Goal: Task Accomplishment & Management: Complete application form

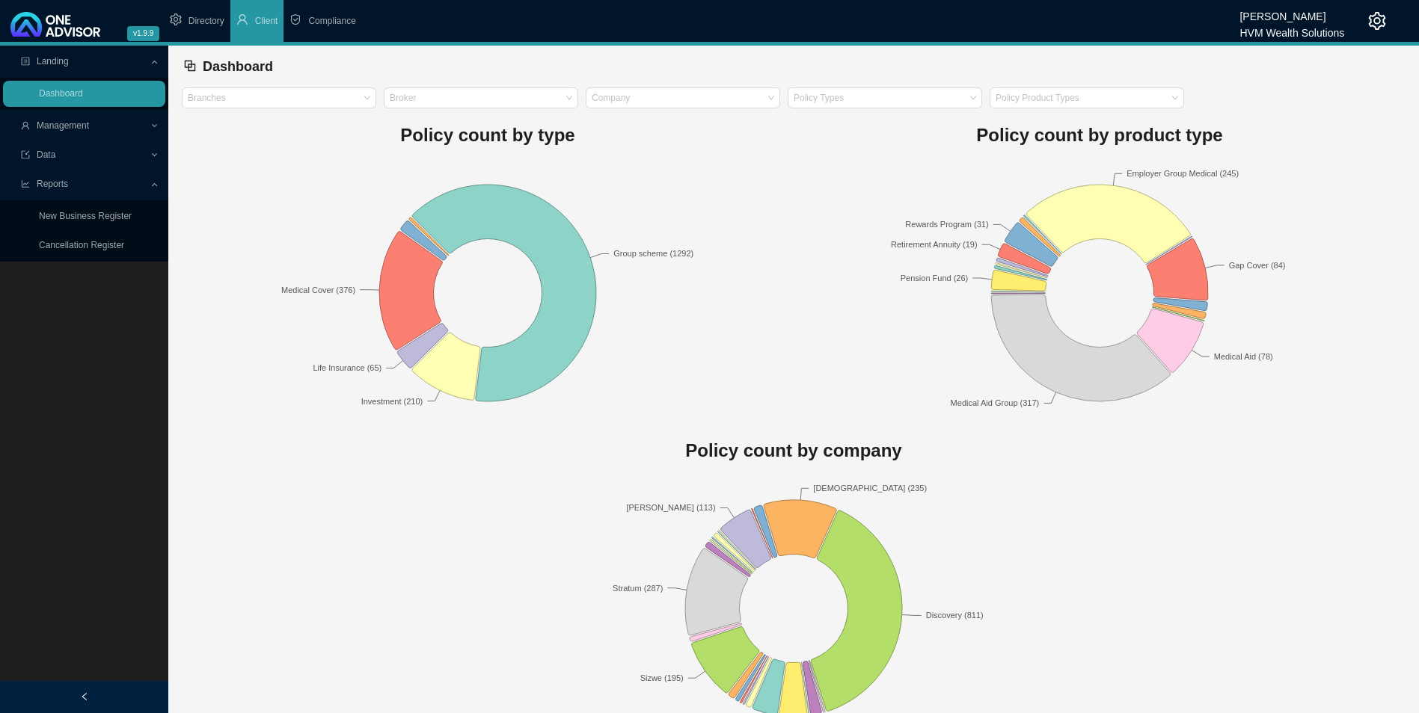
click at [60, 129] on span "Management" at bounding box center [63, 125] width 52 height 10
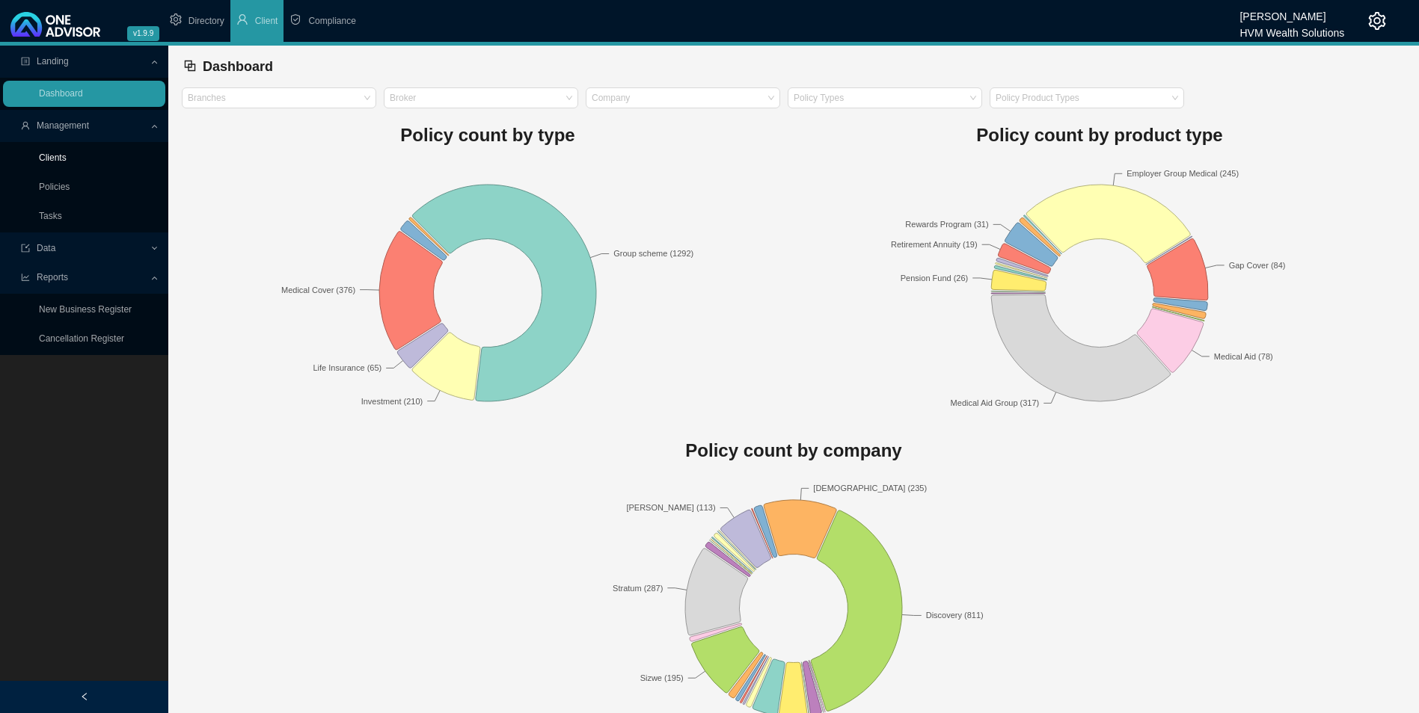
click at [61, 159] on link "Clients" at bounding box center [53, 158] width 28 height 10
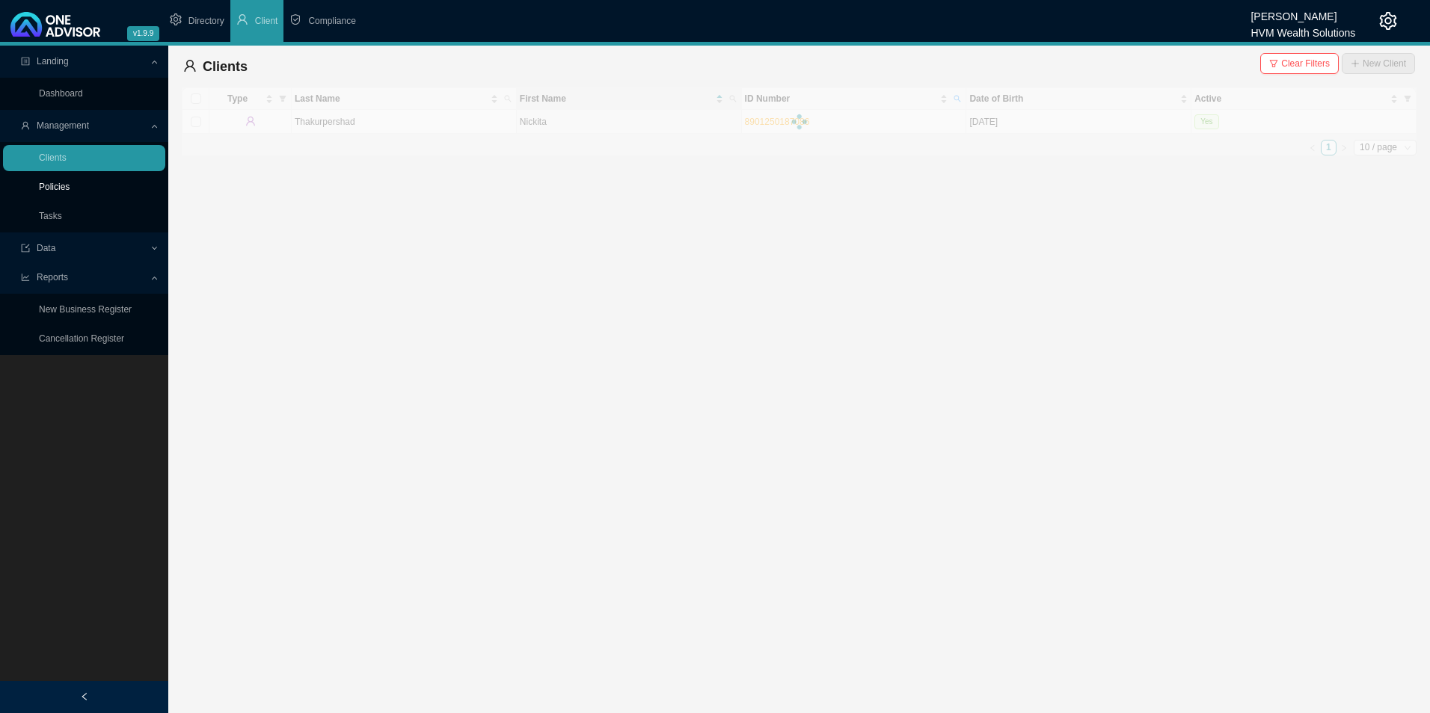
click at [70, 182] on link "Policies" at bounding box center [54, 187] width 31 height 10
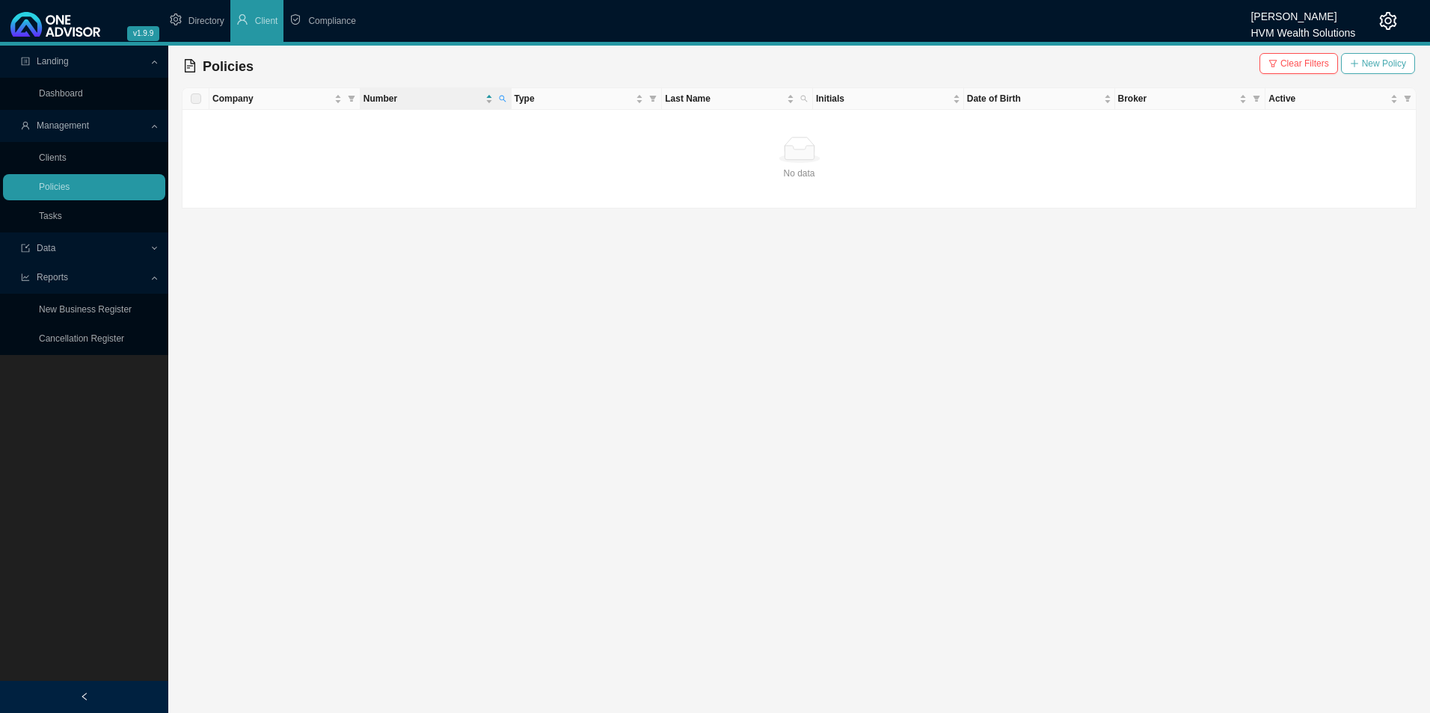
click at [695, 64] on span "New Policy" at bounding box center [1384, 63] width 44 height 15
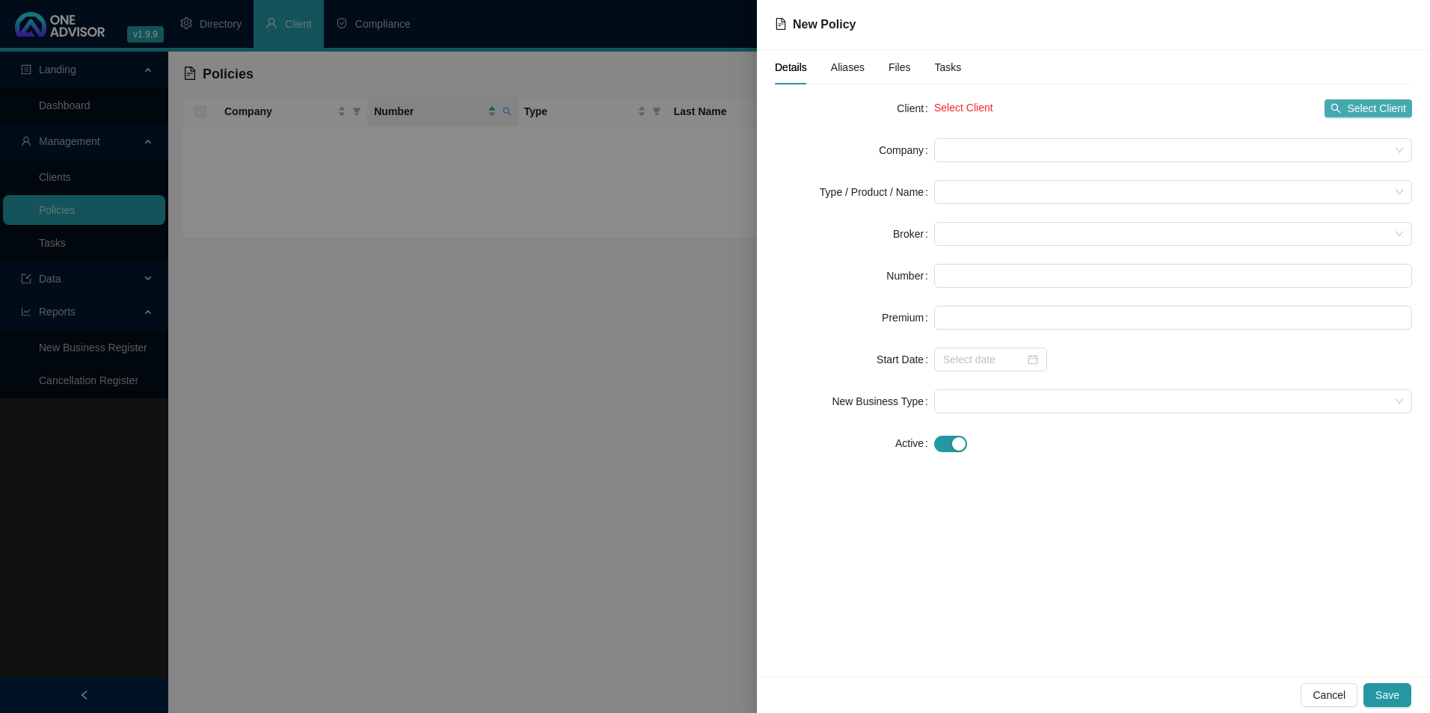
click at [695, 108] on span "Select Client" at bounding box center [1376, 108] width 59 height 16
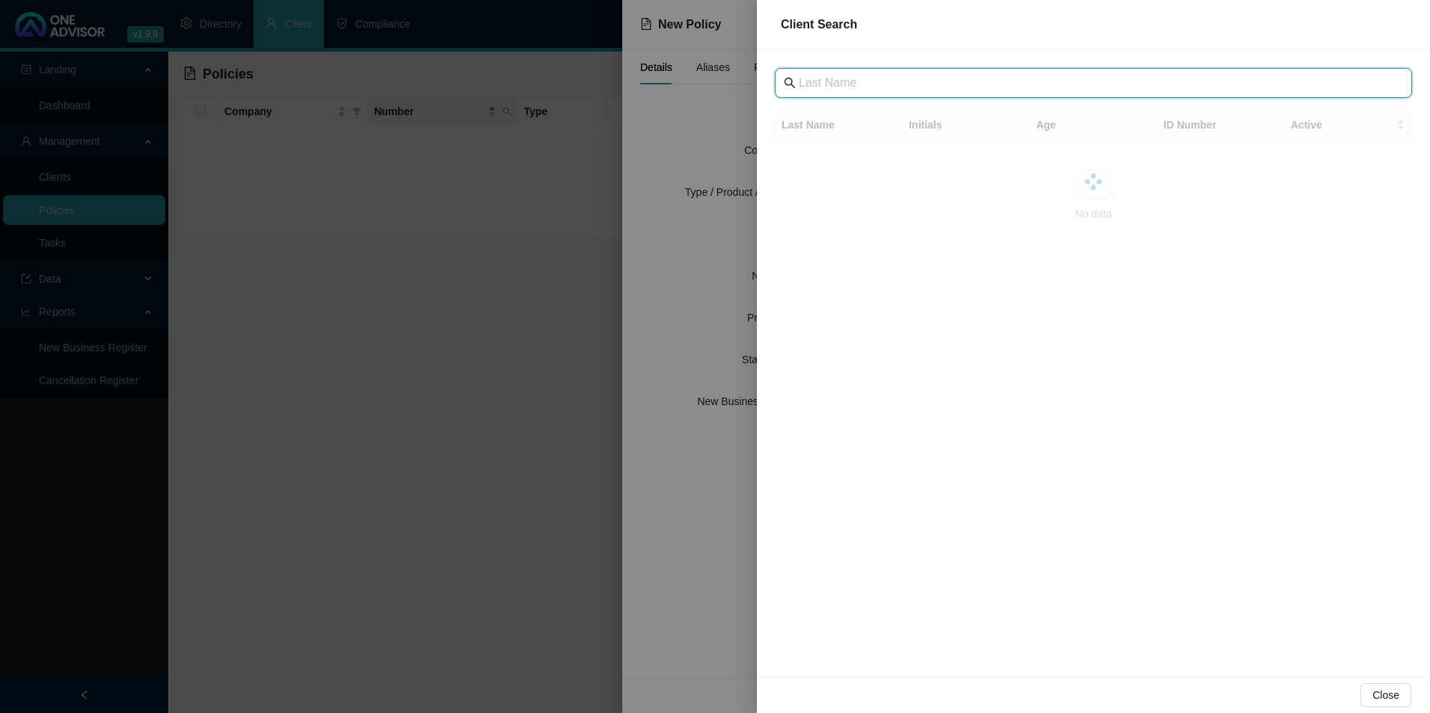
click at [695, 82] on input "text" at bounding box center [1095, 83] width 592 height 18
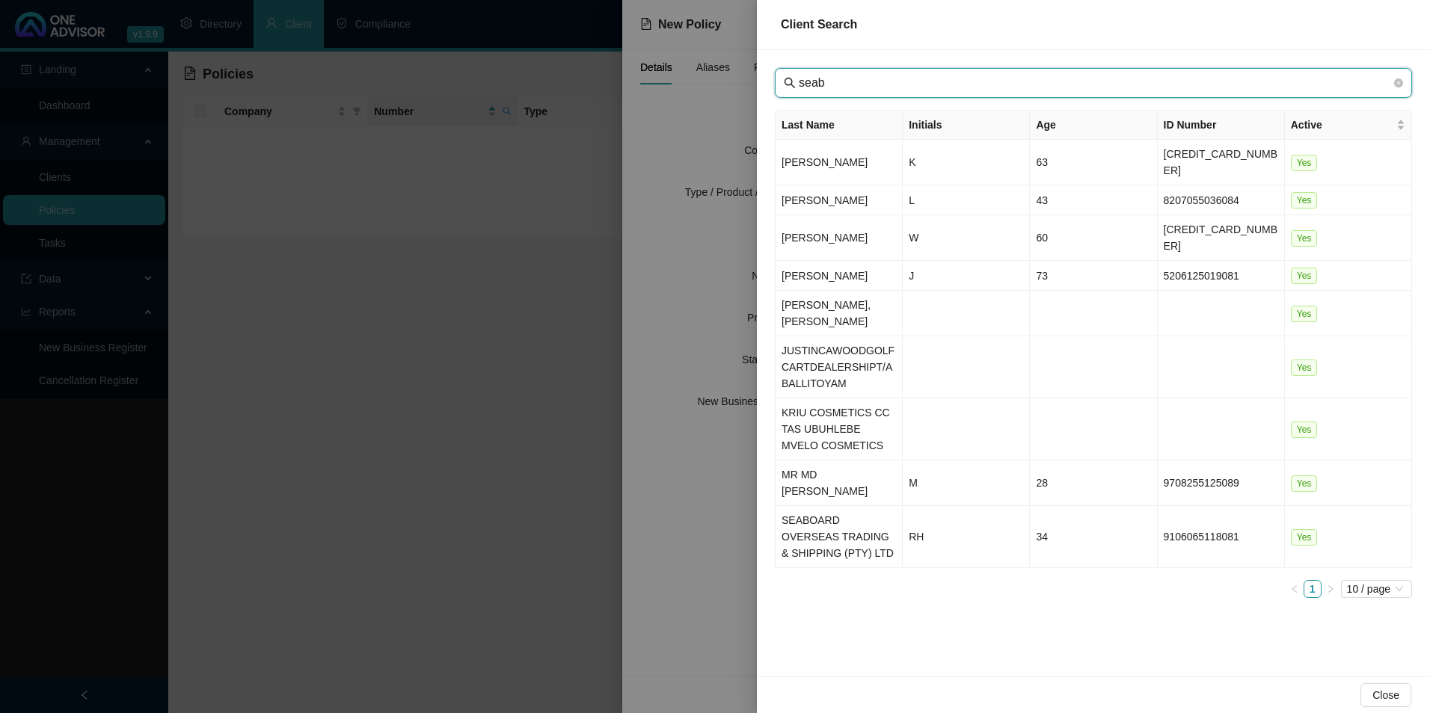
type input "seab"
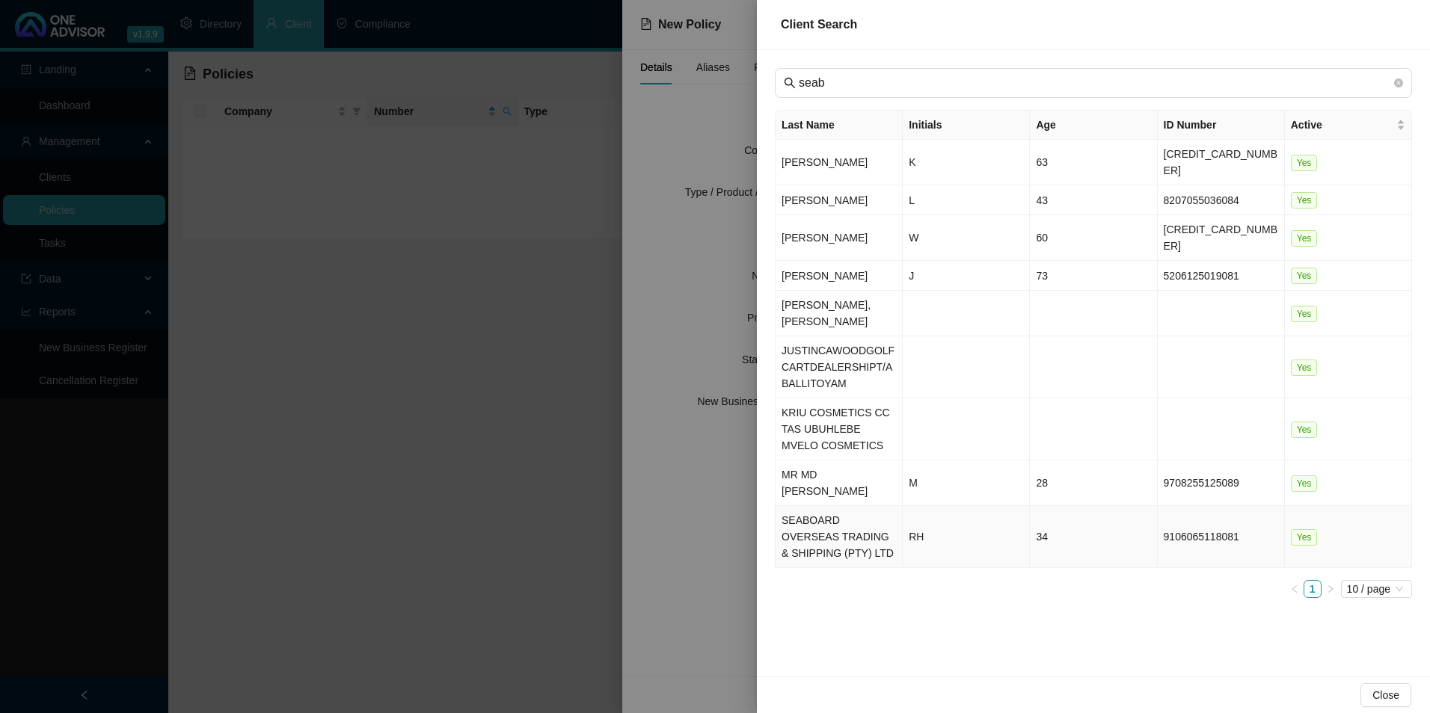
click at [695, 457] on td "SEABOARD OVERSEAS TRADING & SHIPPING (PTY) LTD" at bounding box center [839, 537] width 127 height 62
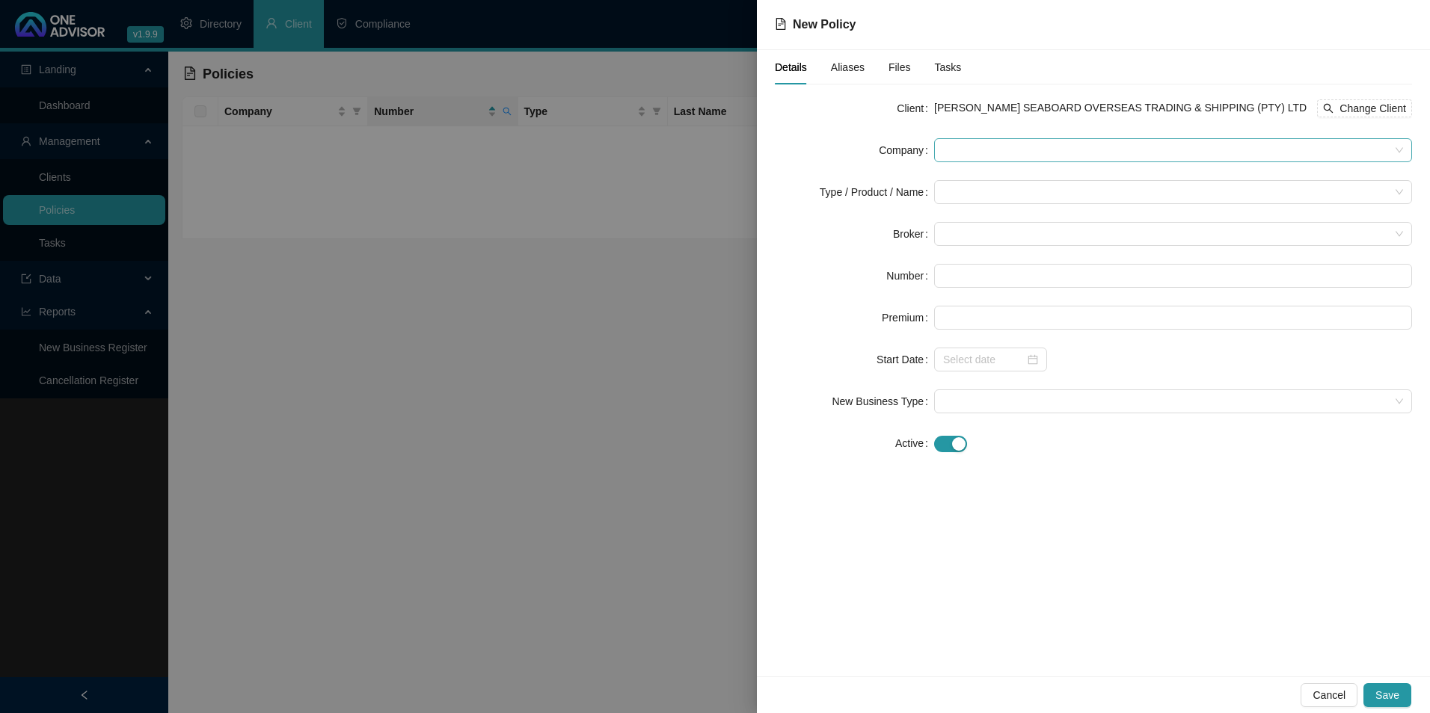
click at [695, 156] on span at bounding box center [1173, 150] width 460 height 22
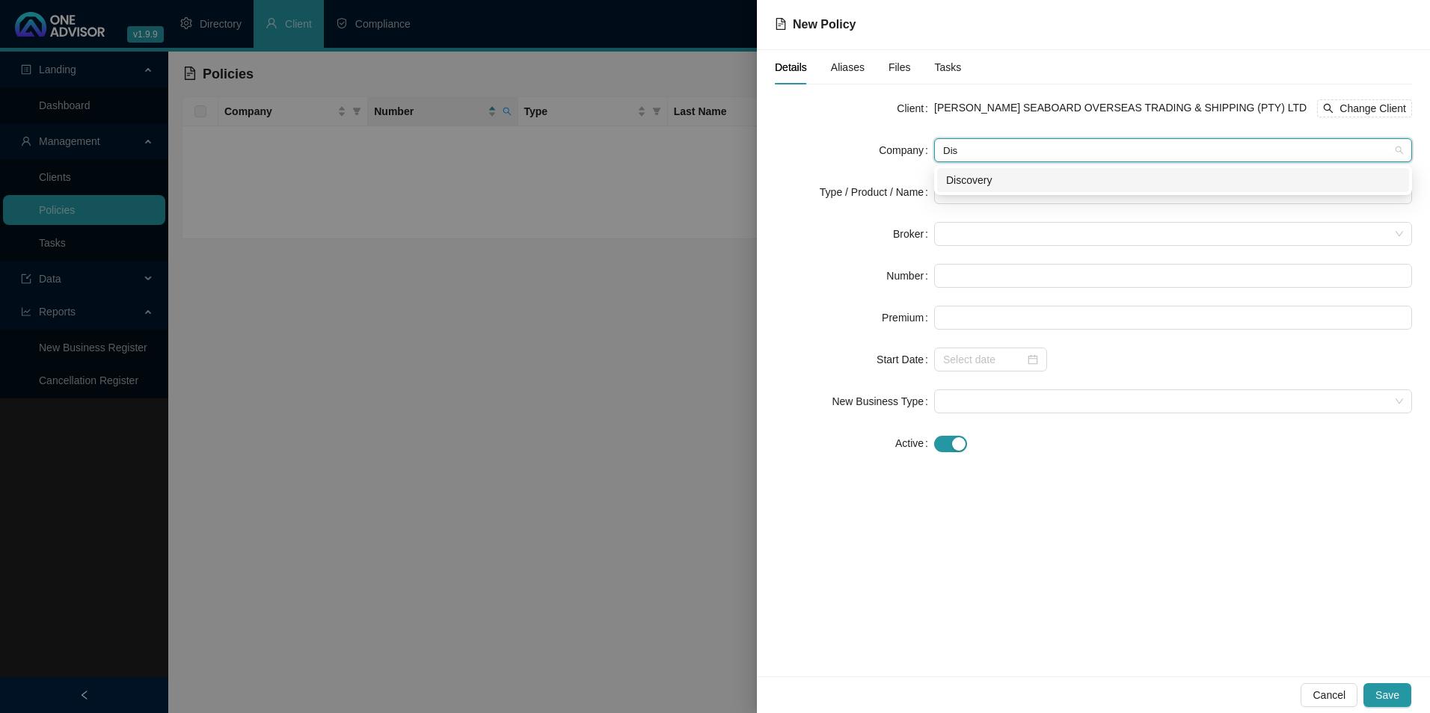
type input "Disc"
click at [695, 176] on div "Discovery" at bounding box center [1173, 180] width 454 height 16
click at [695, 190] on input "search" at bounding box center [1166, 192] width 446 height 22
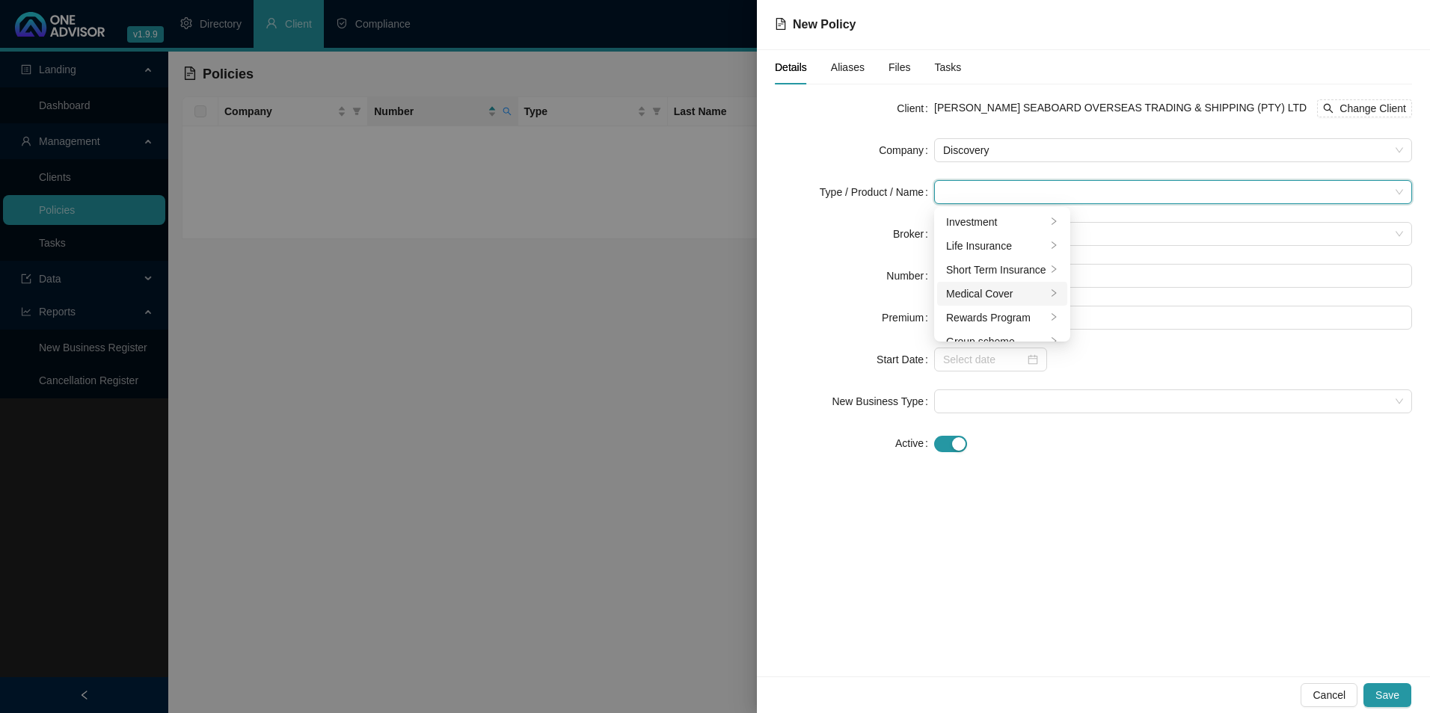
click at [695, 289] on div "Medical Cover" at bounding box center [996, 294] width 100 height 16
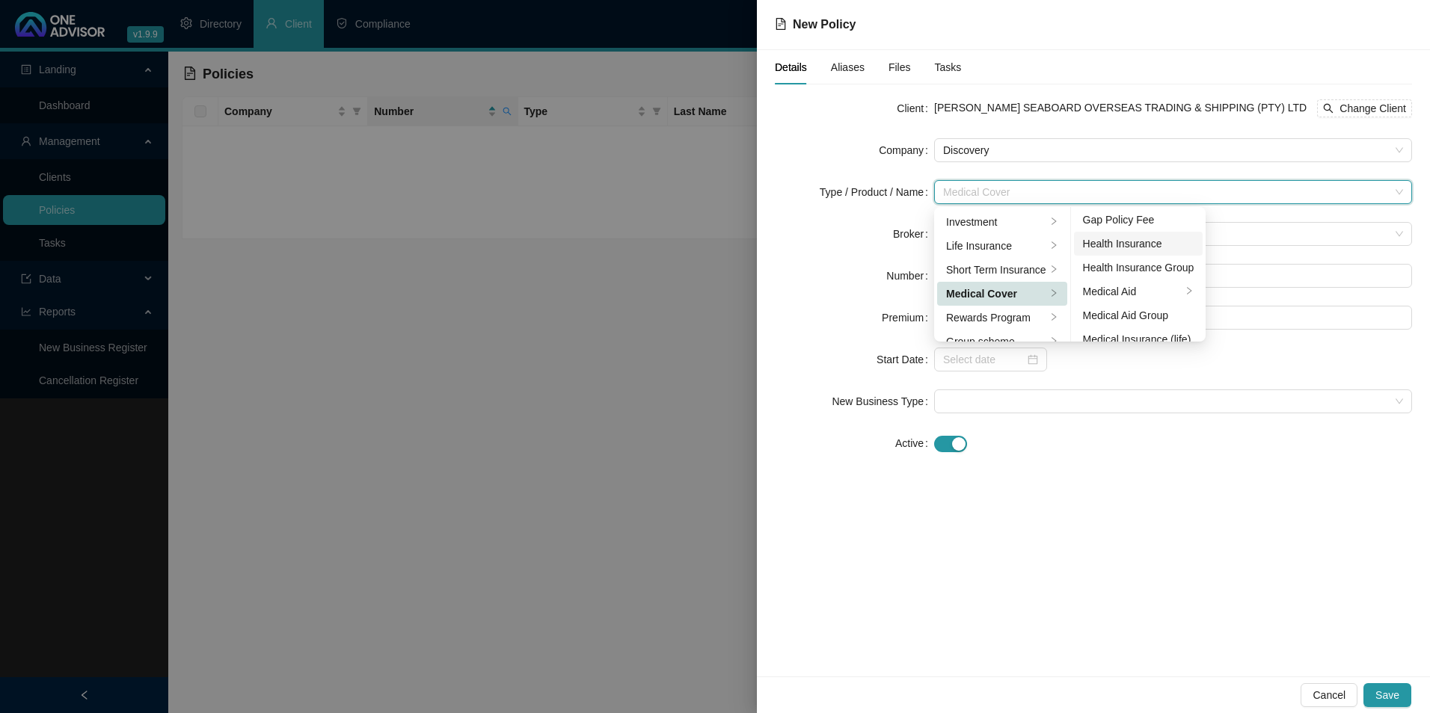
scroll to position [75, 0]
click at [695, 291] on div "Medical Aid Group" at bounding box center [1138, 291] width 111 height 16
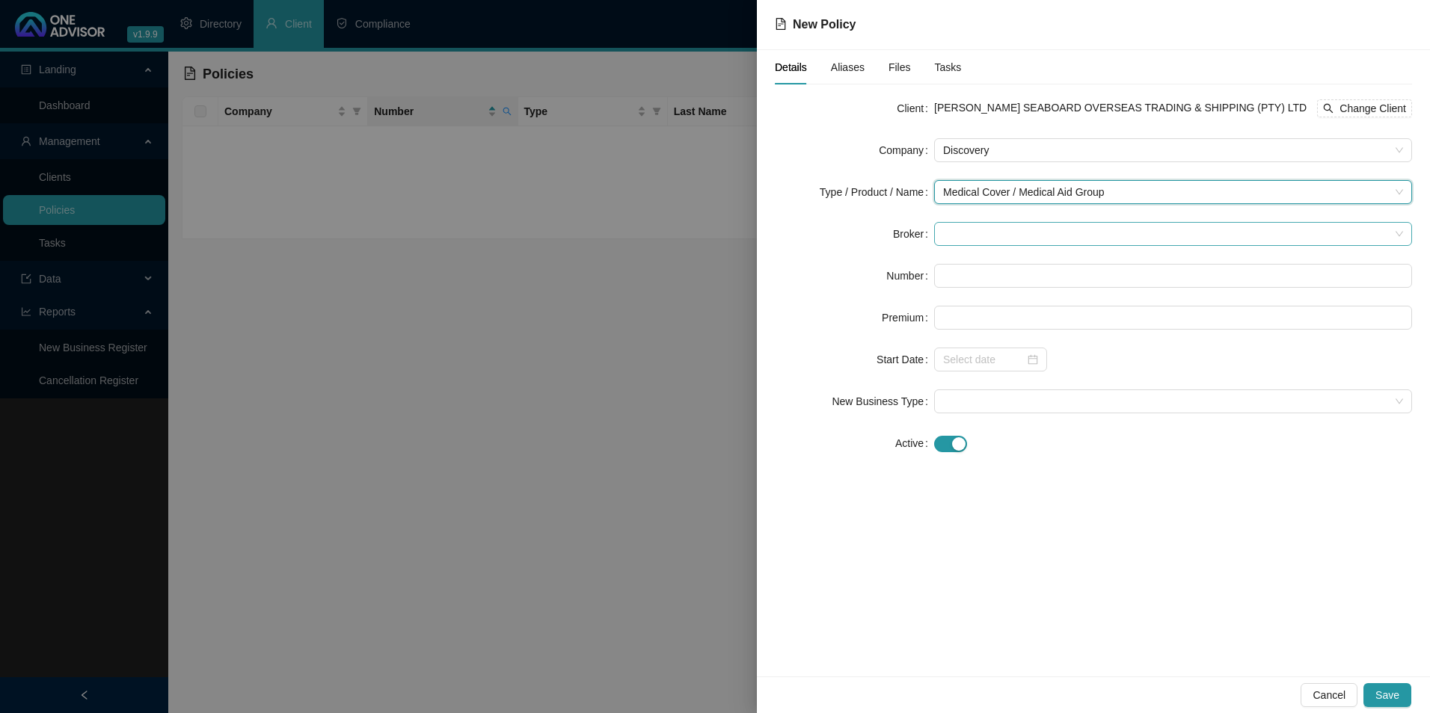
click at [695, 237] on span at bounding box center [1173, 234] width 460 height 22
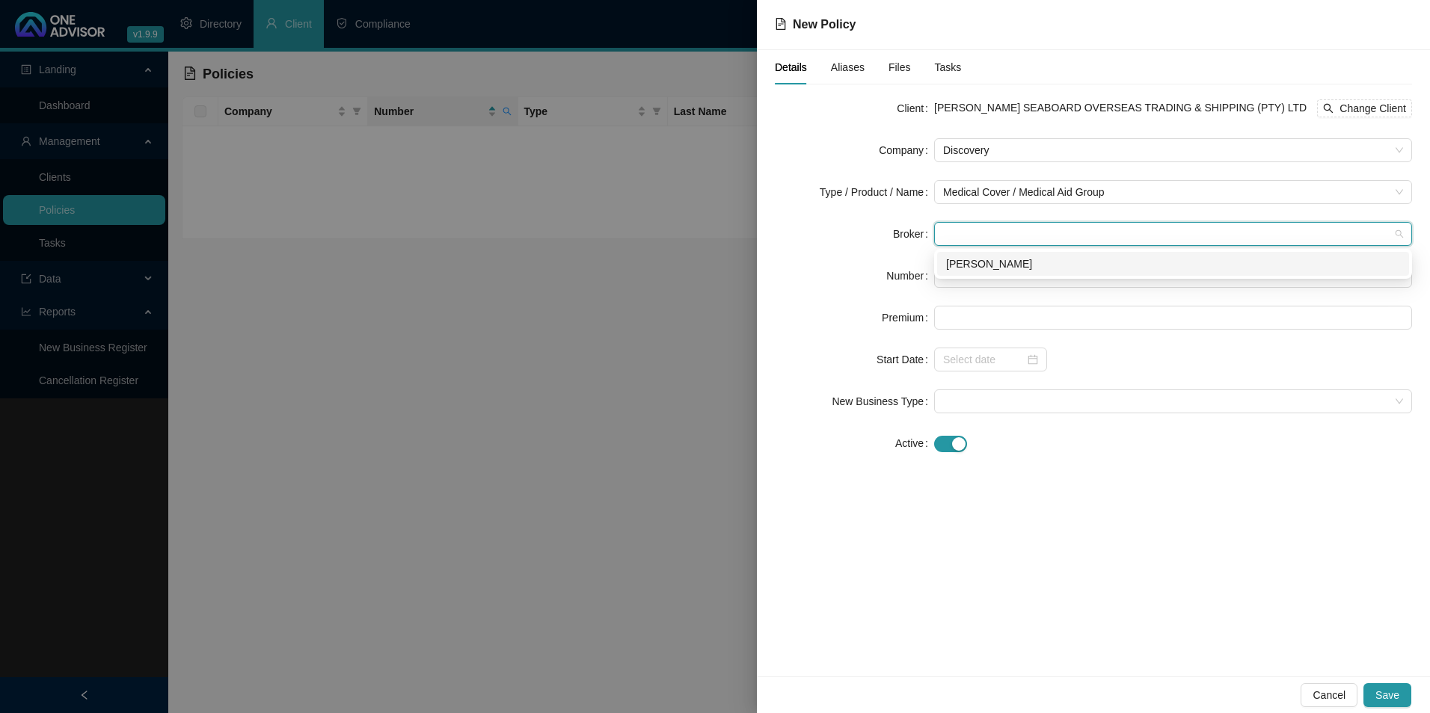
click at [695, 262] on div "[PERSON_NAME]" at bounding box center [1173, 264] width 454 height 16
click at [695, 280] on input "text" at bounding box center [1173, 276] width 478 height 24
paste input "942682810"
type input "942682810"
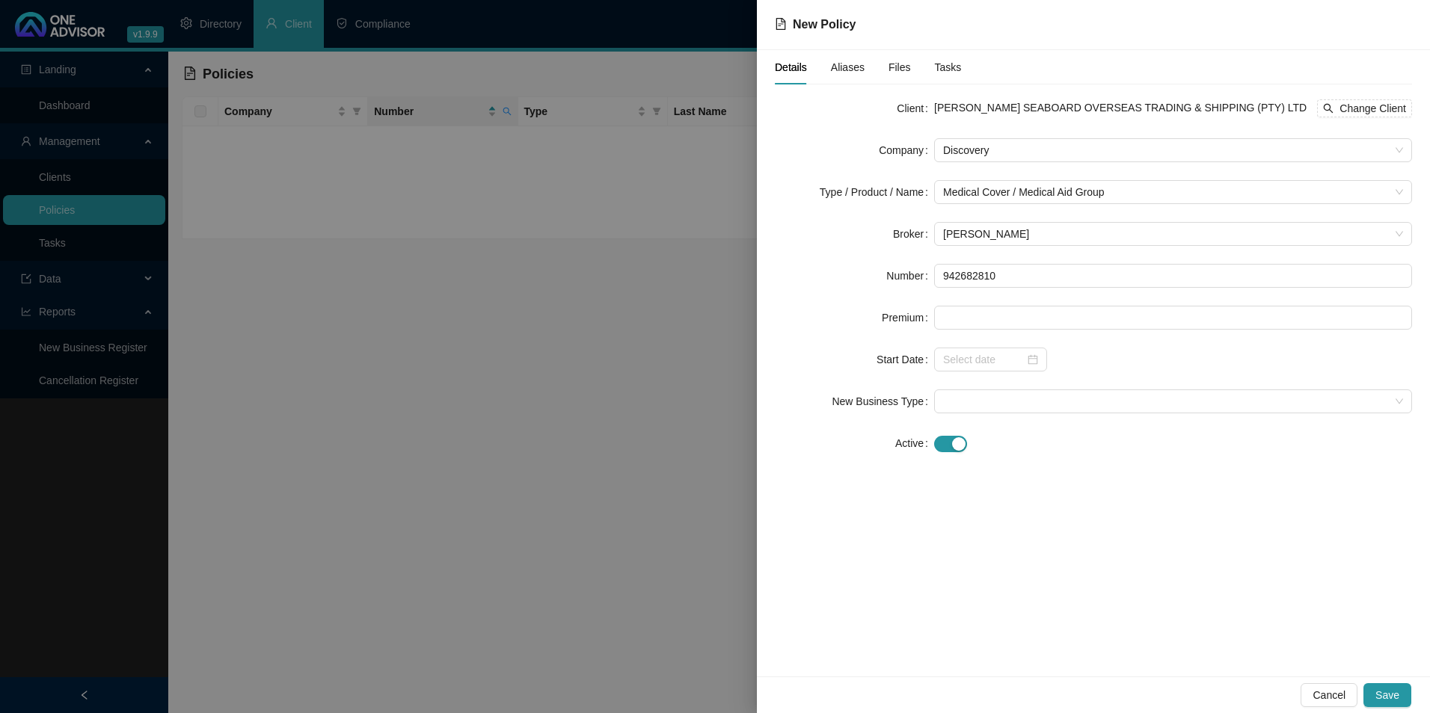
click at [695, 302] on form "Client [PERSON_NAME] SEABOARD OVERSEAS TRADING & SHIPPING (PTY) LTD Change Clie…" at bounding box center [1093, 275] width 637 height 359
click at [695, 313] on input at bounding box center [1173, 318] width 476 height 22
click at [695, 325] on input at bounding box center [1173, 318] width 476 height 22
paste input "6487.00"
type input "6487.00"
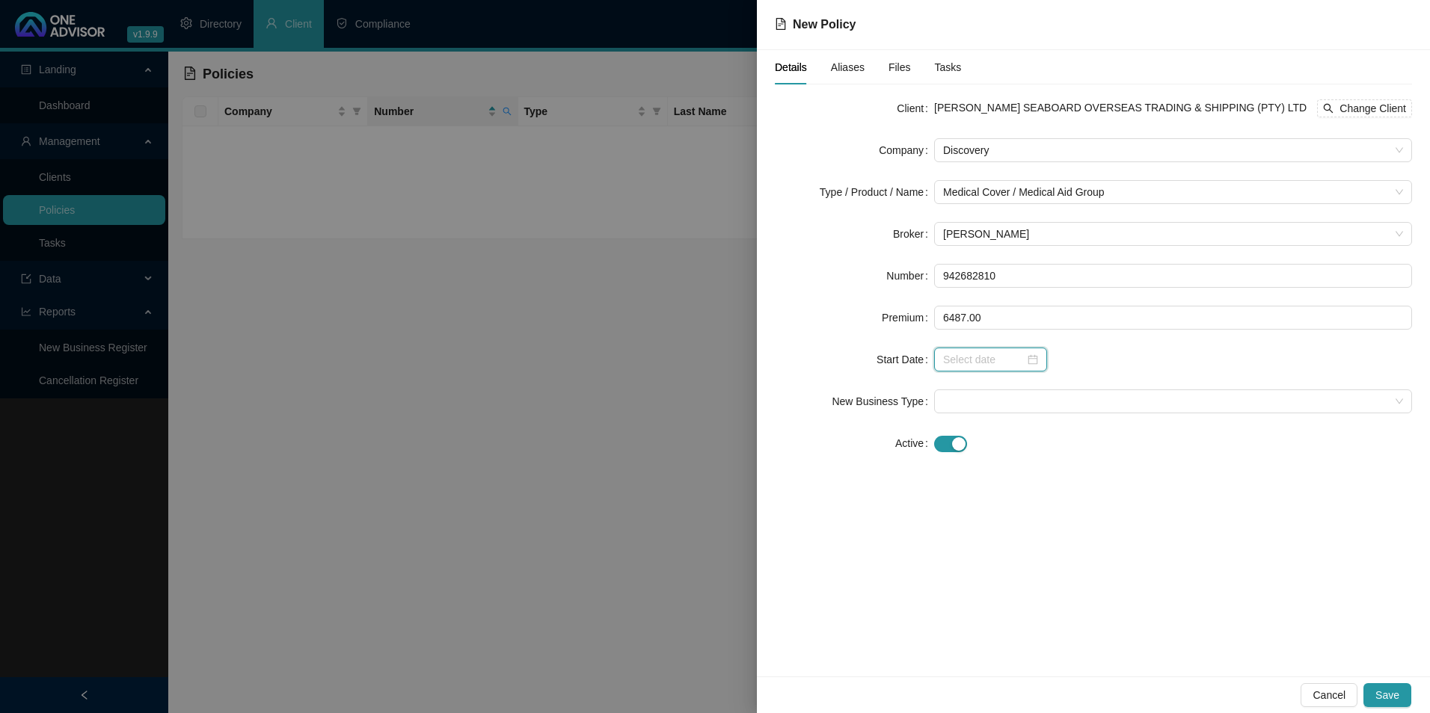
click at [695, 363] on input at bounding box center [984, 359] width 82 height 16
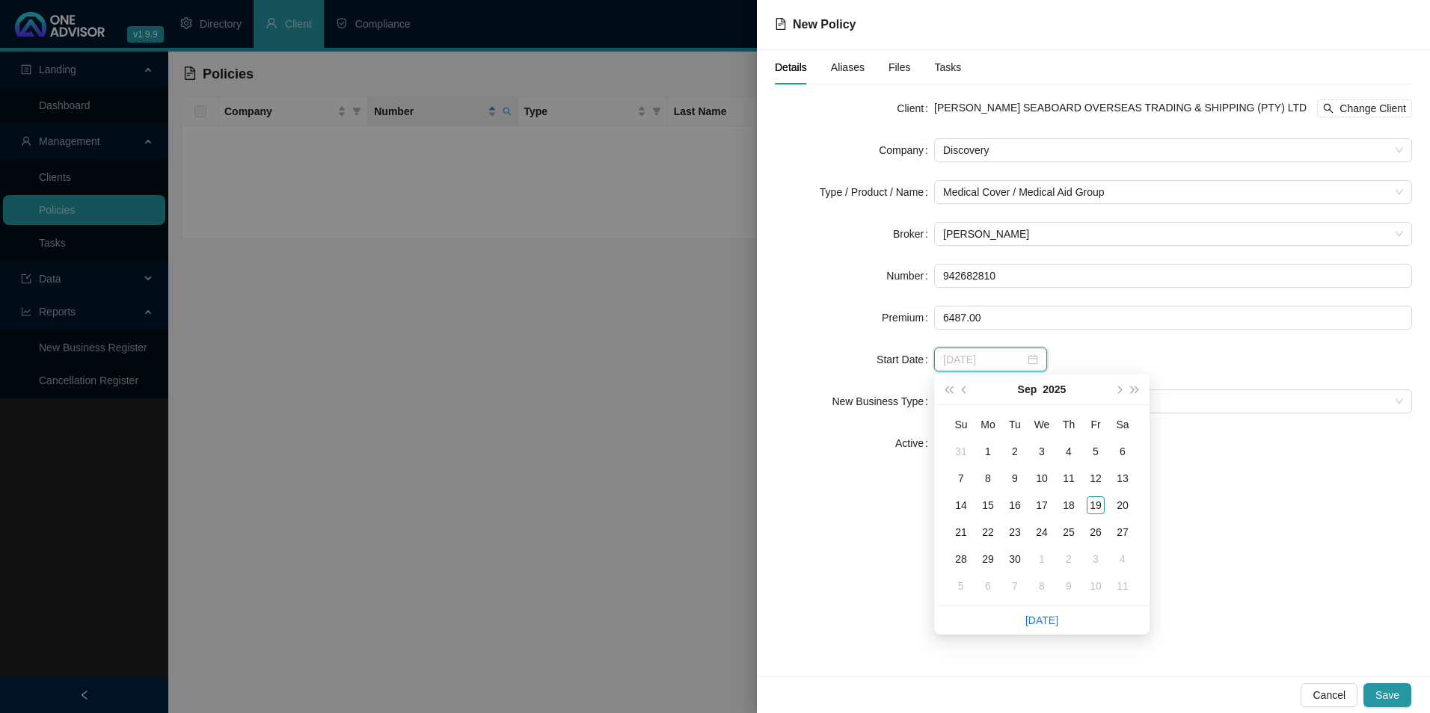
type input "[DATE]"
click at [695, 392] on button "prev-year" at bounding box center [964, 390] width 16 height 30
type input "[DATE]"
click at [695, 448] on div "1" at bounding box center [1096, 452] width 18 height 18
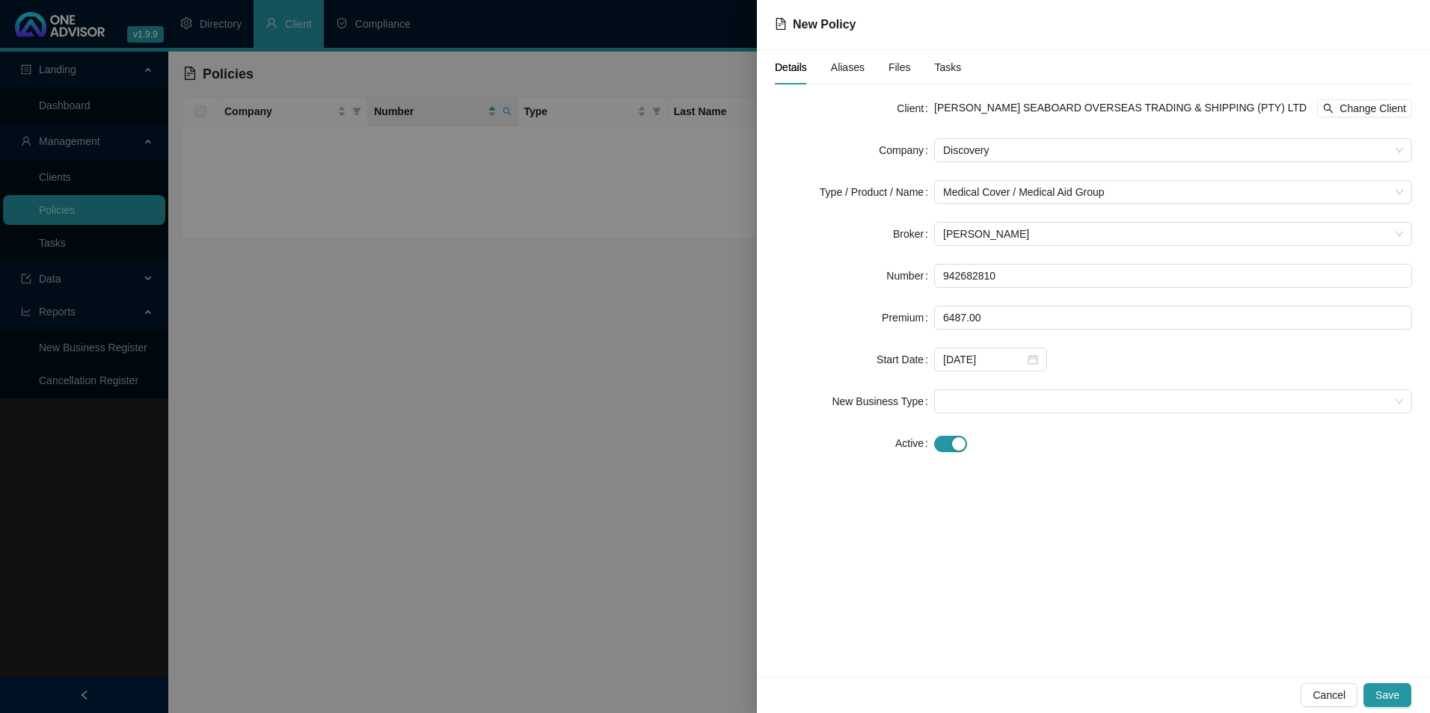
click at [695, 389] on form "Client [PERSON_NAME] SEABOARD OVERSEAS TRADING & SHIPPING (PTY) LTD Change Clie…" at bounding box center [1093, 275] width 637 height 359
click at [695, 401] on span at bounding box center [1173, 401] width 460 height 22
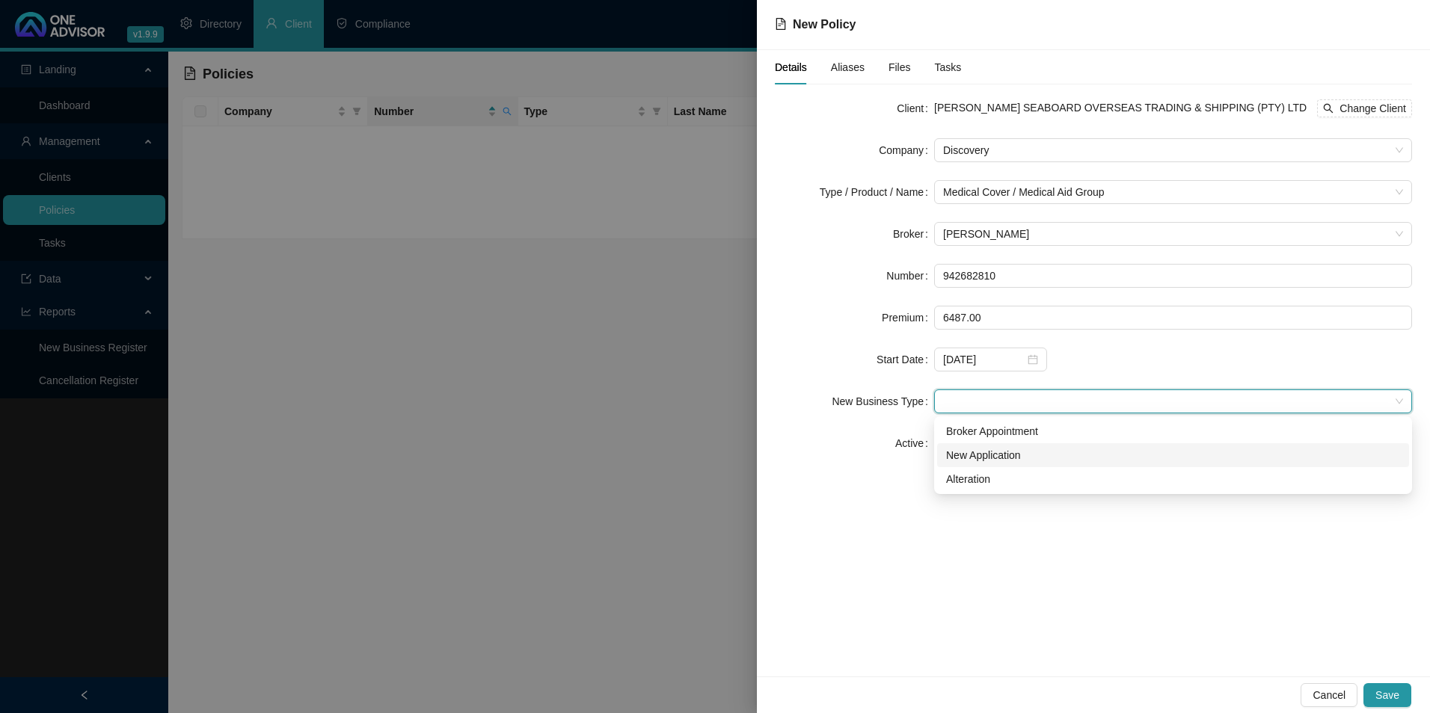
click at [695, 452] on div "New Application" at bounding box center [1173, 455] width 454 height 16
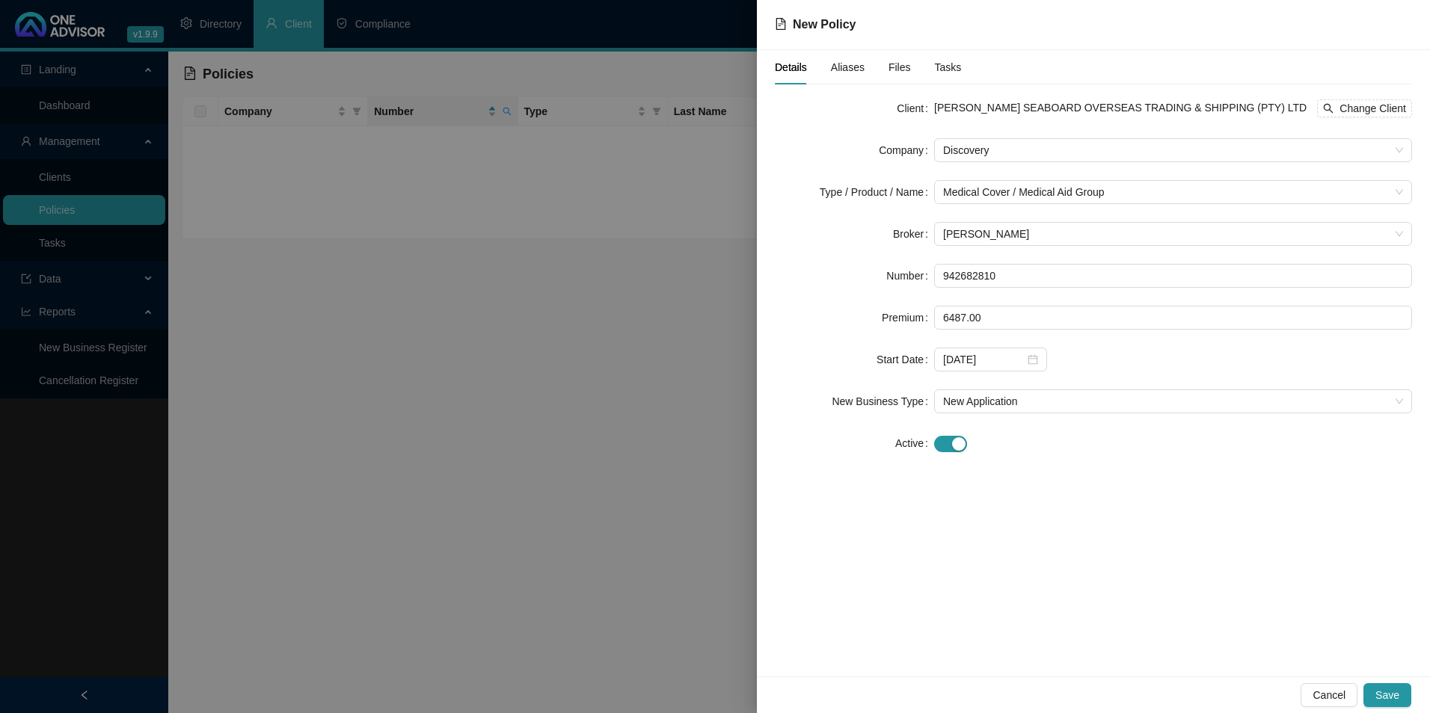
drag, startPoint x: 1394, startPoint y: 691, endPoint x: 1069, endPoint y: 623, distance: 331.6
click at [695, 457] on div "New Policy Details Aliases Files Tasks Client [PERSON_NAME] SEABOARD OVERSEAS T…" at bounding box center [1093, 356] width 673 height 713
click at [695, 111] on span "Change Client" at bounding box center [1372, 108] width 67 height 16
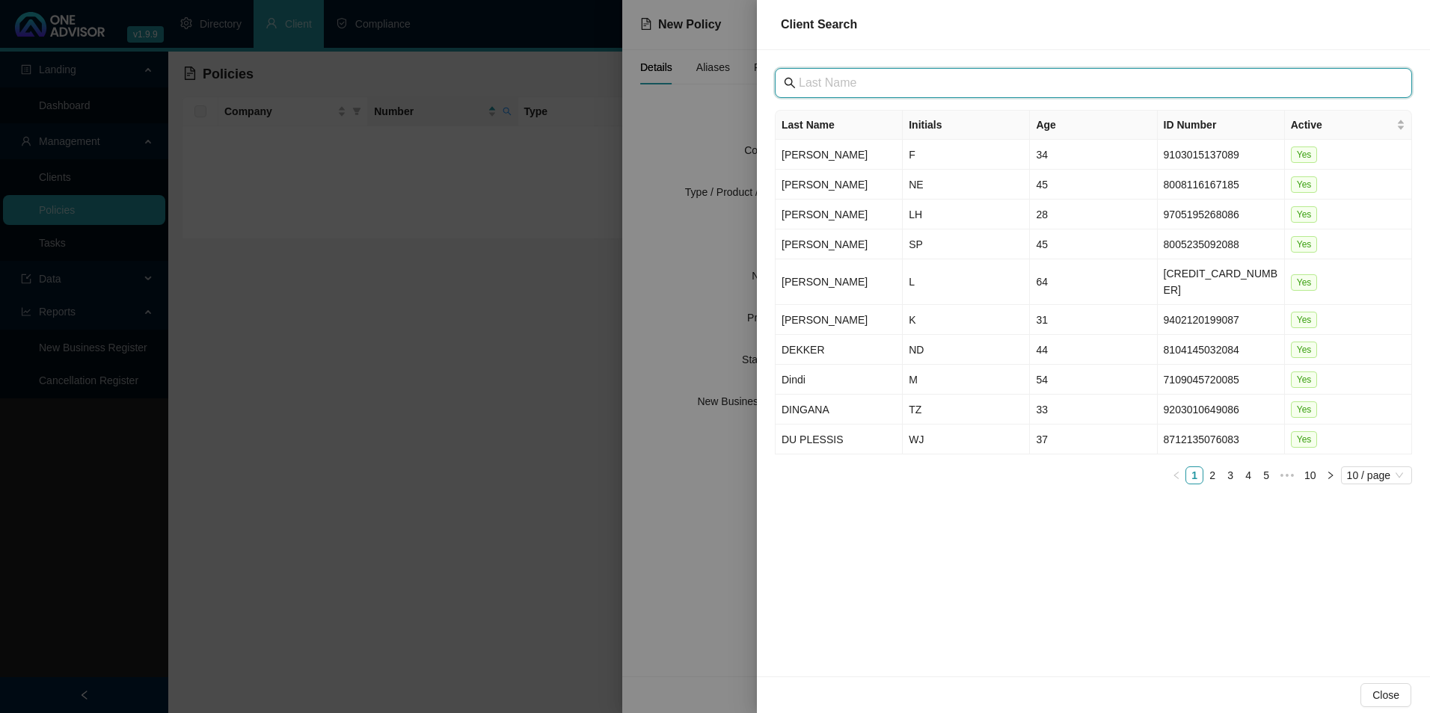
click at [695, 79] on input "text" at bounding box center [1095, 83] width 592 height 18
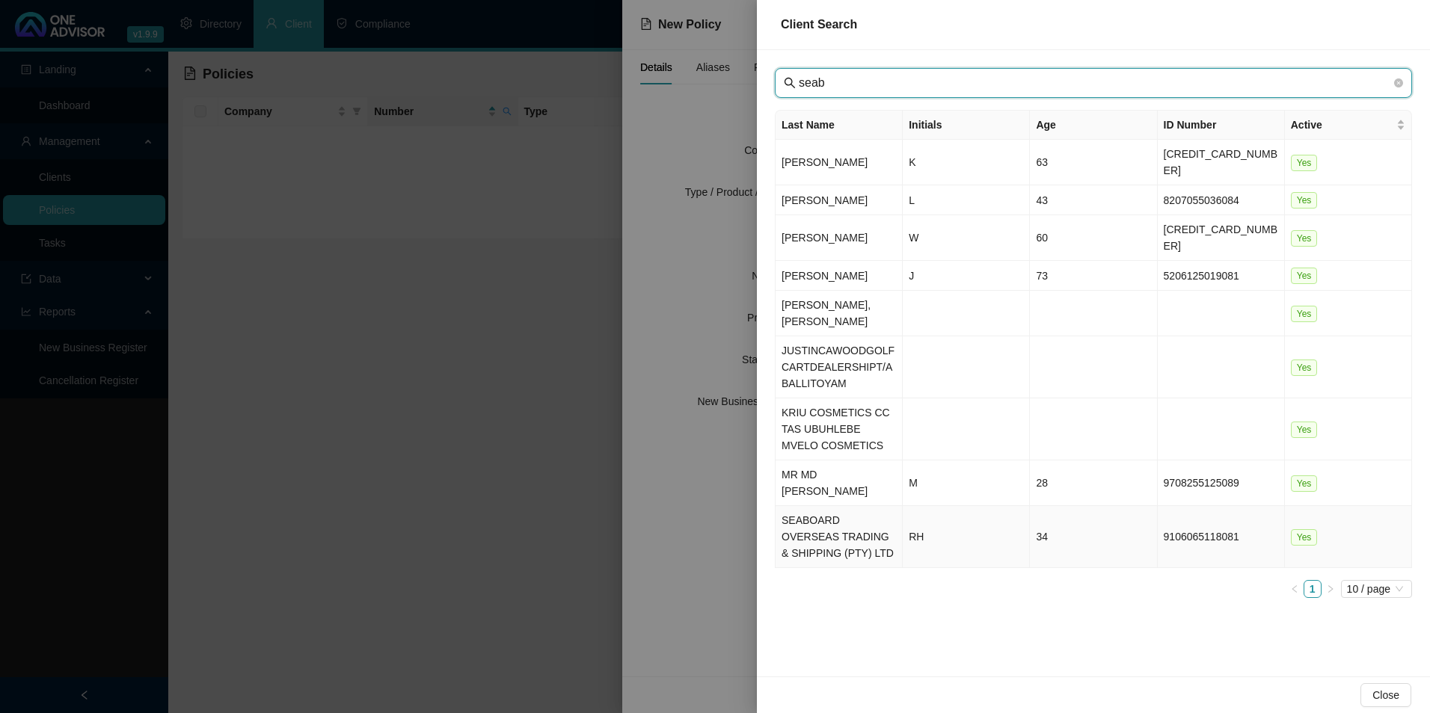
type input "seab"
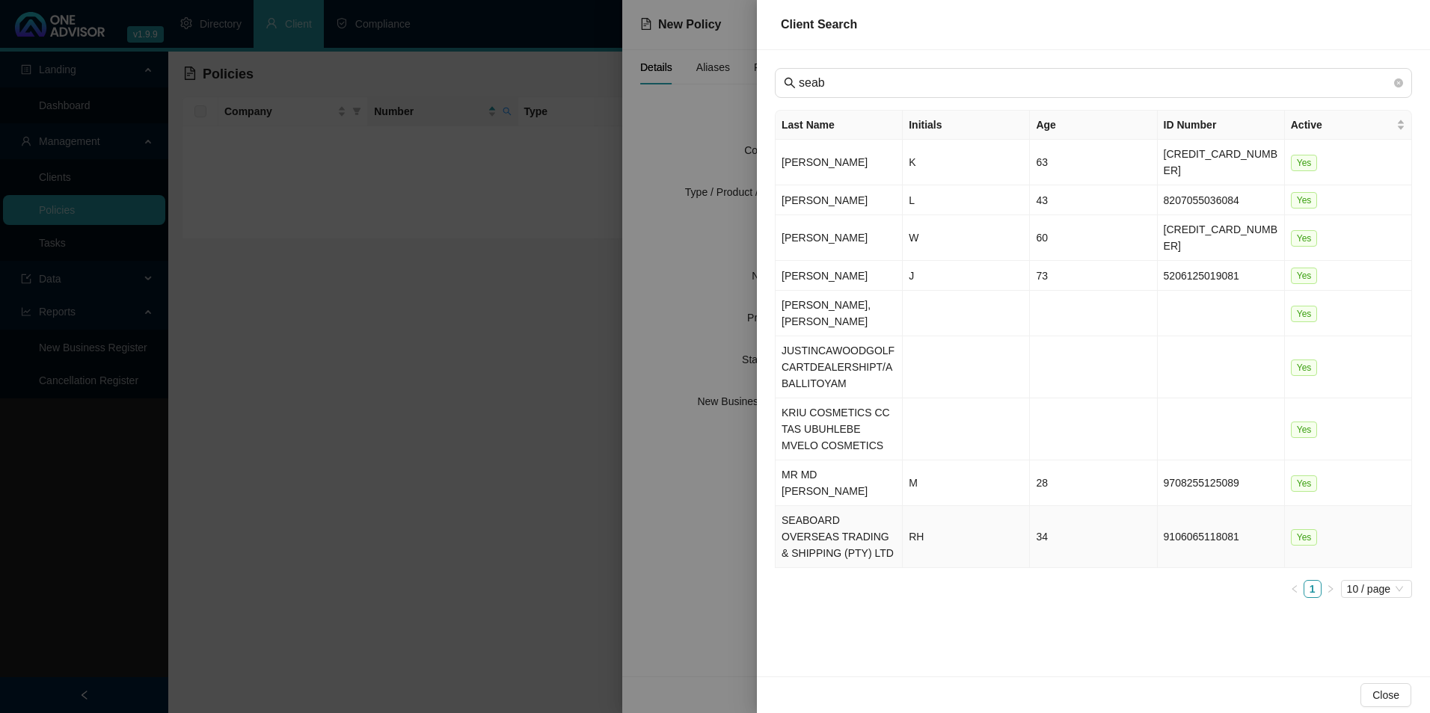
click at [695, 457] on td "SEABOARD OVERSEAS TRADING & SHIPPING (PTY) LTD" at bounding box center [839, 537] width 127 height 62
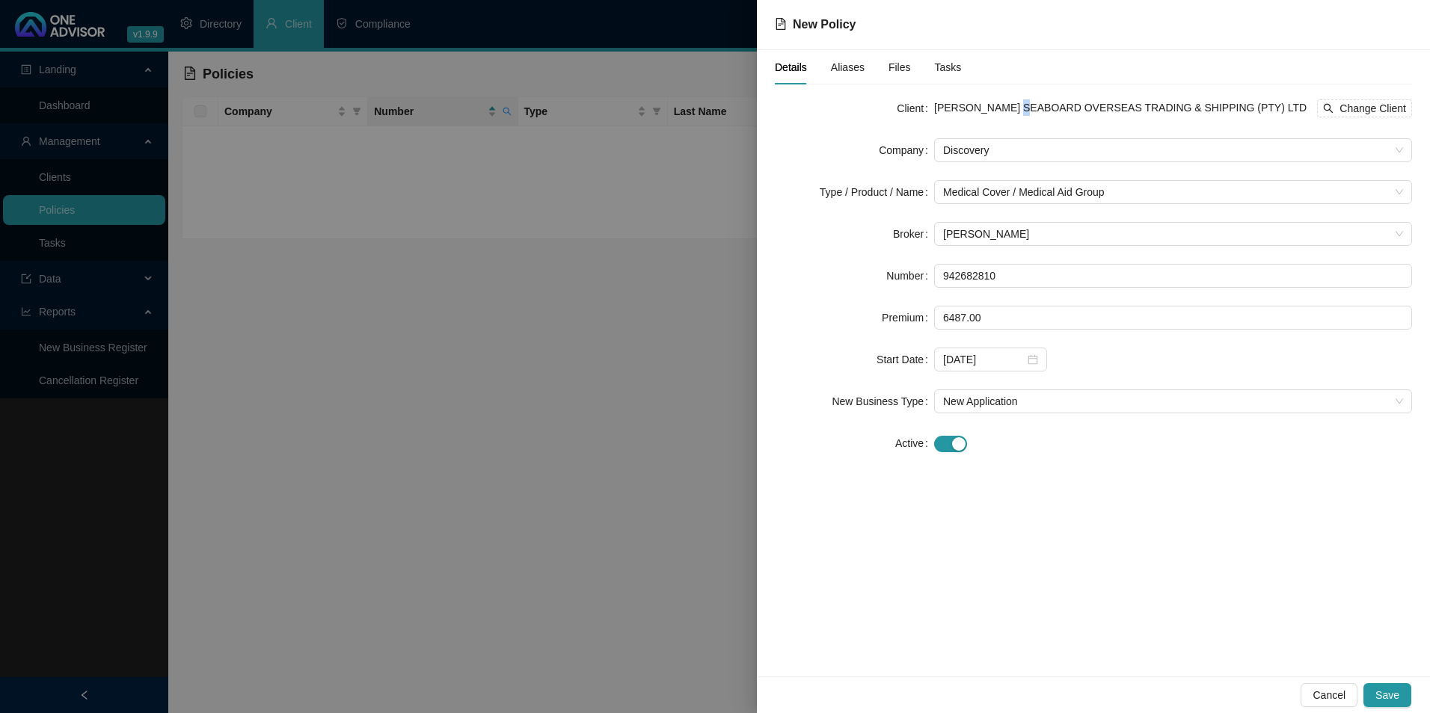
click at [695, 106] on span "[PERSON_NAME] SEABOARD OVERSEAS TRADING & SHIPPING (PTY) LTD" at bounding box center [1120, 108] width 372 height 12
click at [695, 104] on span "Change Client" at bounding box center [1372, 108] width 67 height 16
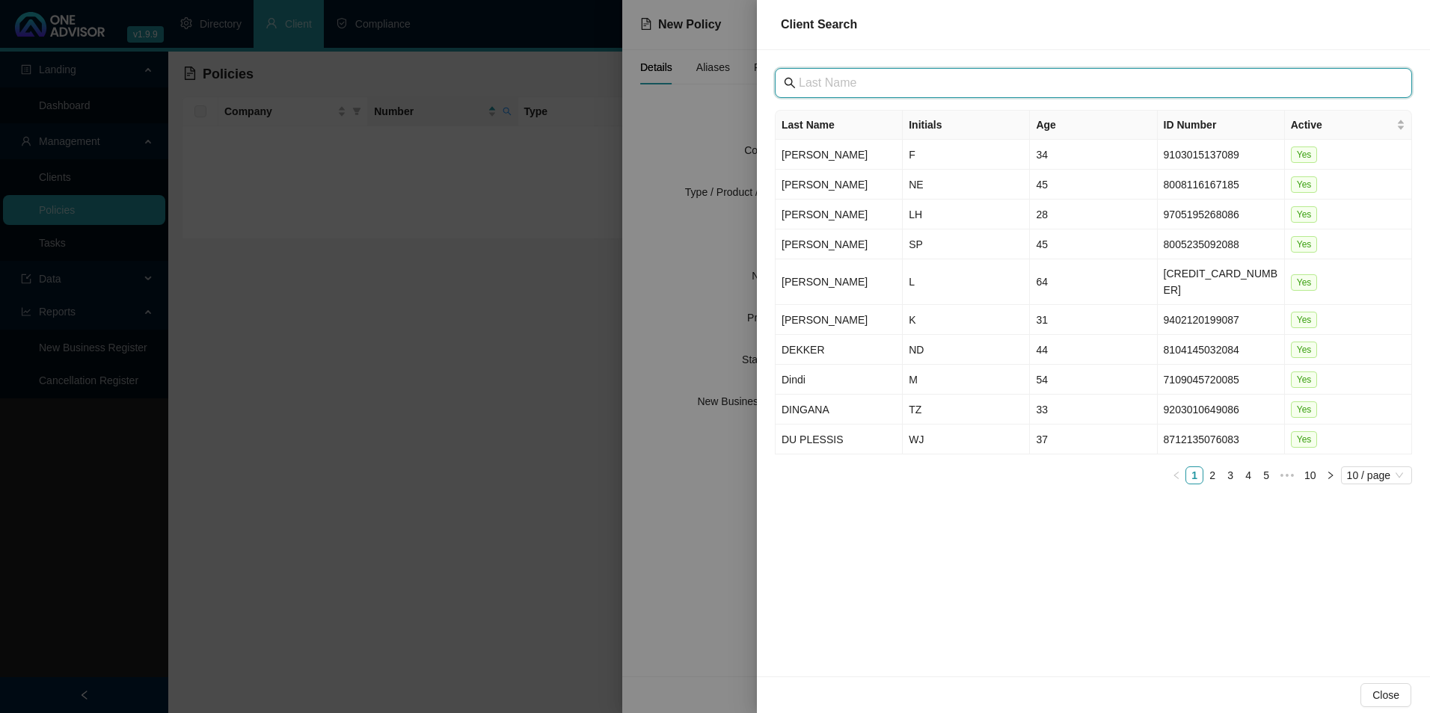
click at [695, 88] on input "text" at bounding box center [1095, 83] width 592 height 18
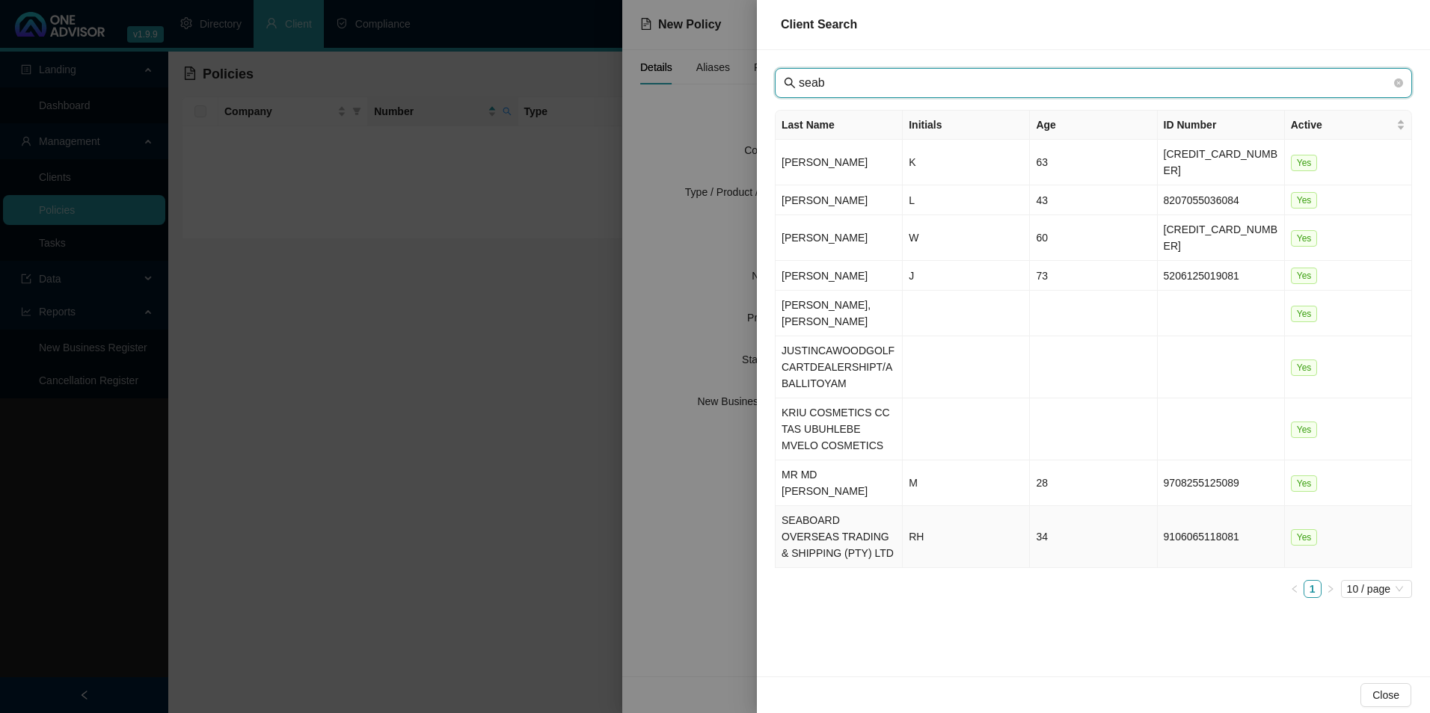
type input "seab"
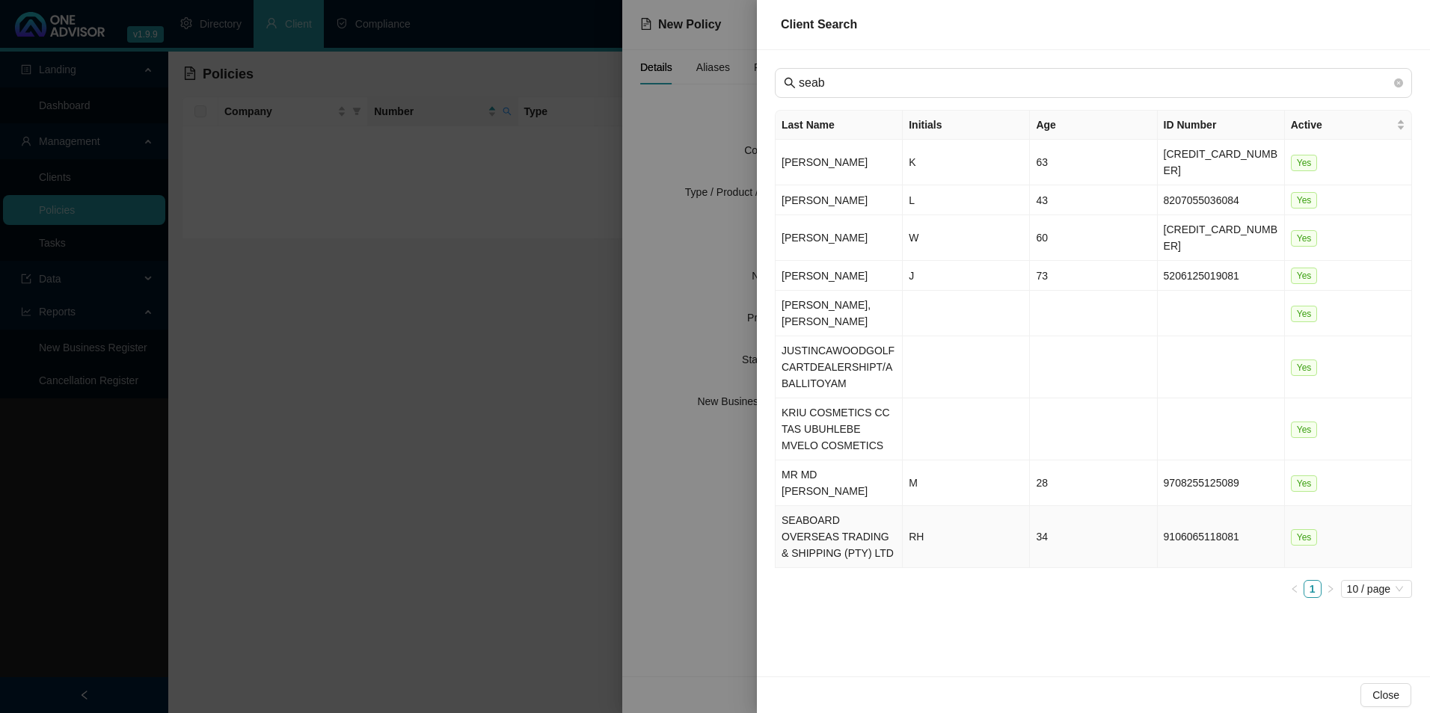
click at [695, 457] on td "SEABOARD OVERSEAS TRADING & SHIPPING (PTY) LTD" at bounding box center [839, 537] width 127 height 62
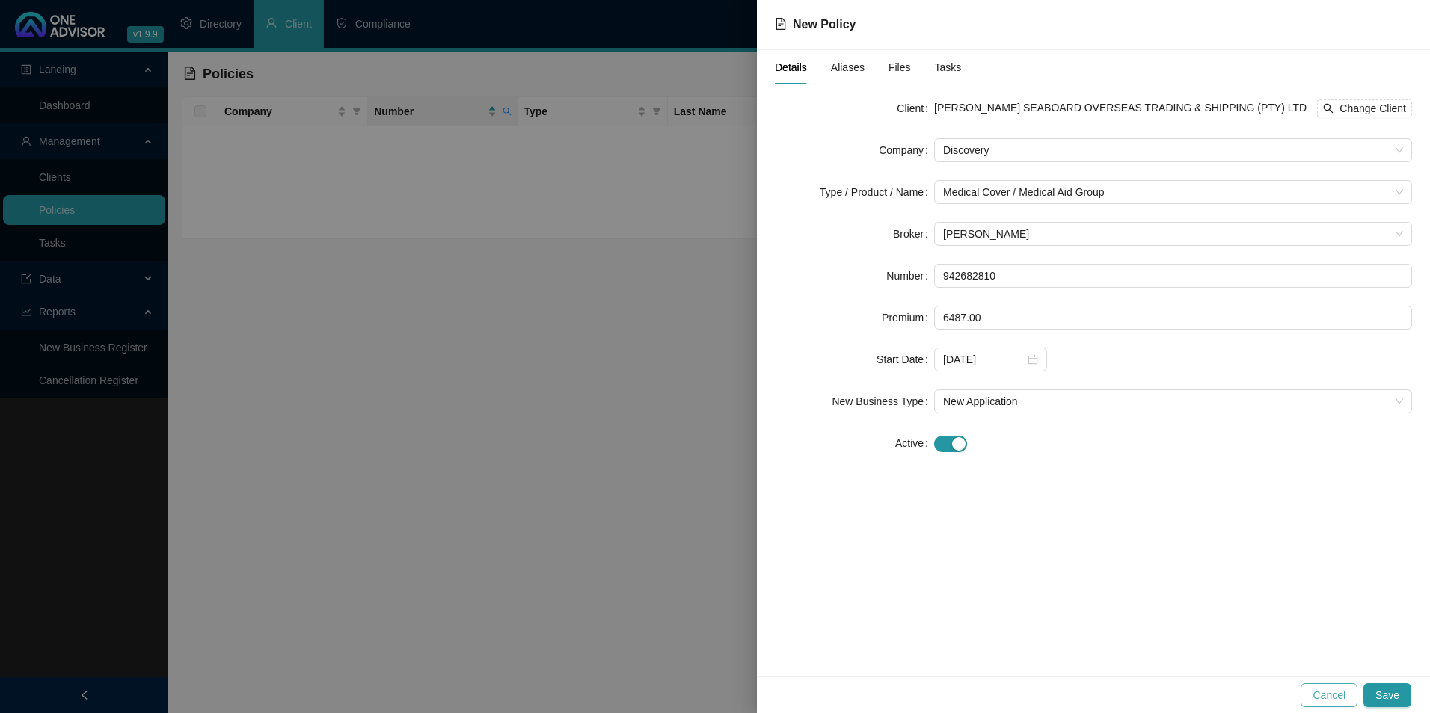
click at [695, 457] on span "Cancel" at bounding box center [1328, 695] width 33 height 16
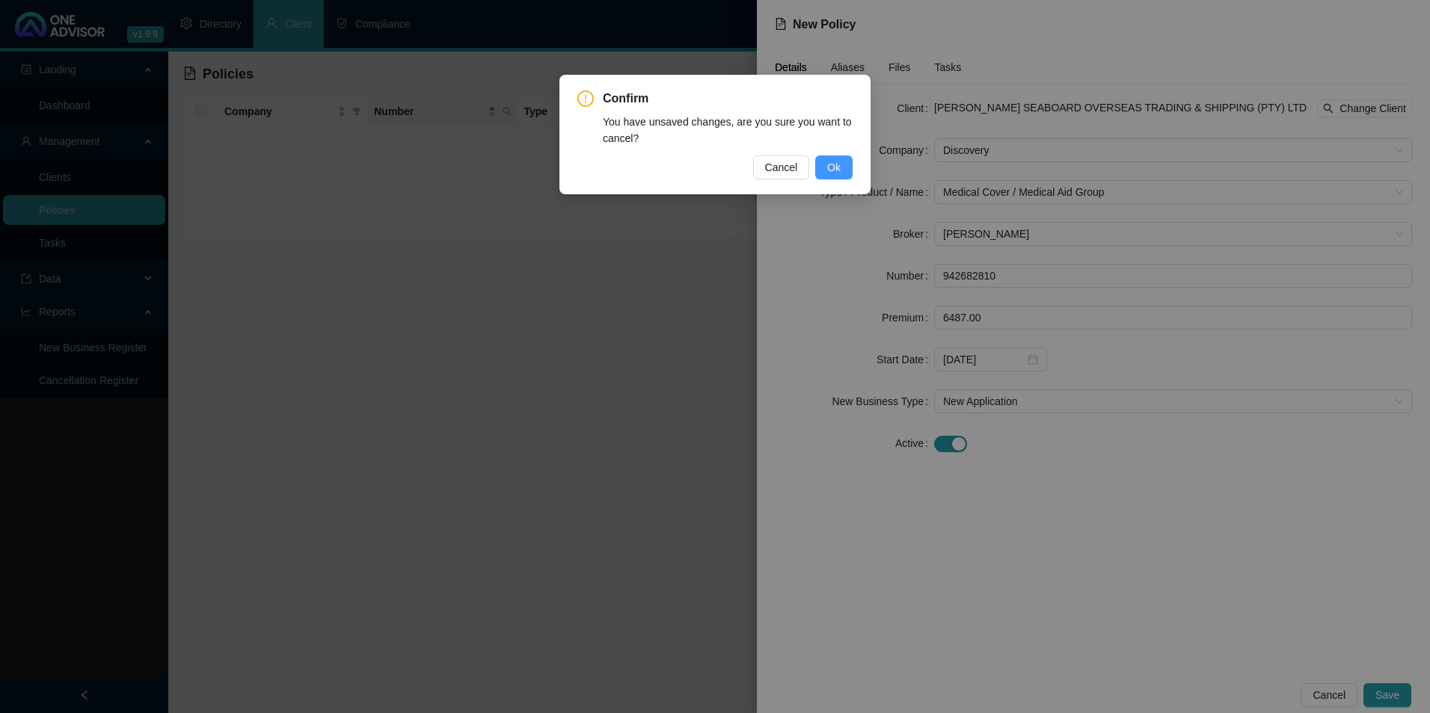
click at [695, 165] on span "Ok" at bounding box center [833, 167] width 13 height 16
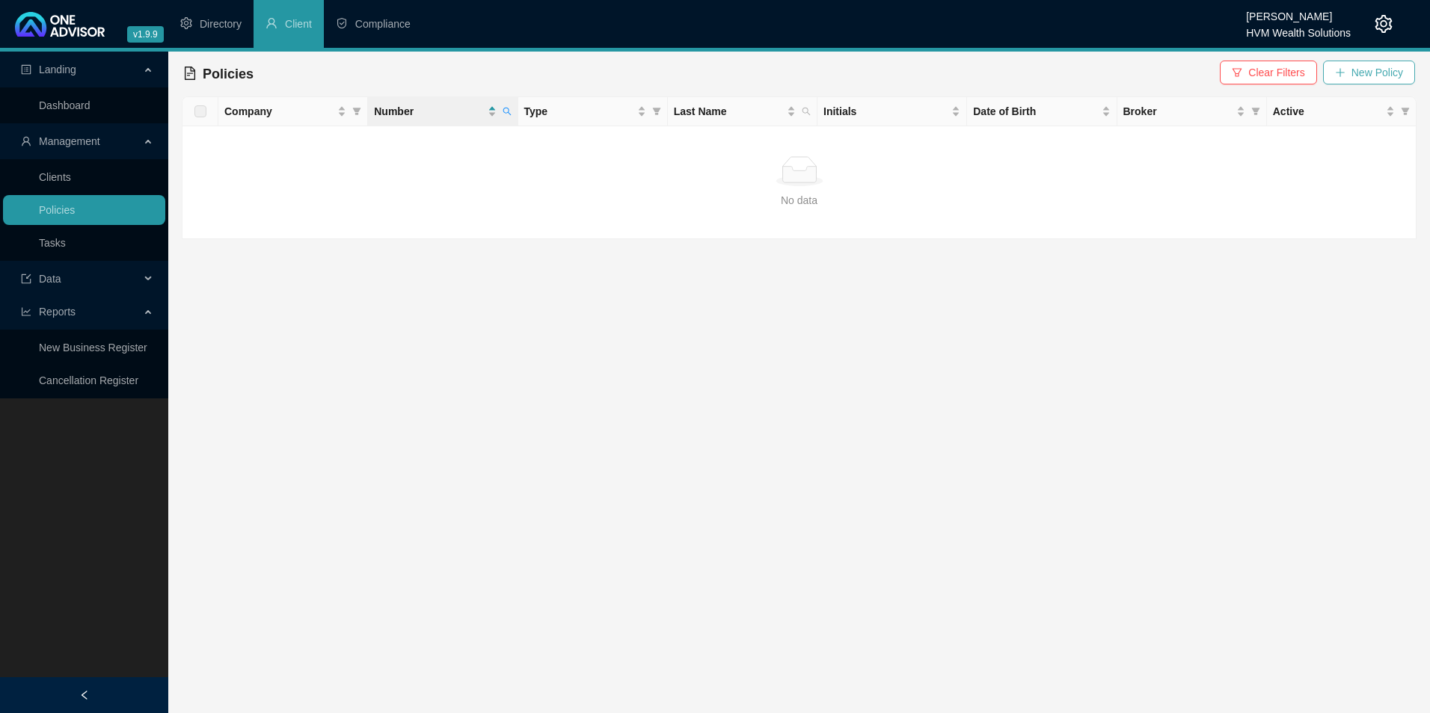
click at [695, 73] on span "New Policy" at bounding box center [1377, 72] width 52 height 16
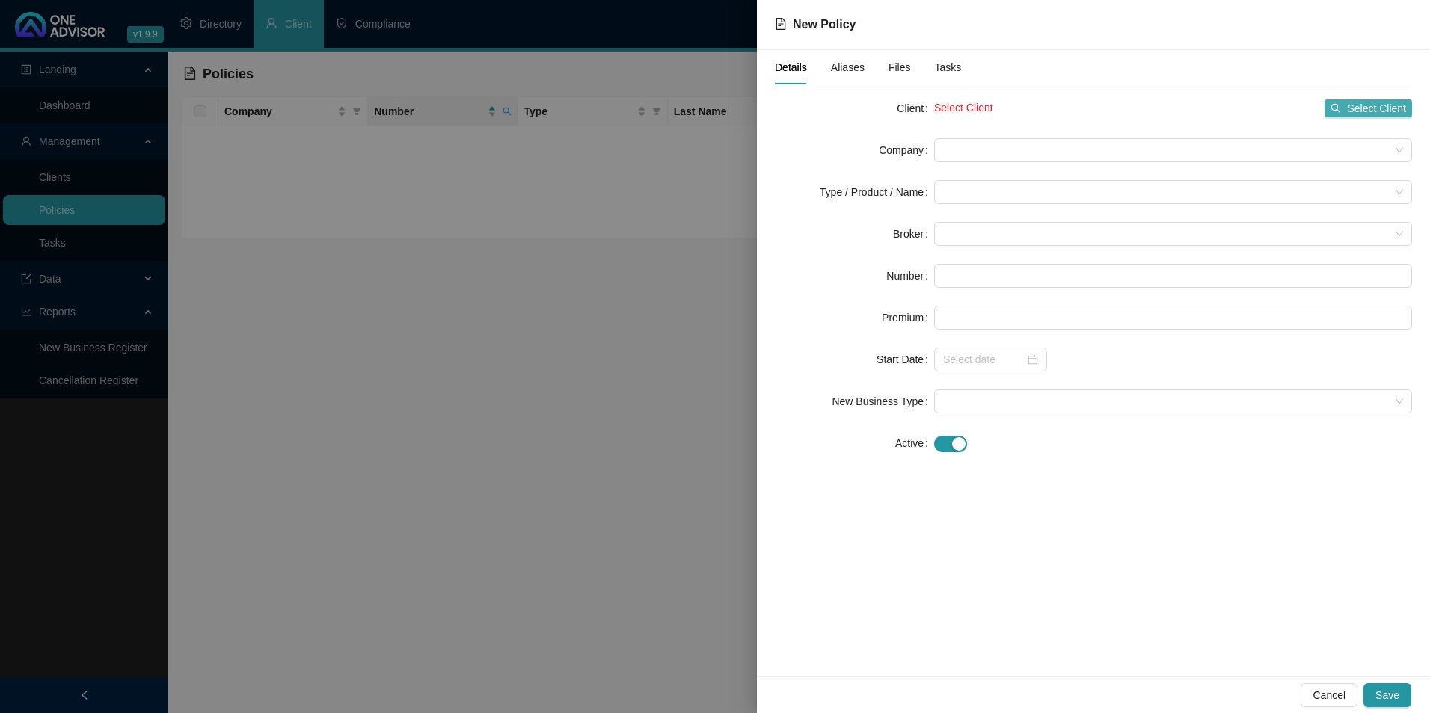
click at [695, 109] on span "Select Client" at bounding box center [1376, 108] width 59 height 16
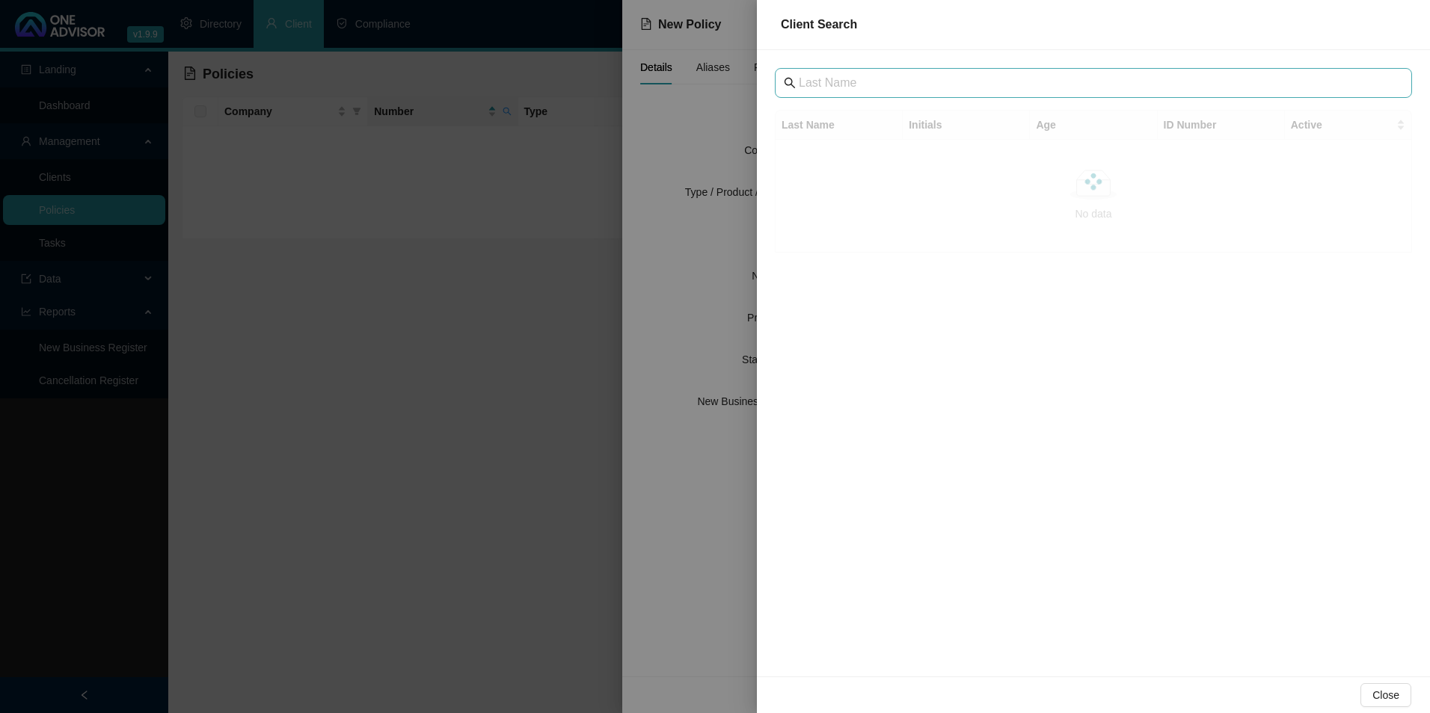
click at [695, 72] on span at bounding box center [1093, 83] width 637 height 30
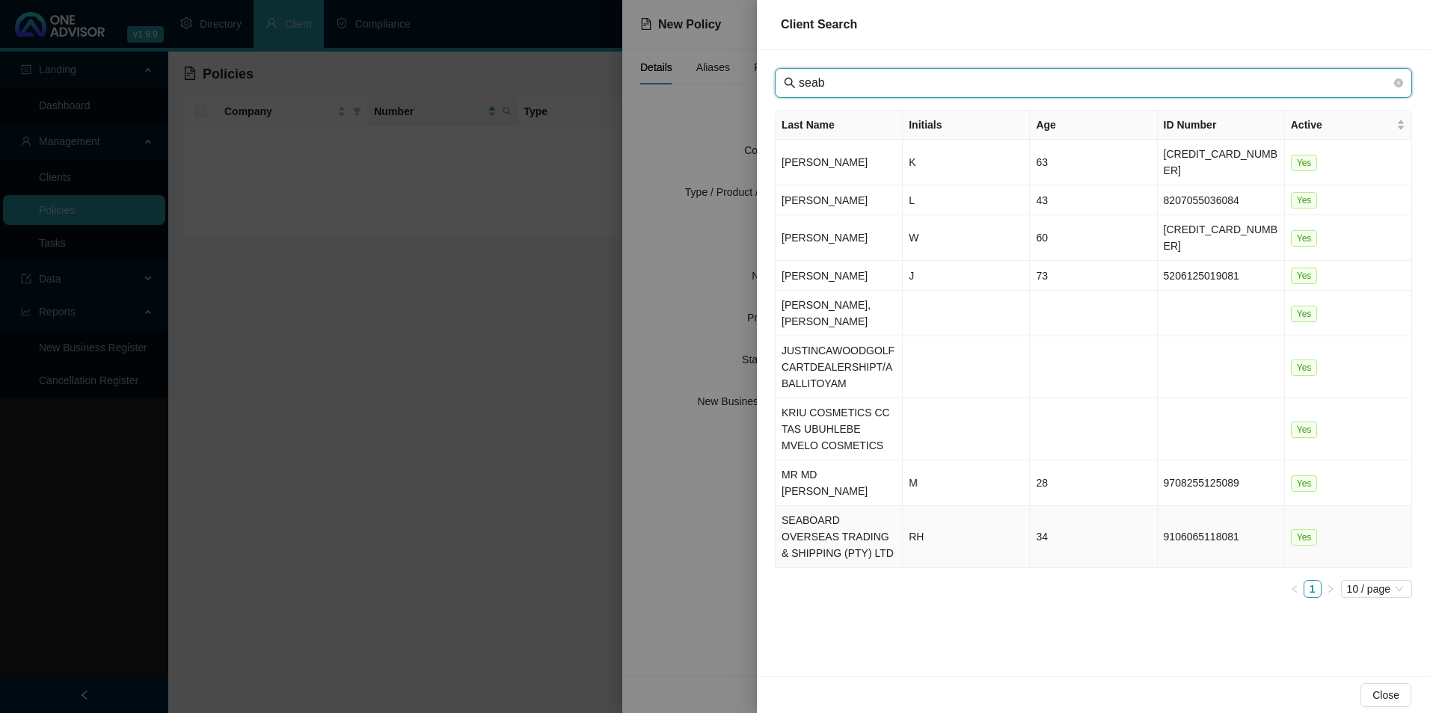
type input "seab"
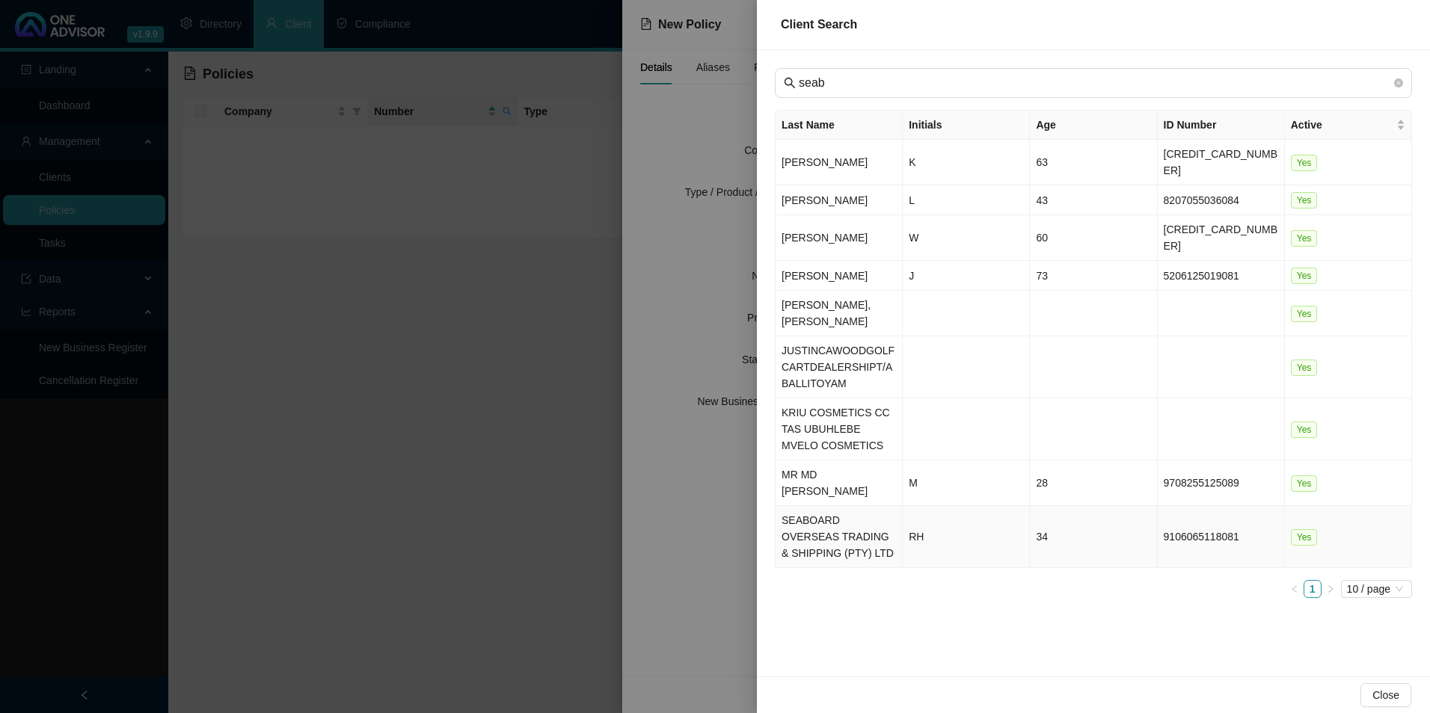
click at [695, 457] on td "SEABOARD OVERSEAS TRADING & SHIPPING (PTY) LTD" at bounding box center [839, 537] width 127 height 62
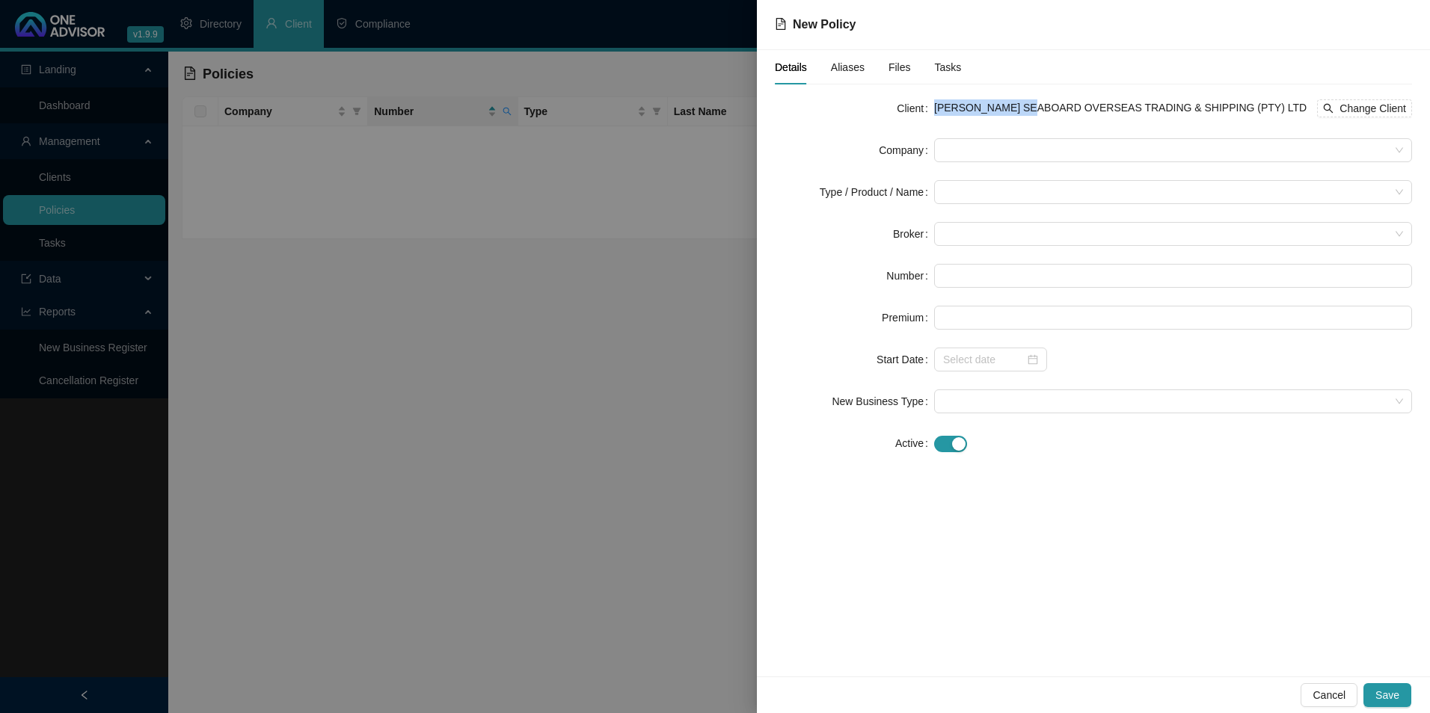
drag, startPoint x: 936, startPoint y: 103, endPoint x: 1013, endPoint y: 108, distance: 76.4
click at [695, 108] on span "[PERSON_NAME] SEABOARD OVERSEAS TRADING & SHIPPING (PTY) LTD" at bounding box center [1120, 108] width 372 height 12
click at [695, 111] on span "Change Client" at bounding box center [1372, 108] width 67 height 16
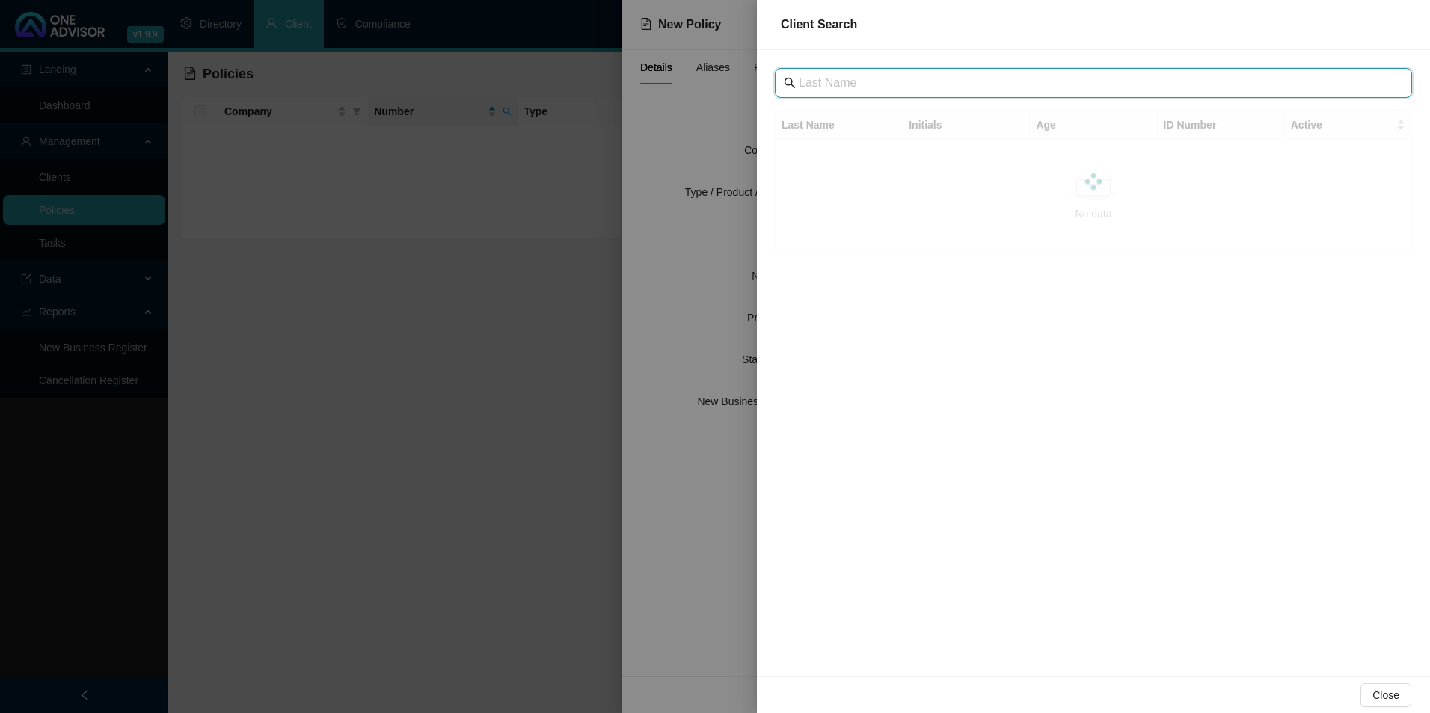
click at [695, 86] on input "text" at bounding box center [1095, 83] width 592 height 18
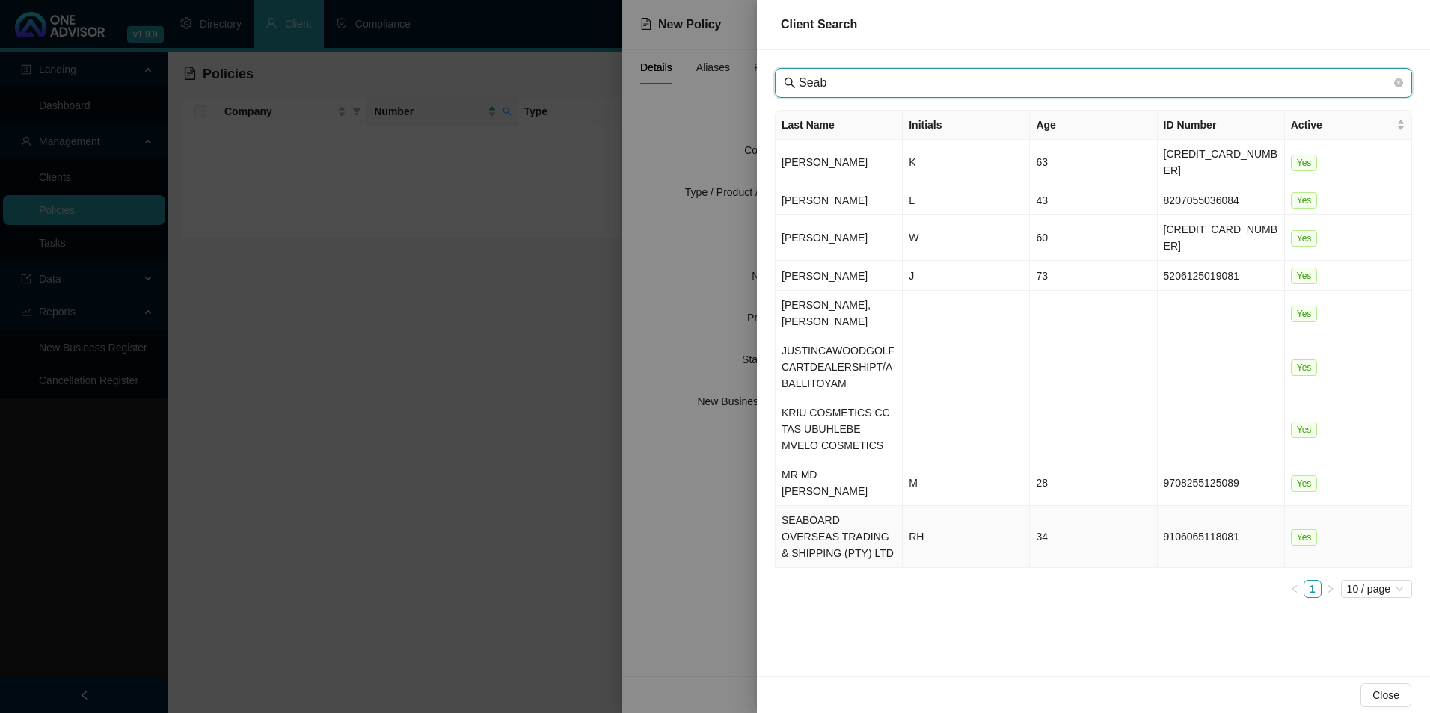
type input "Seab"
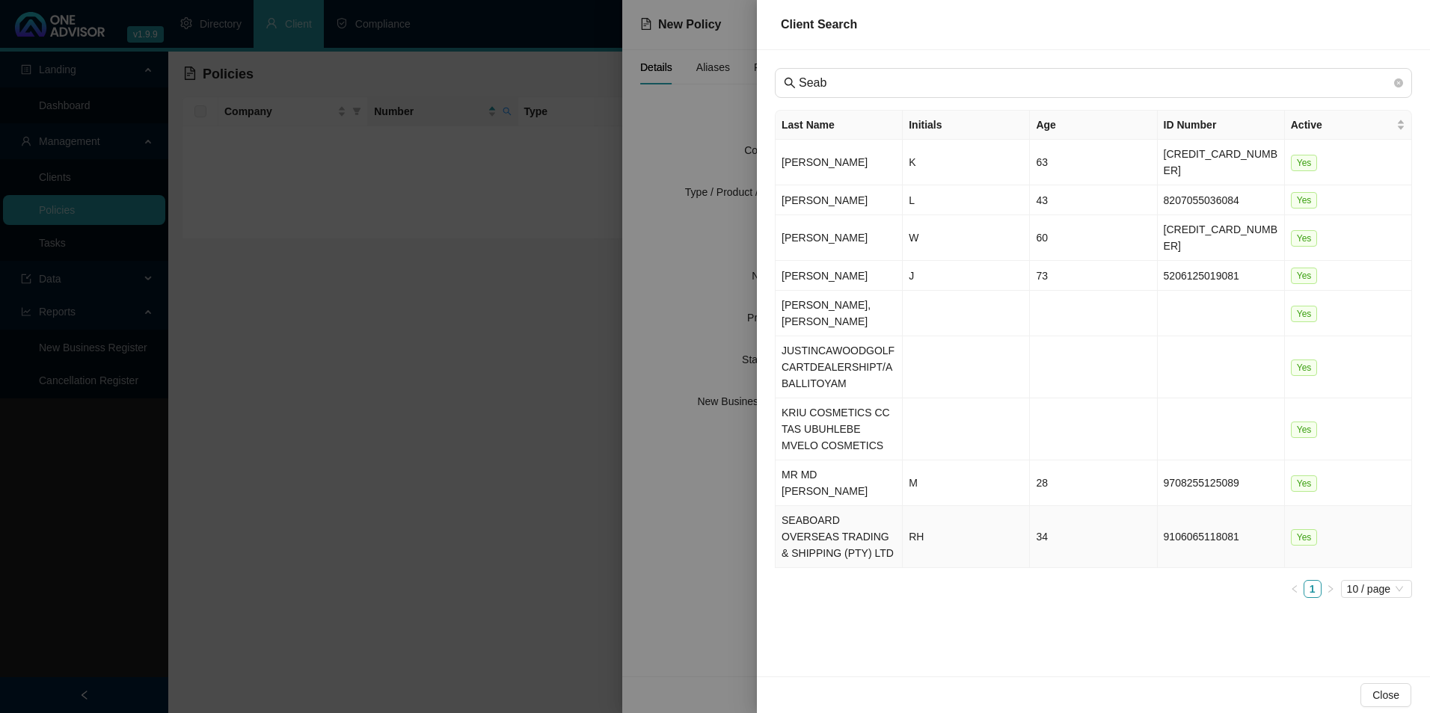
click at [695, 457] on td "SEABOARD OVERSEAS TRADING & SHIPPING (PTY) LTD" at bounding box center [839, 537] width 127 height 62
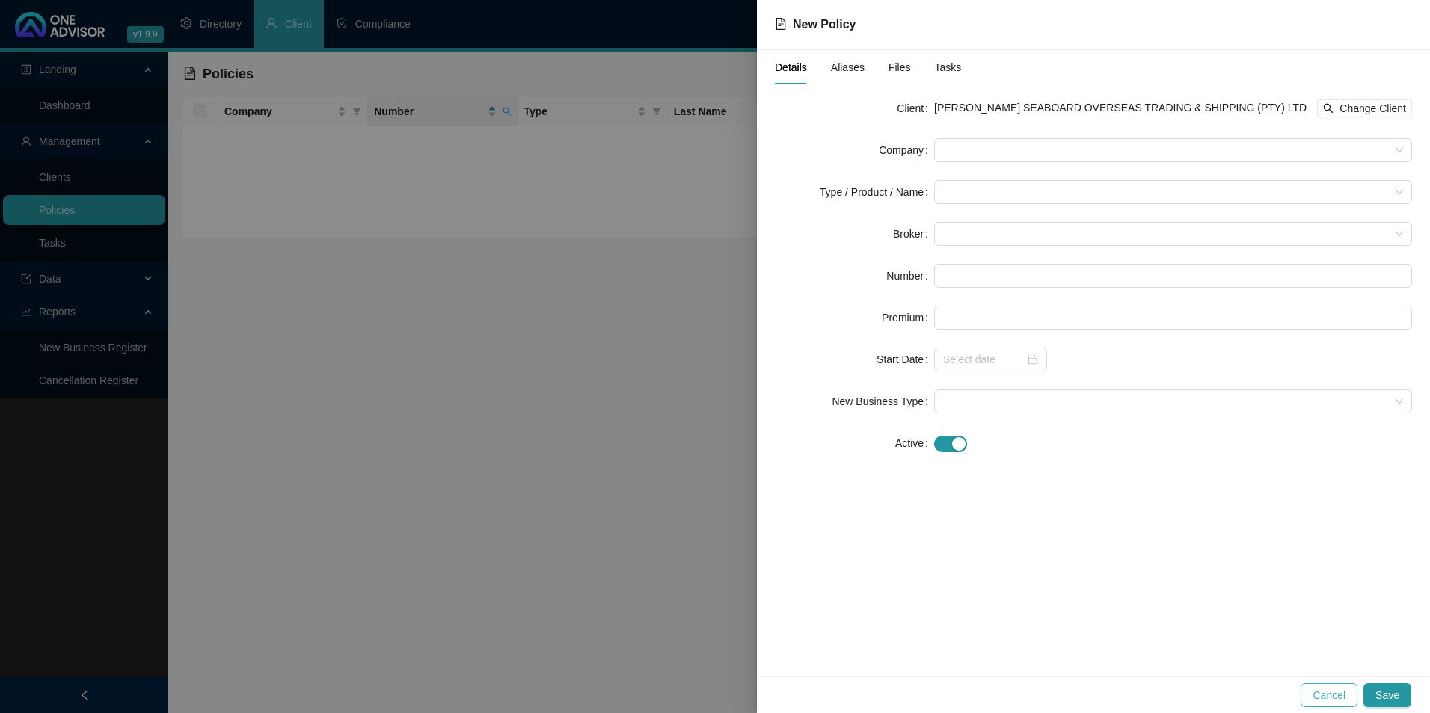
click at [695, 457] on span "Cancel" at bounding box center [1328, 695] width 33 height 16
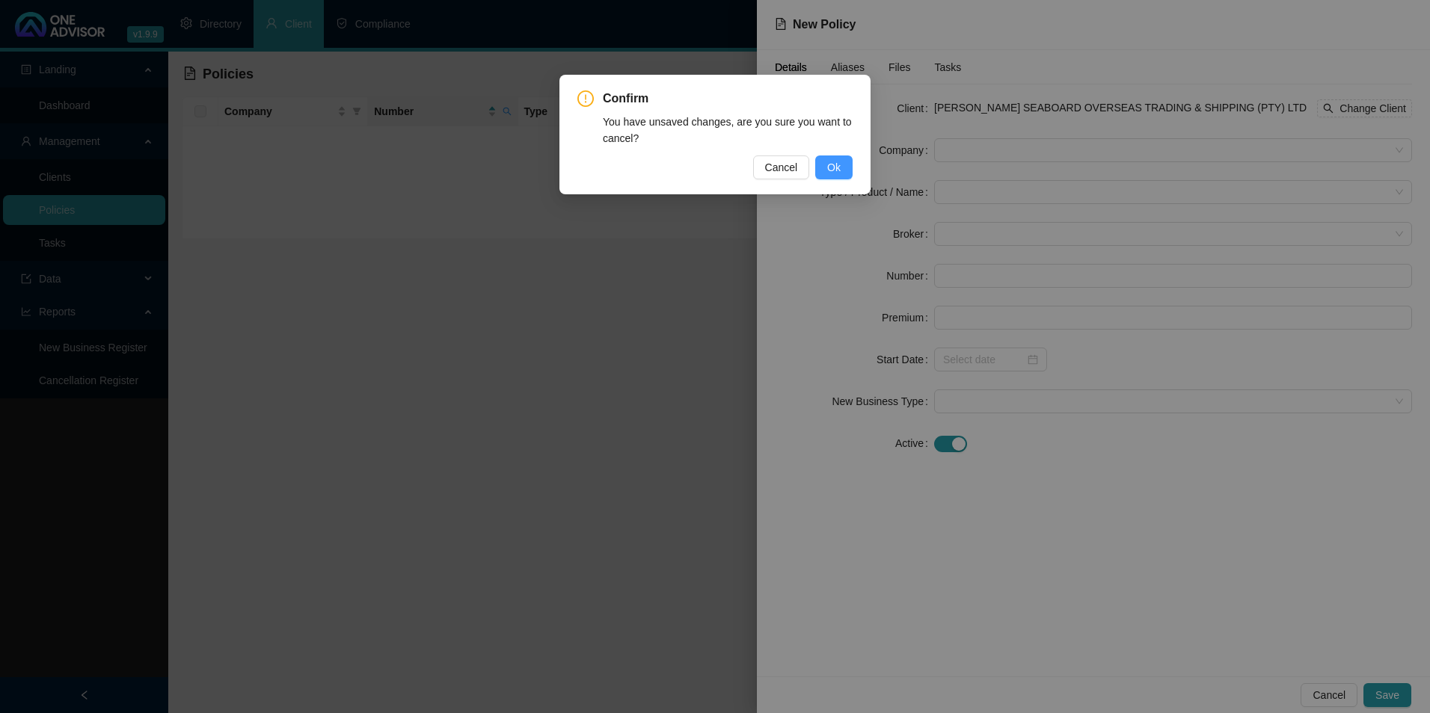
click at [695, 172] on span "Ok" at bounding box center [833, 167] width 13 height 16
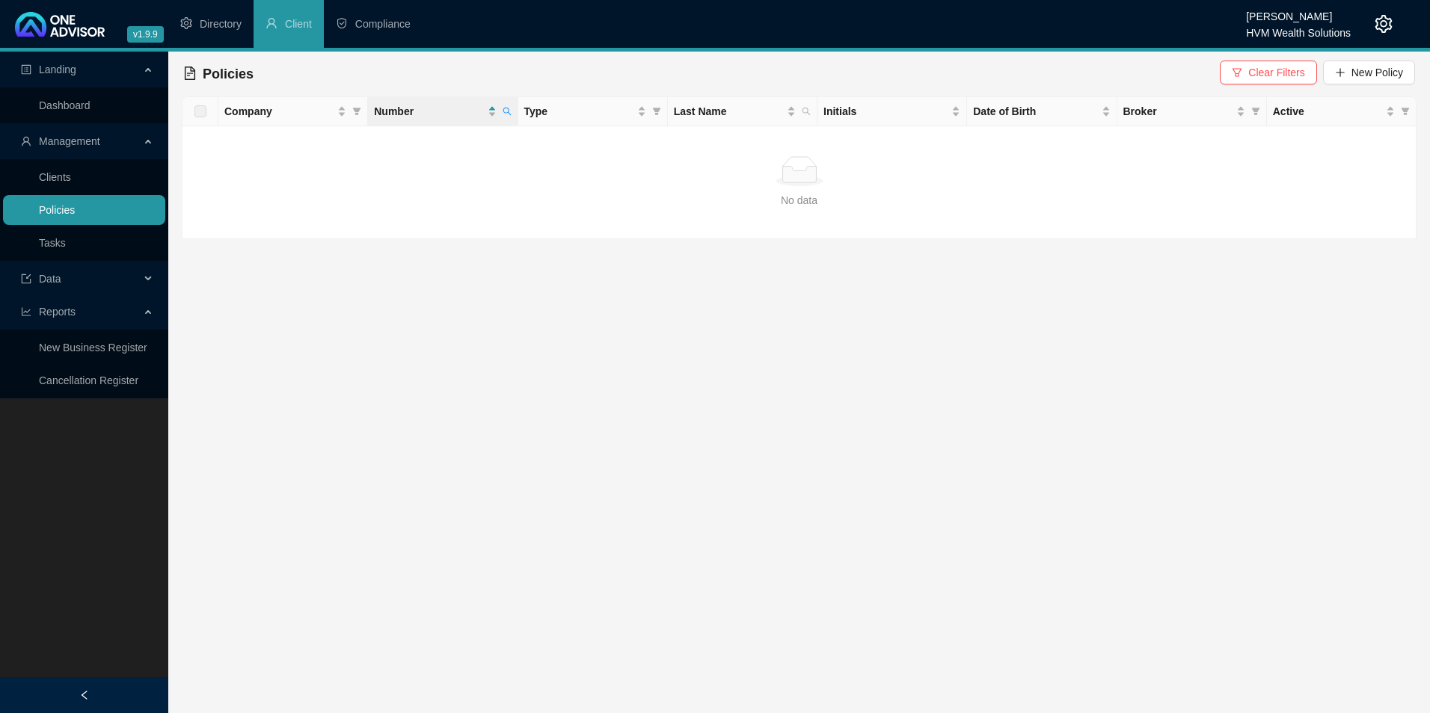
click at [75, 209] on link "Policies" at bounding box center [57, 210] width 36 height 12
click at [54, 178] on link "Clients" at bounding box center [55, 177] width 32 height 12
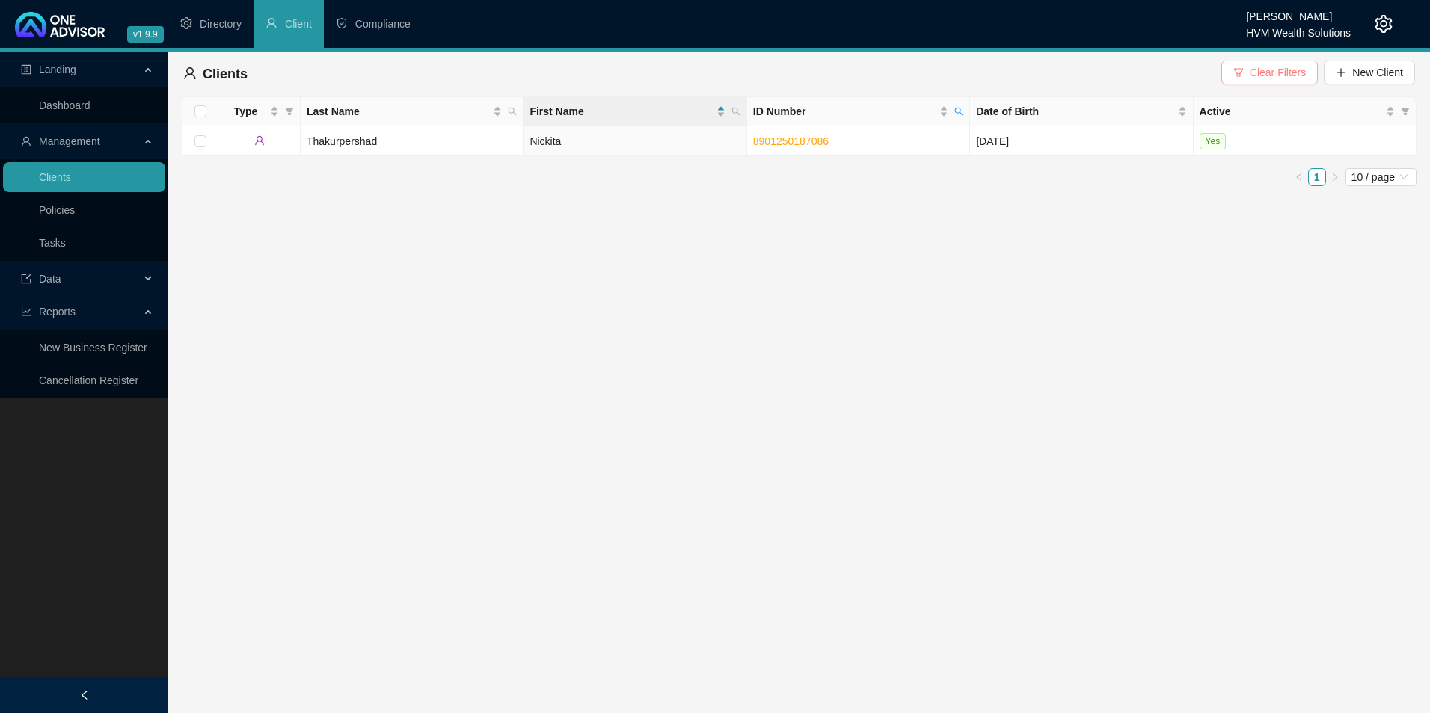
click at [695, 73] on span "Clear Filters" at bounding box center [1278, 72] width 56 height 16
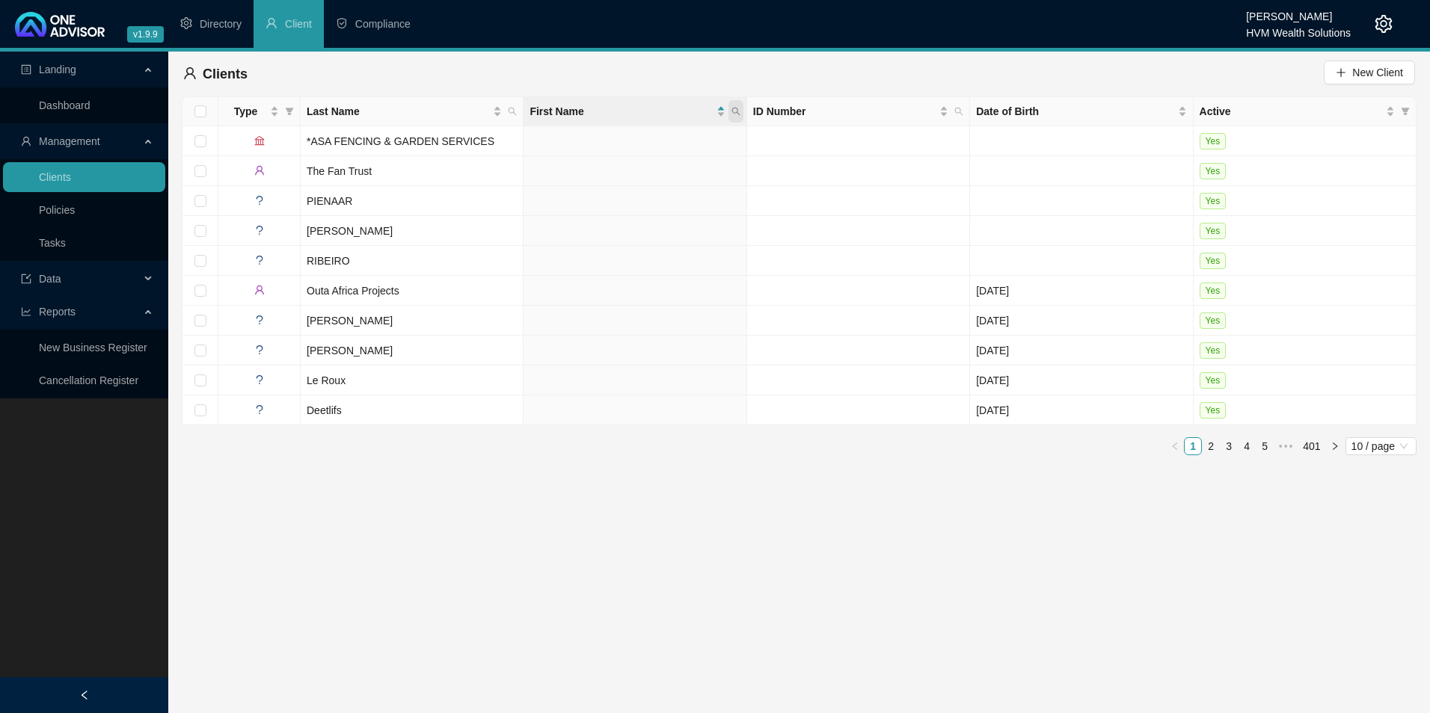
click at [695, 112] on icon "search" at bounding box center [735, 111] width 9 height 9
click at [650, 141] on input "text" at bounding box center [667, 144] width 141 height 24
click at [507, 108] on span "Last Name" at bounding box center [512, 111] width 15 height 22
click at [450, 141] on input "text" at bounding box center [443, 144] width 141 height 24
type input "seaboard"
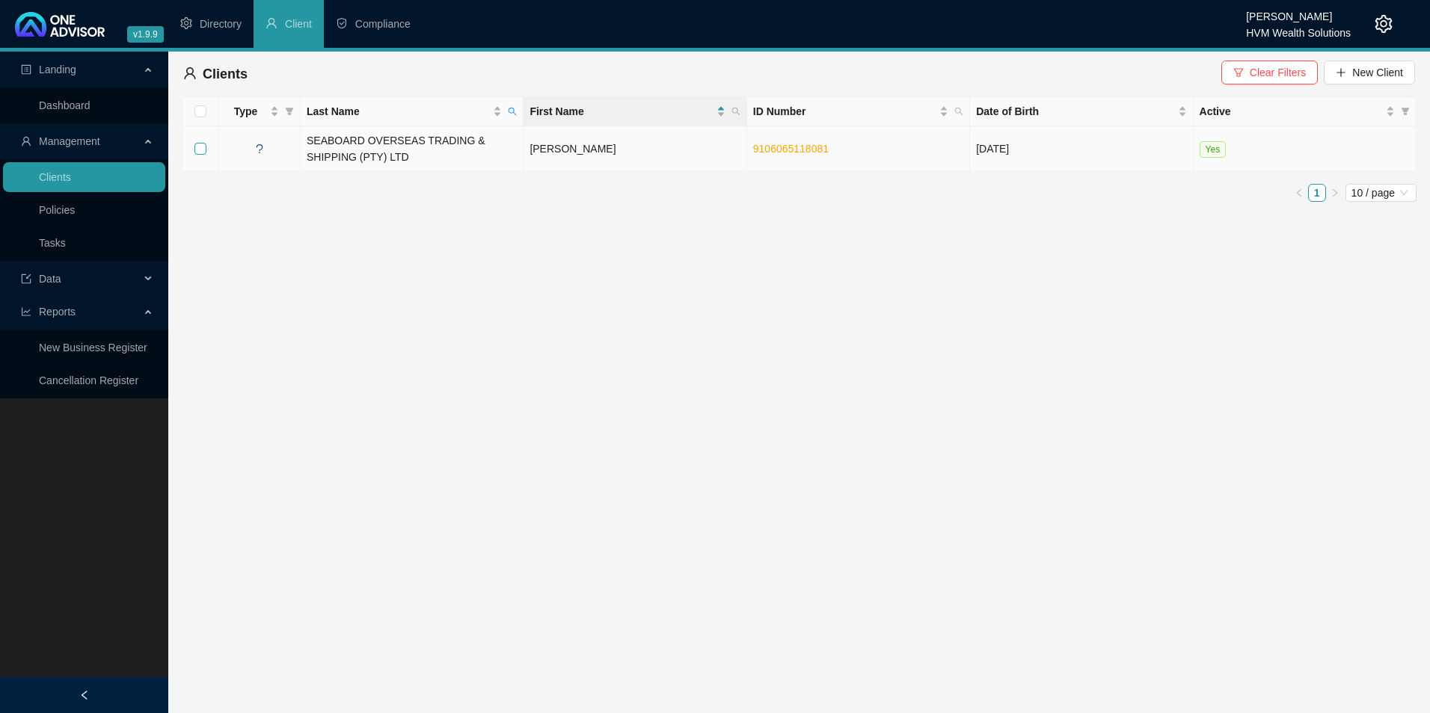
click at [200, 149] on input "checkbox" at bounding box center [200, 149] width 12 height 12
checkbox input "true"
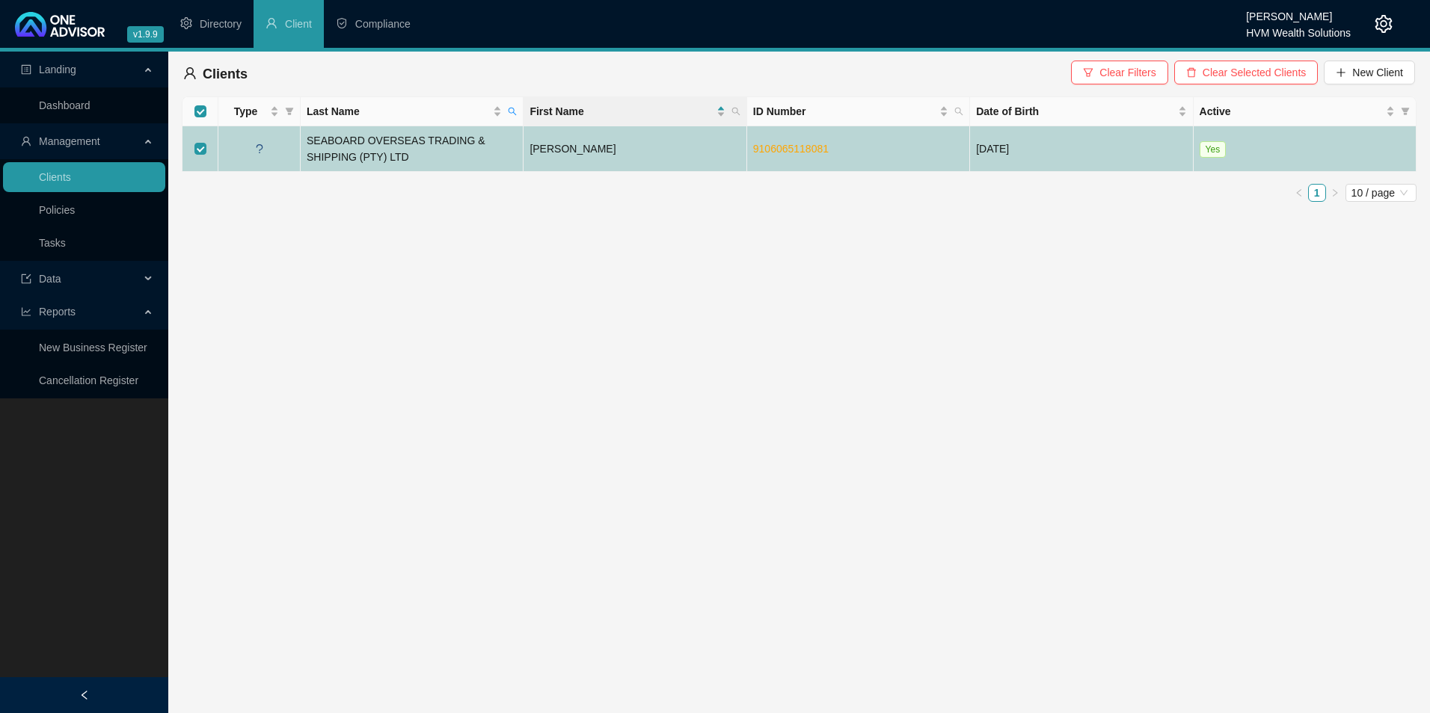
click at [366, 158] on td "SEABOARD OVERSEAS TRADING & SHIPPING (PTY) LTD" at bounding box center [412, 149] width 223 height 46
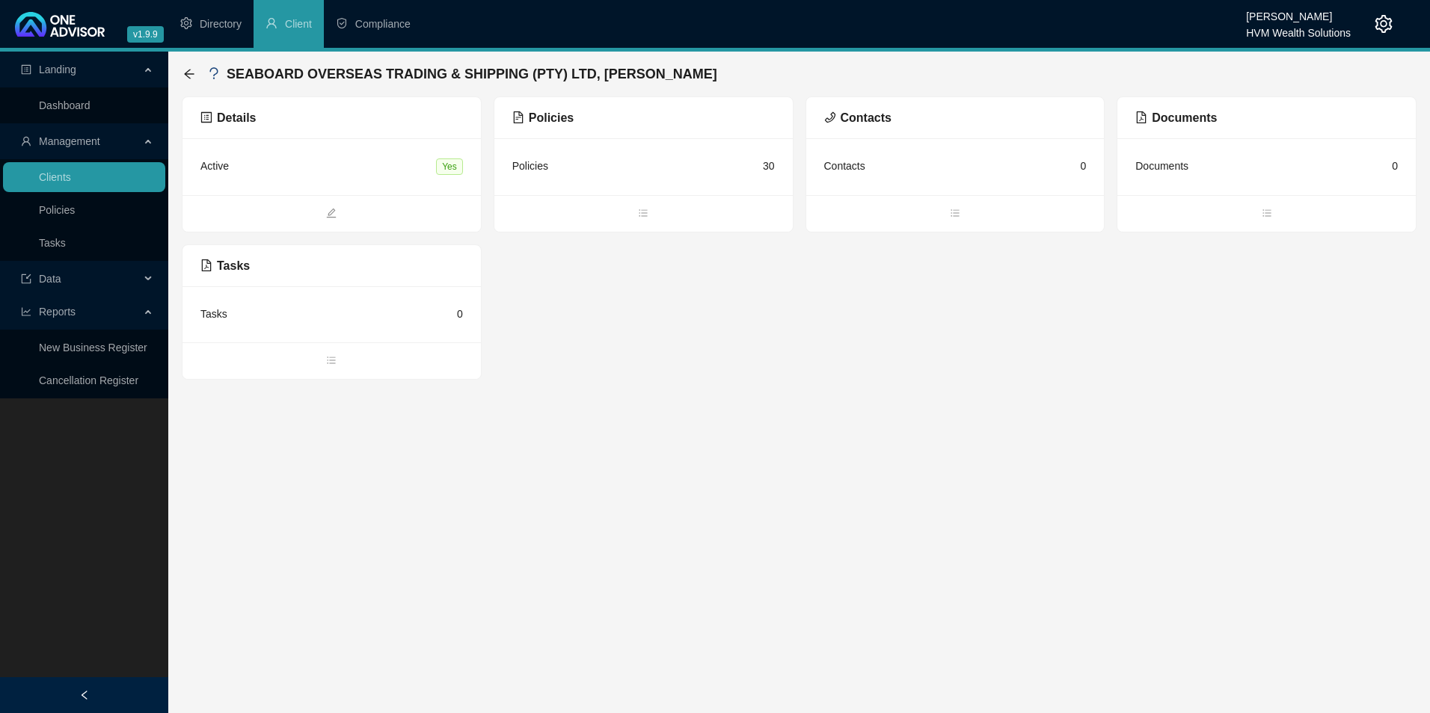
click at [245, 114] on span "Details" at bounding box center [227, 117] width 55 height 13
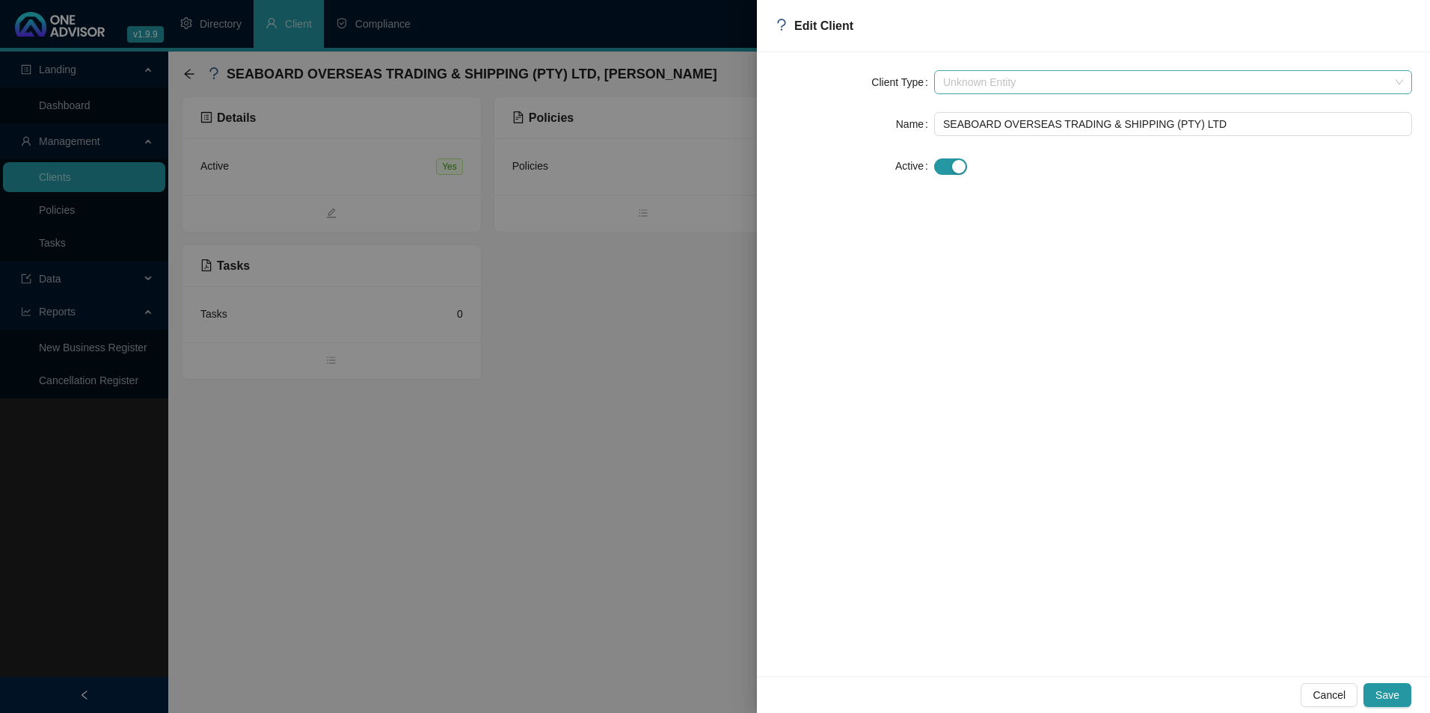
click at [695, 85] on span "Unknown Entity" at bounding box center [1173, 82] width 460 height 22
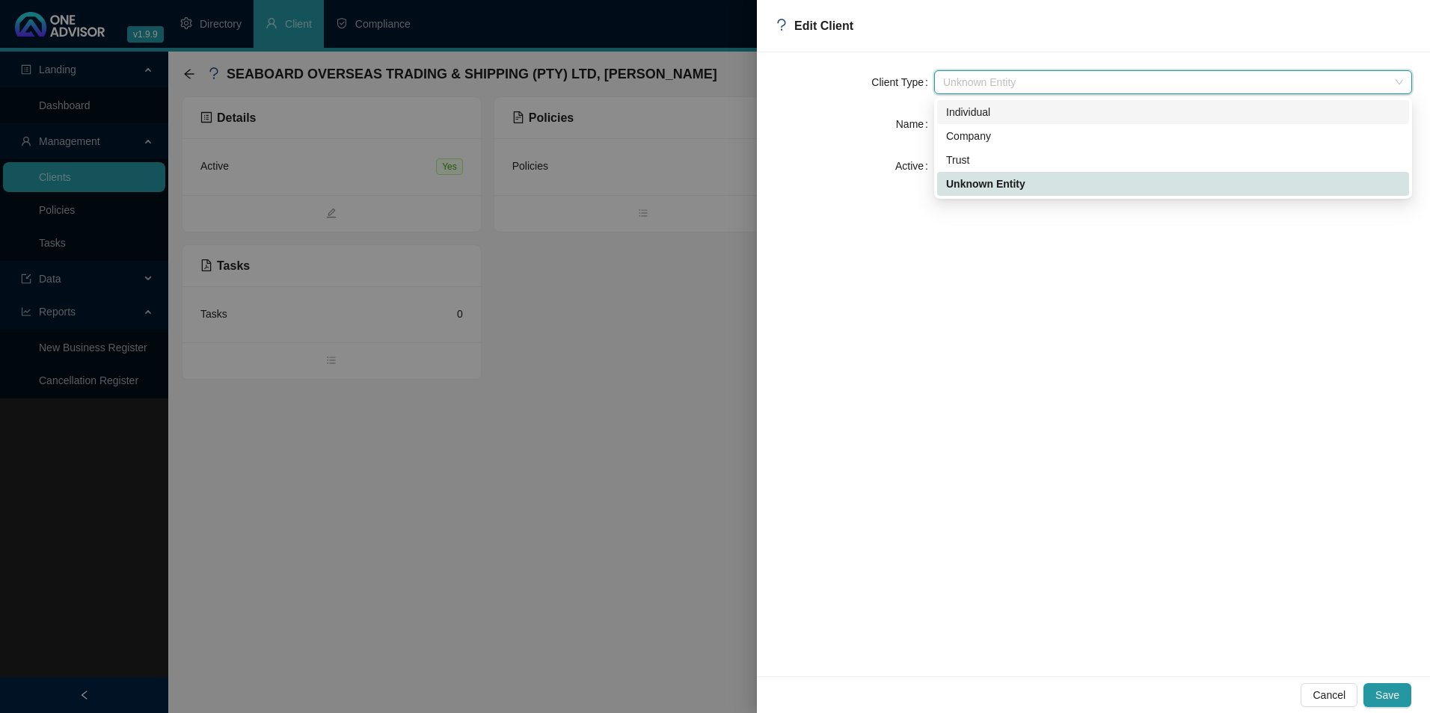
click at [695, 115] on div "Individual" at bounding box center [1173, 112] width 454 height 16
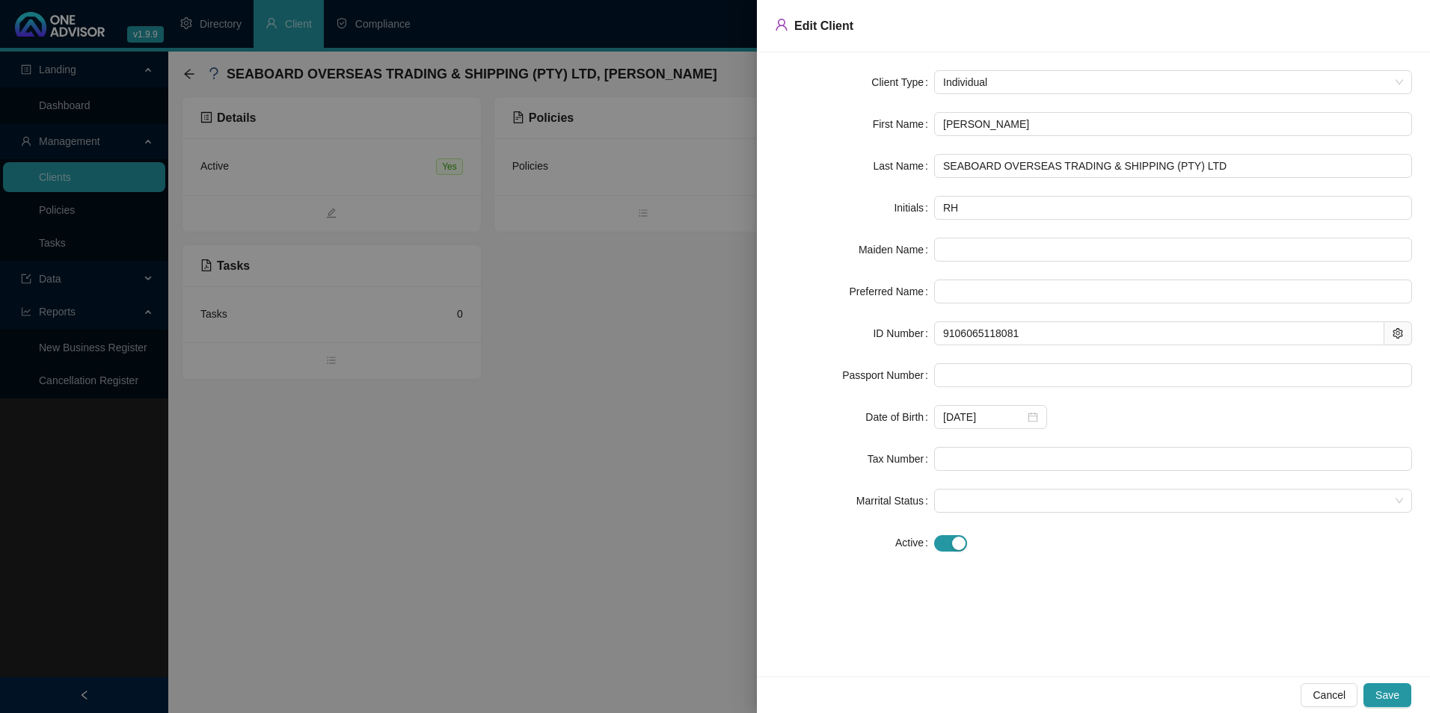
drag, startPoint x: 1053, startPoint y: 131, endPoint x: 903, endPoint y: 123, distance: 149.8
click at [695, 117] on div "First Name [PERSON_NAME]" at bounding box center [1093, 124] width 637 height 24
click at [695, 86] on span "Individual" at bounding box center [1173, 82] width 460 height 22
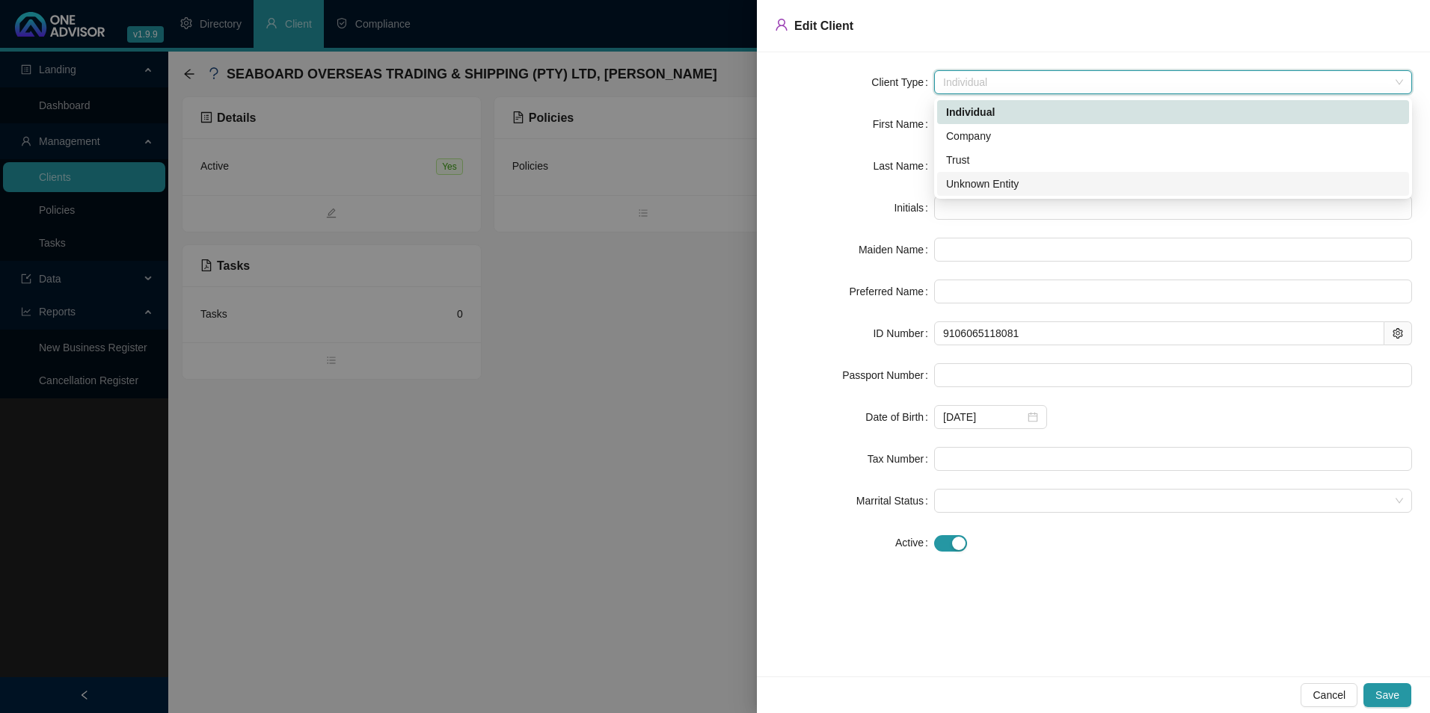
click at [695, 183] on div "Unknown Entity" at bounding box center [1173, 184] width 454 height 16
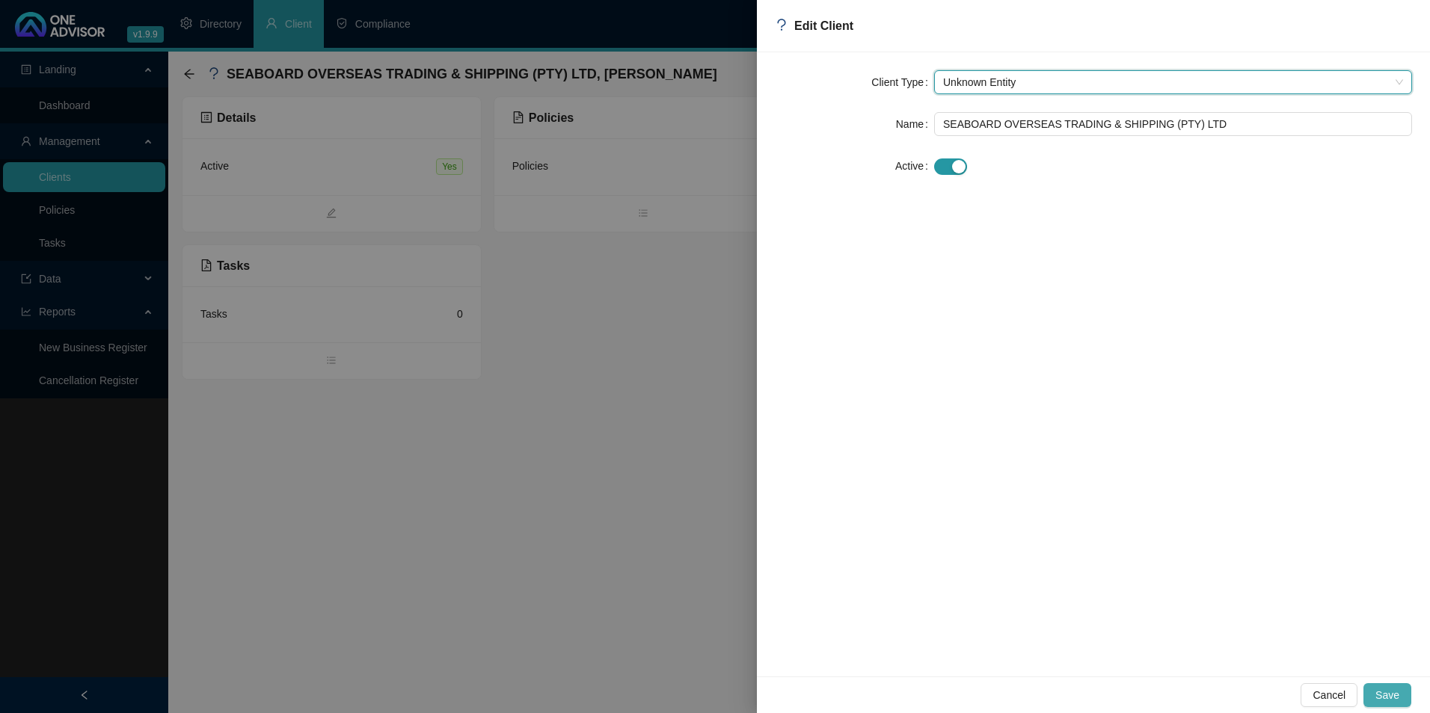
click at [695, 457] on span "Save" at bounding box center [1387, 695] width 24 height 16
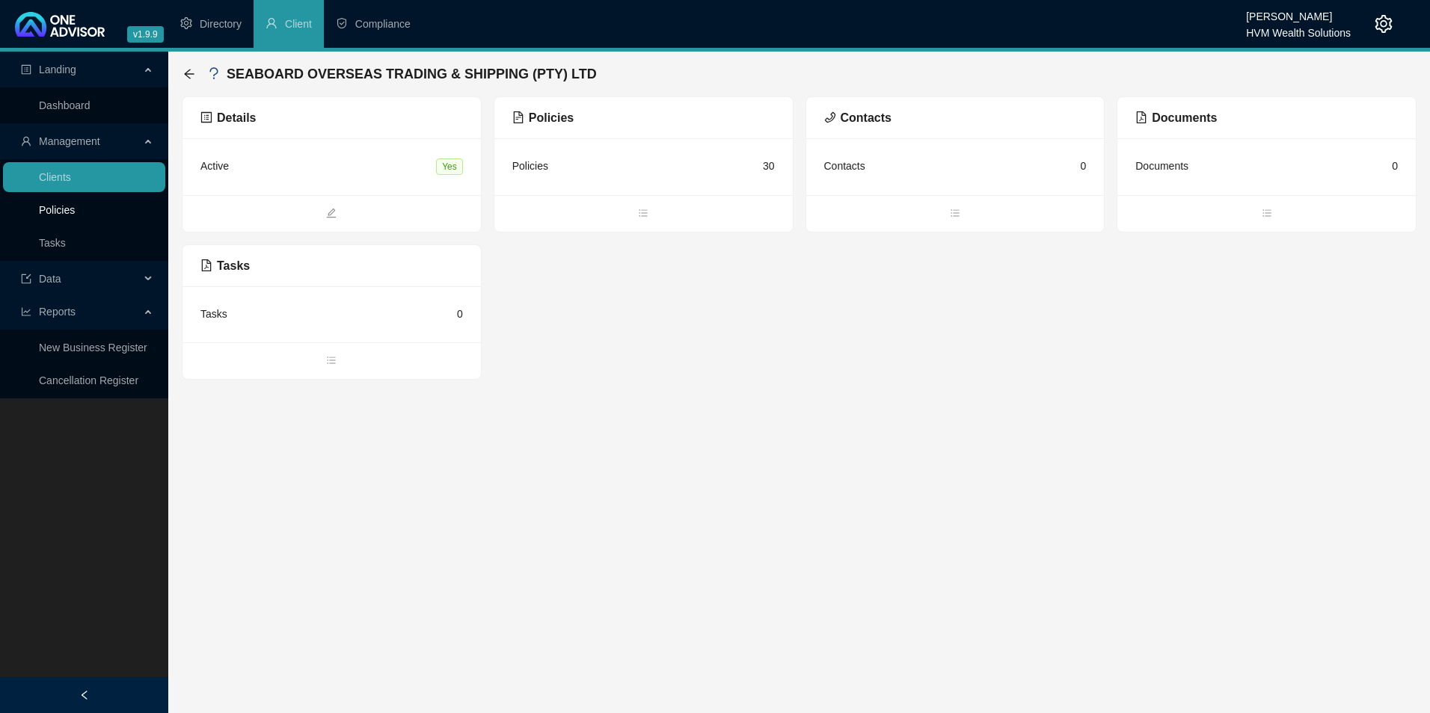
click at [64, 211] on link "Policies" at bounding box center [57, 210] width 36 height 12
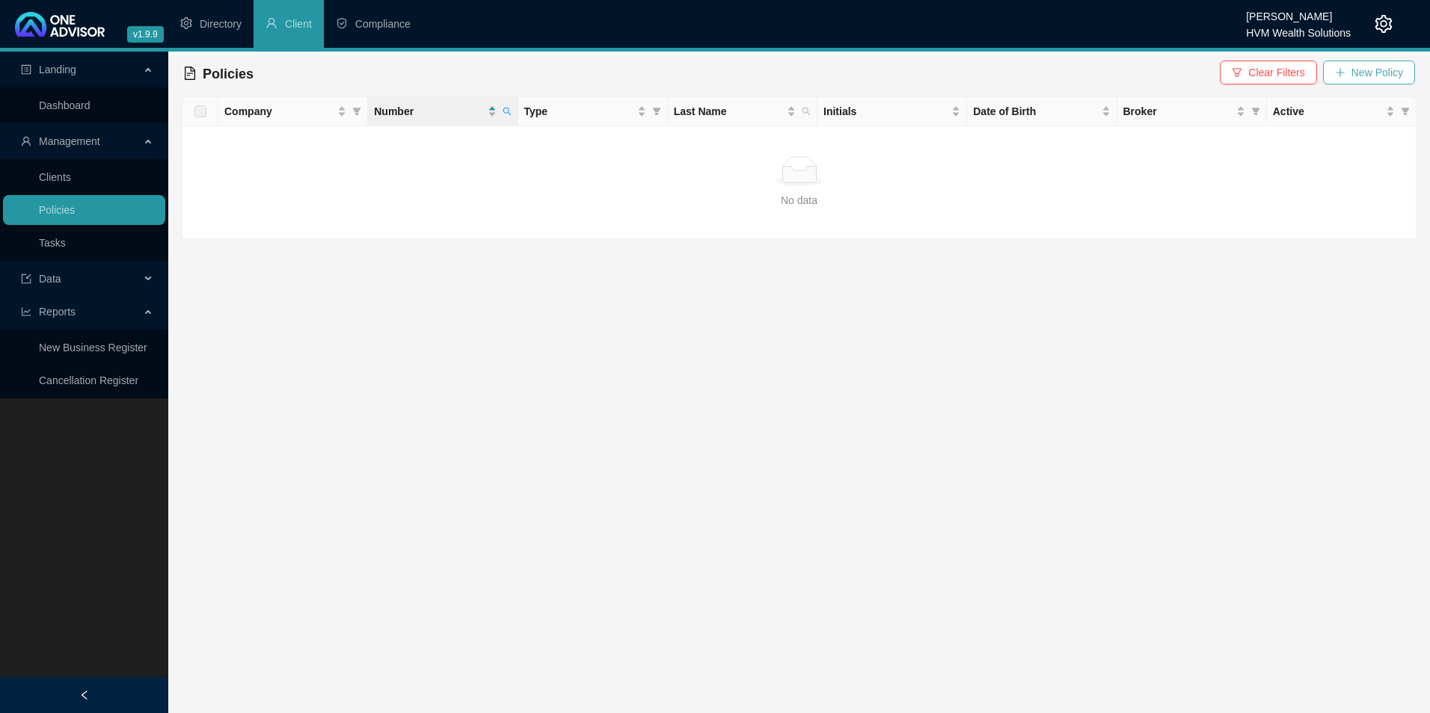
click at [695, 72] on button "New Policy" at bounding box center [1369, 73] width 92 height 24
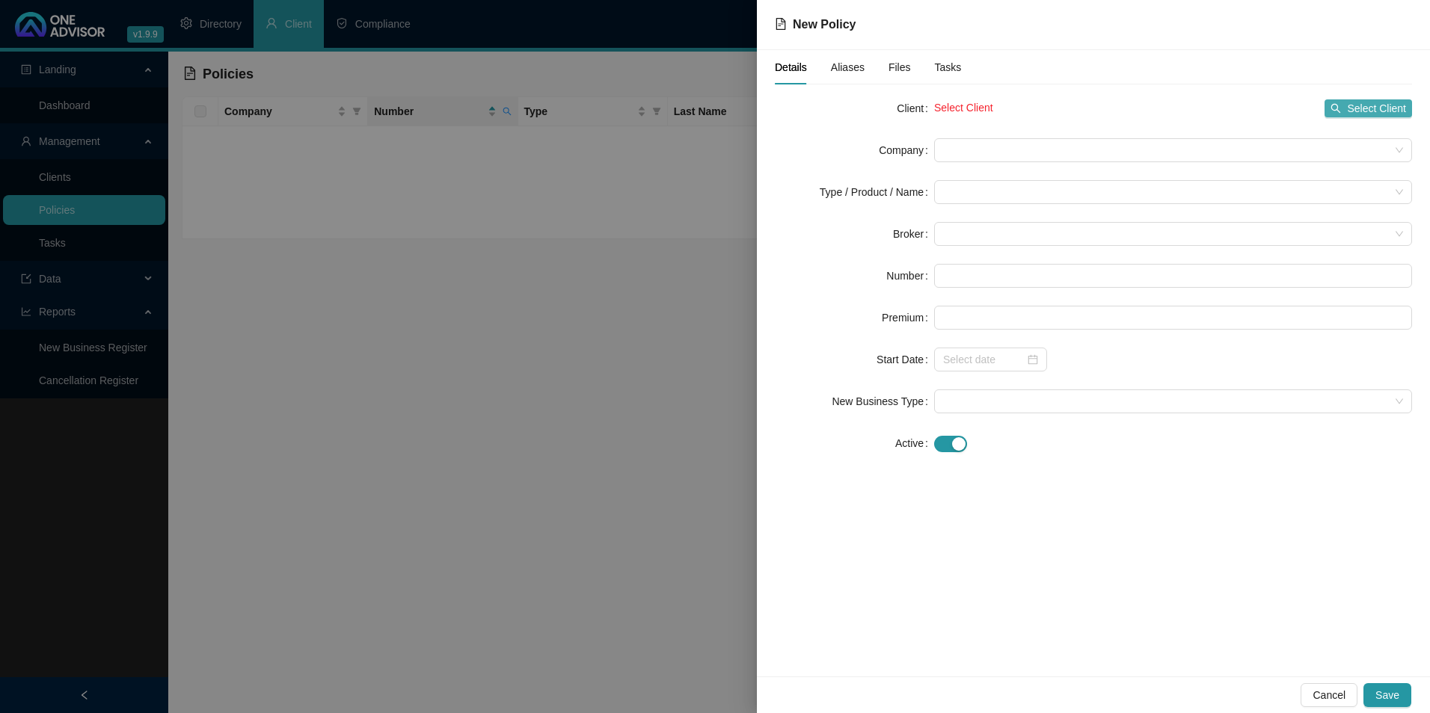
click at [695, 101] on span "Select Client" at bounding box center [1376, 108] width 59 height 16
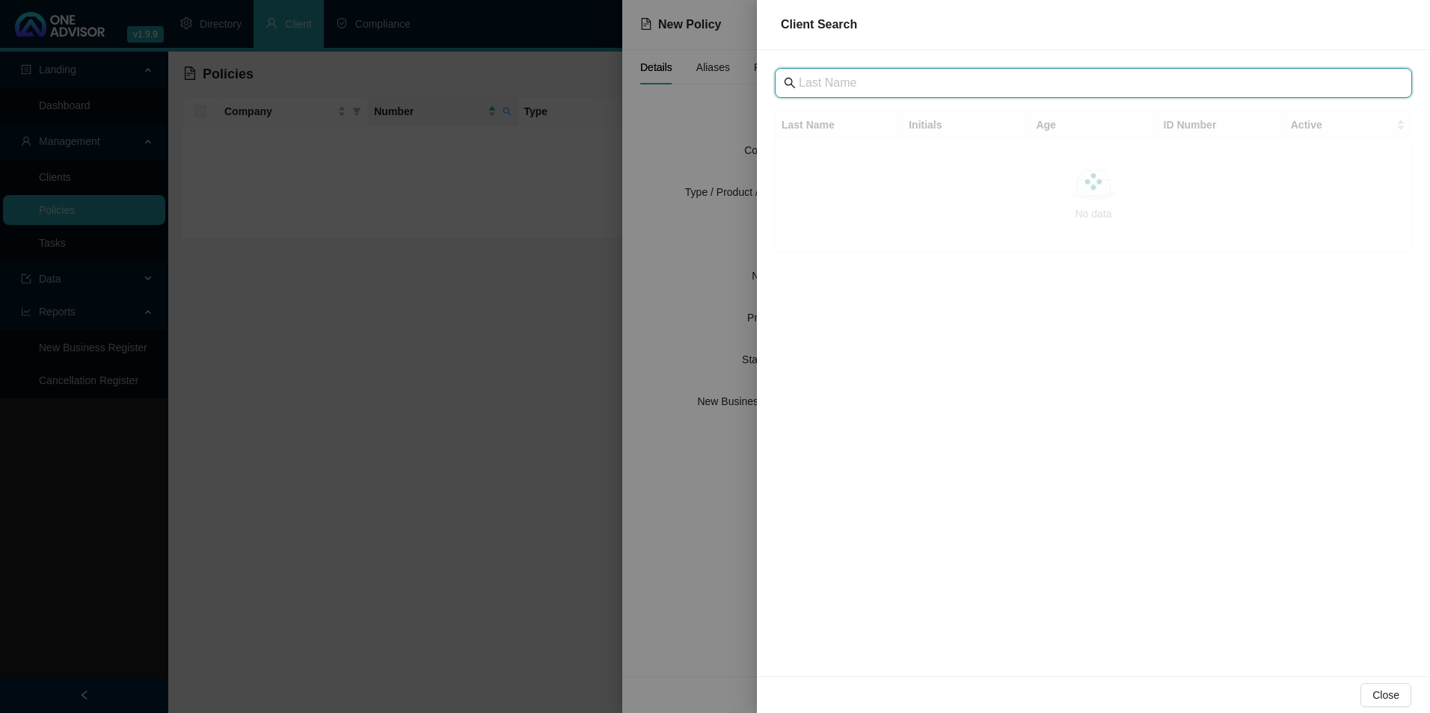
click at [695, 74] on input "text" at bounding box center [1095, 83] width 592 height 18
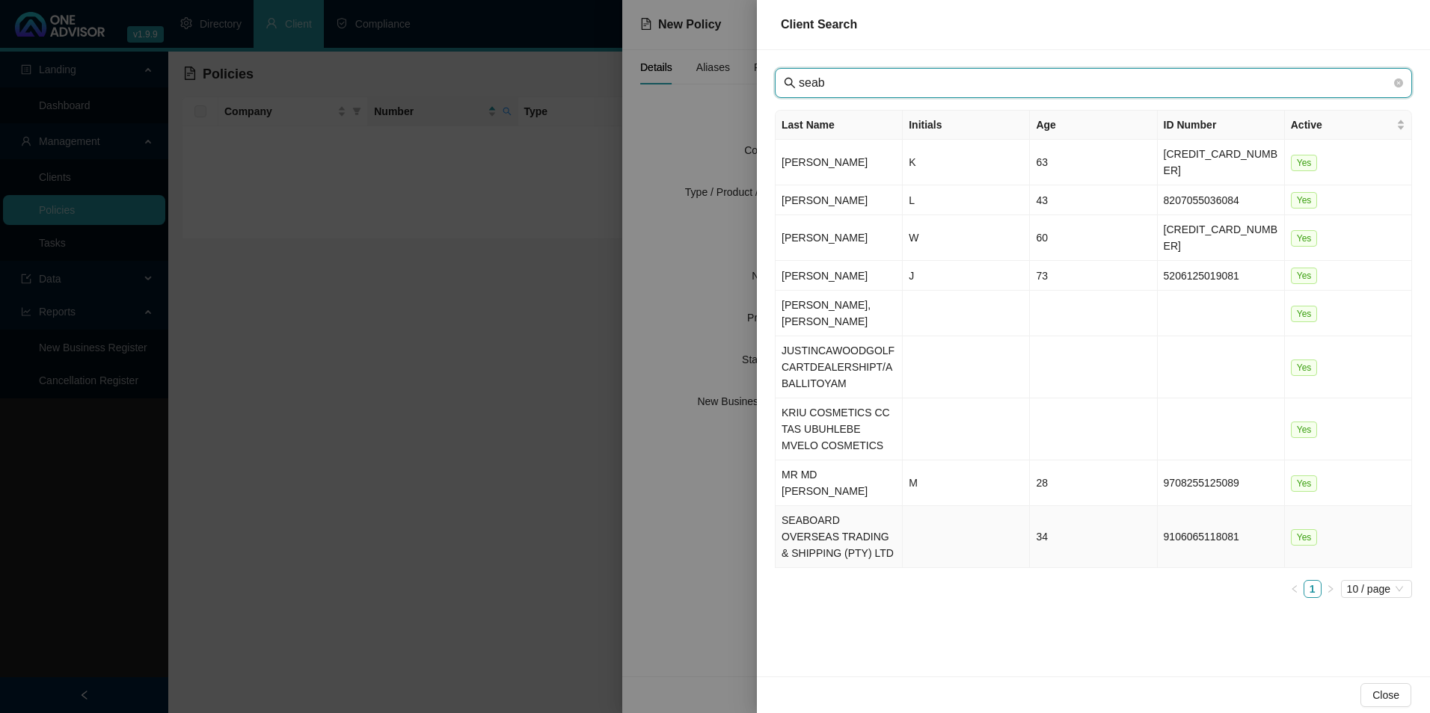
type input "seab"
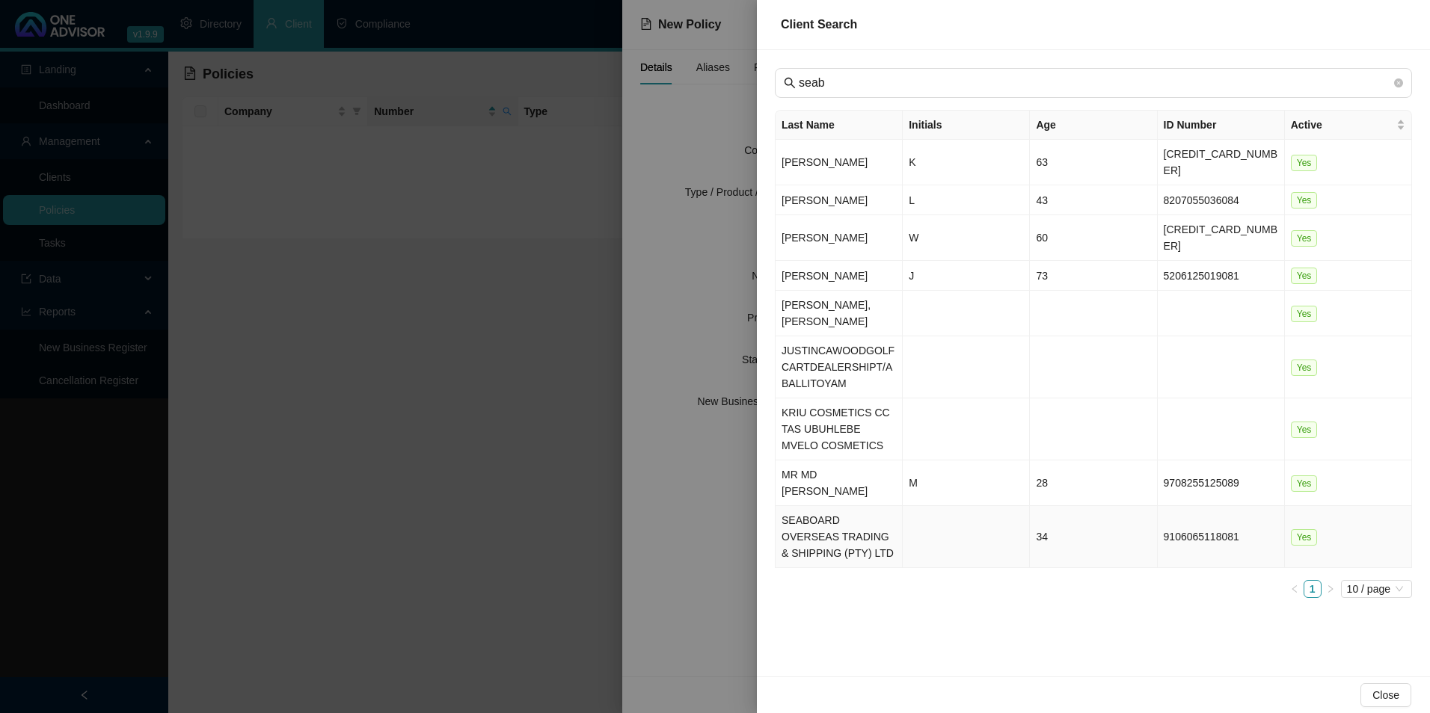
click at [695, 457] on td "SEABOARD OVERSEAS TRADING & SHIPPING (PTY) LTD" at bounding box center [839, 537] width 127 height 62
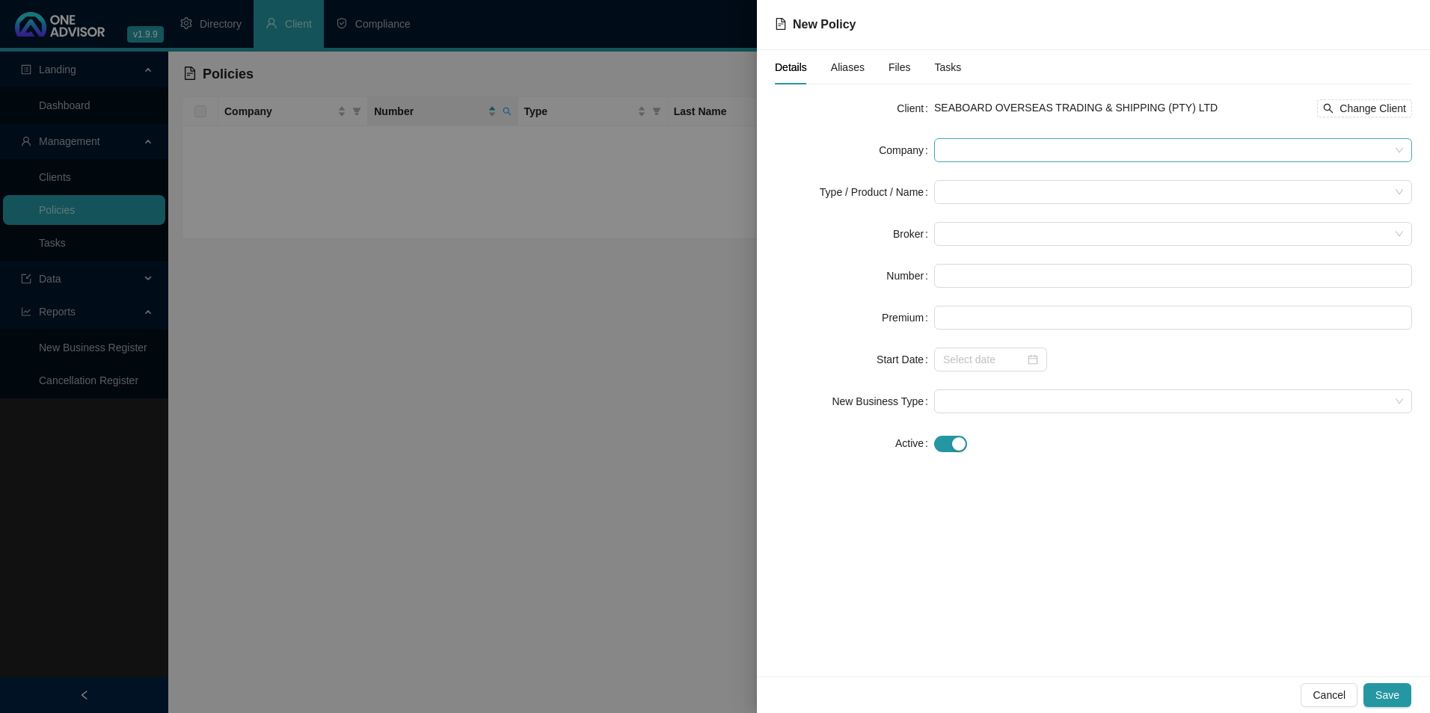
click at [695, 149] on span at bounding box center [1173, 150] width 460 height 22
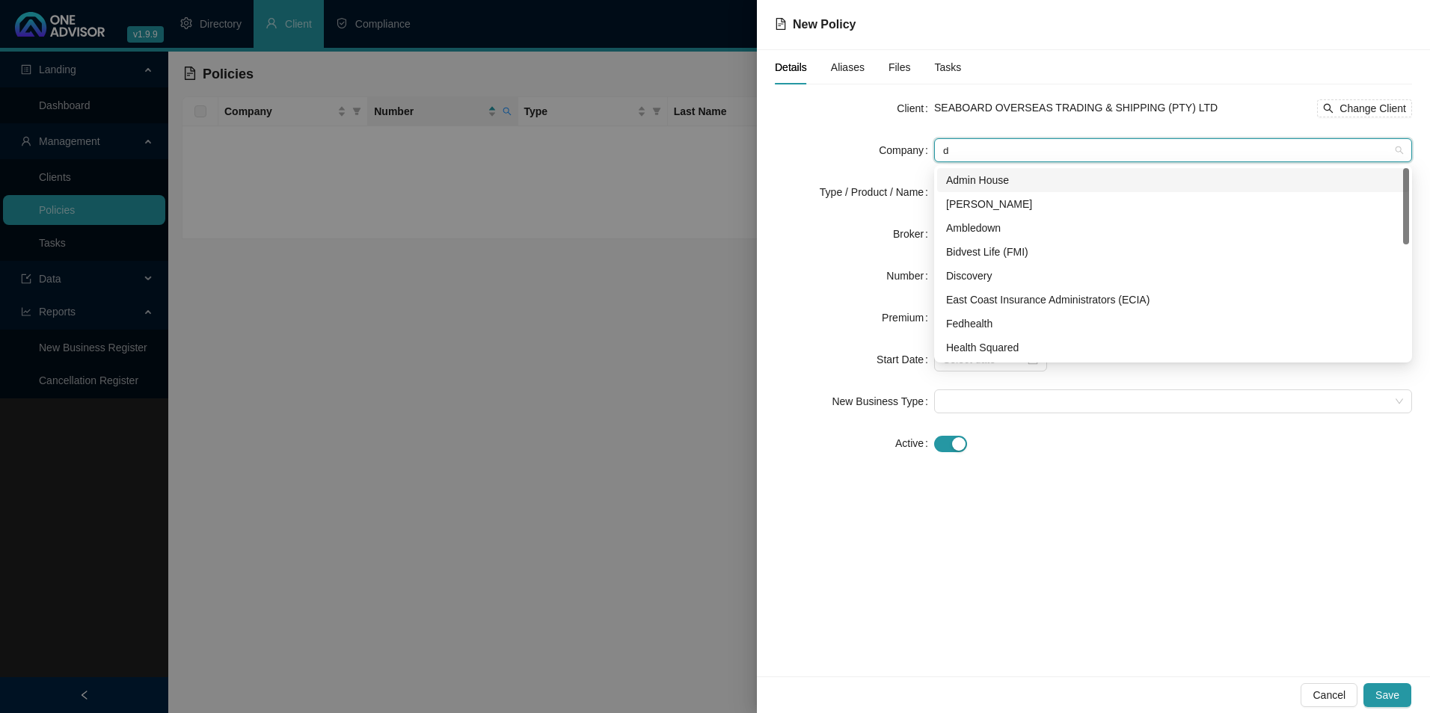
type input "di"
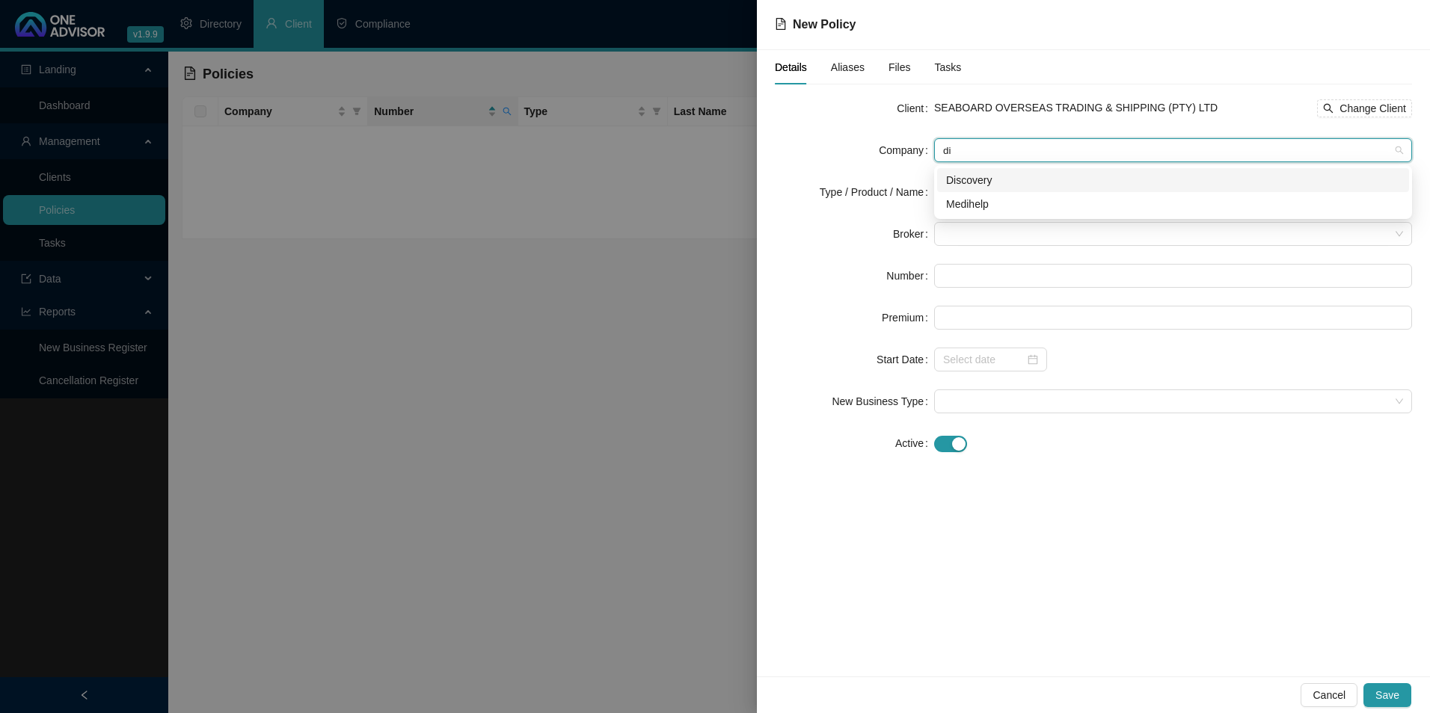
click at [695, 179] on div "Discovery" at bounding box center [1173, 180] width 454 height 16
click at [695, 190] on input "search" at bounding box center [1166, 192] width 446 height 22
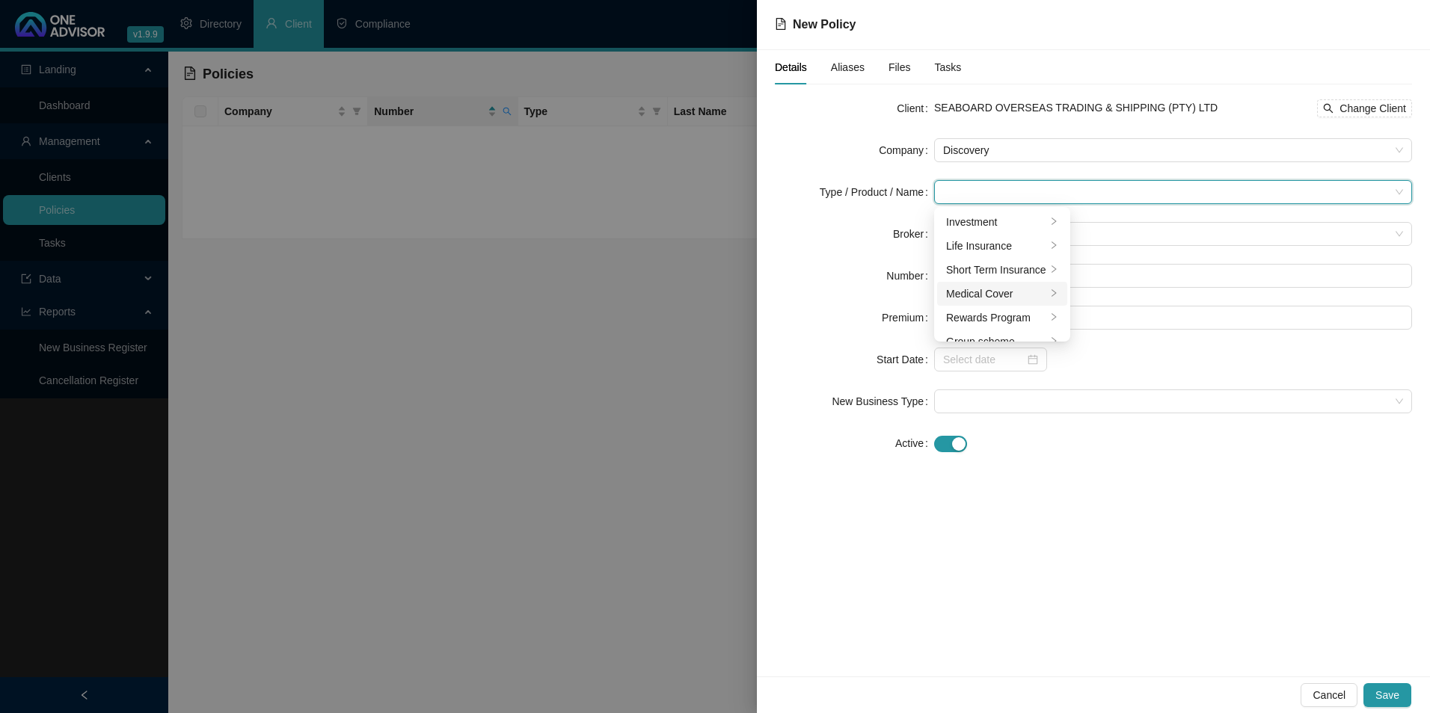
click at [695, 297] on div "Medical Cover" at bounding box center [996, 294] width 100 height 16
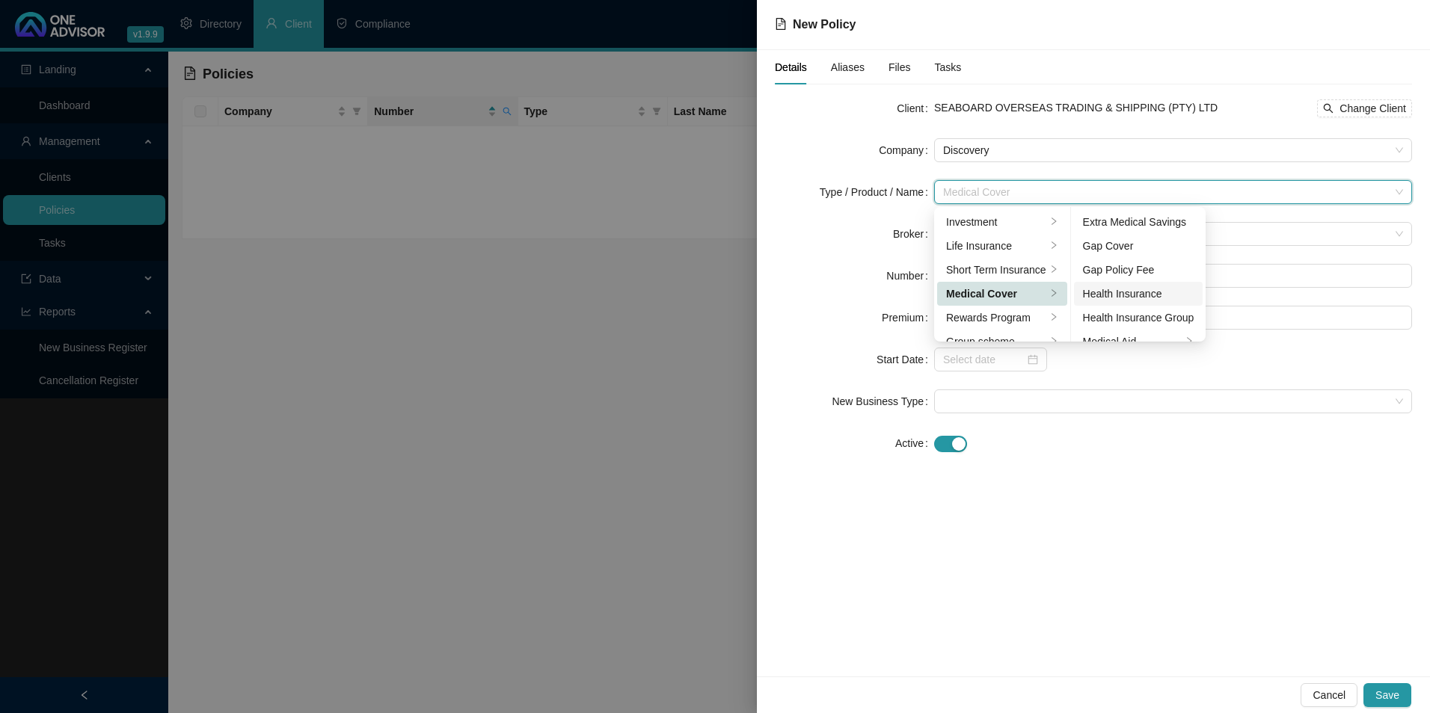
scroll to position [75, 0]
click at [695, 297] on div "Medical Aid Group" at bounding box center [1138, 291] width 111 height 16
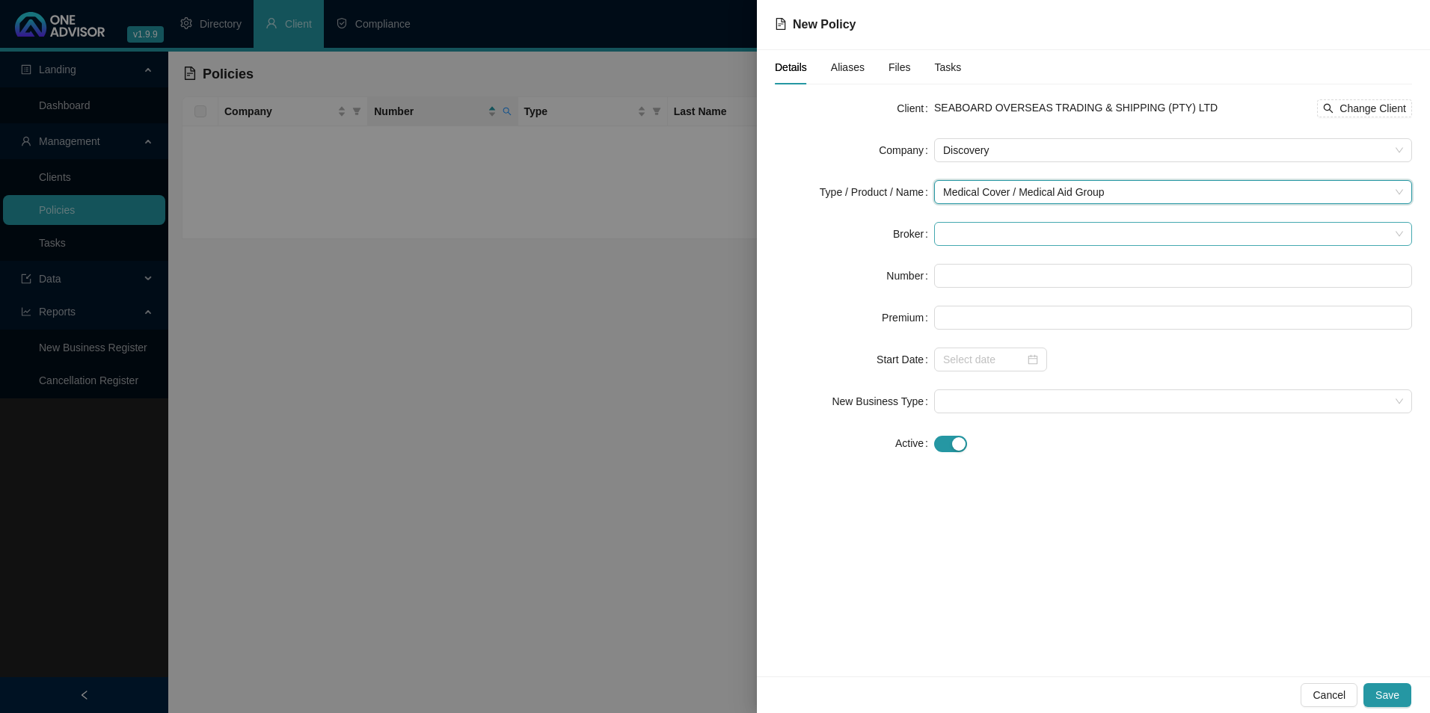
click at [695, 223] on span at bounding box center [1173, 234] width 460 height 22
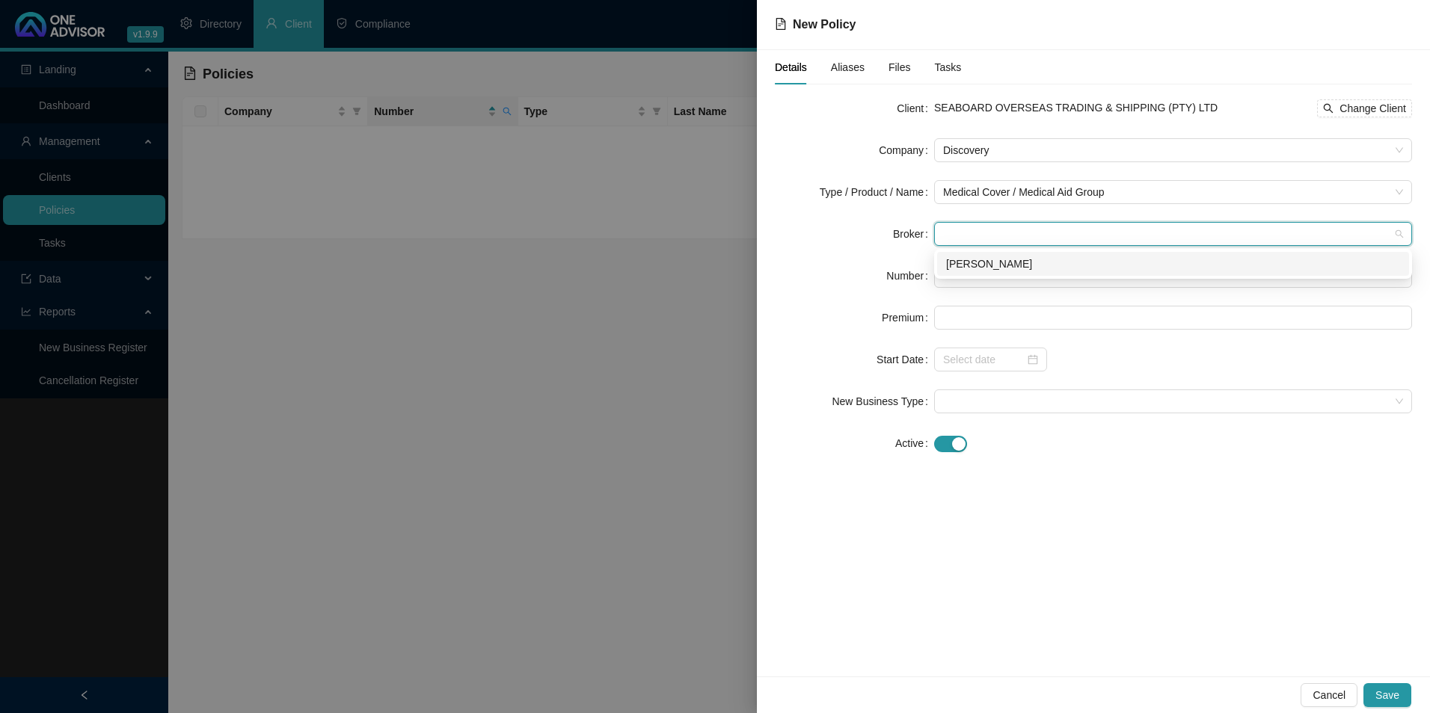
click at [695, 262] on div "[PERSON_NAME]" at bounding box center [1173, 264] width 454 height 16
click at [695, 280] on input "text" at bounding box center [1173, 276] width 478 height 24
paste input "942682810"
type input "942682810"
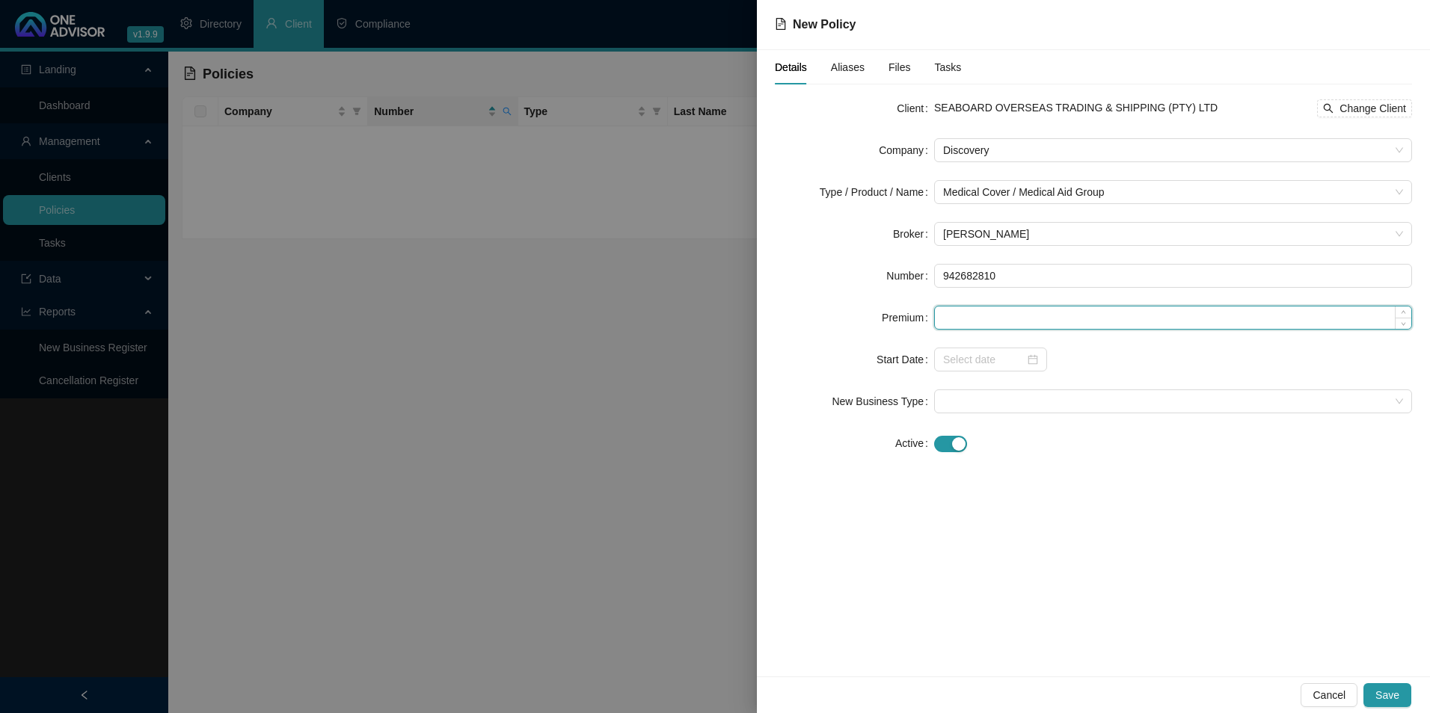
click at [695, 315] on input at bounding box center [1173, 318] width 476 height 22
click at [695, 322] on input at bounding box center [1173, 318] width 476 height 22
paste input "6487.00"
type input "6487.00"
click at [695, 364] on input at bounding box center [984, 359] width 82 height 16
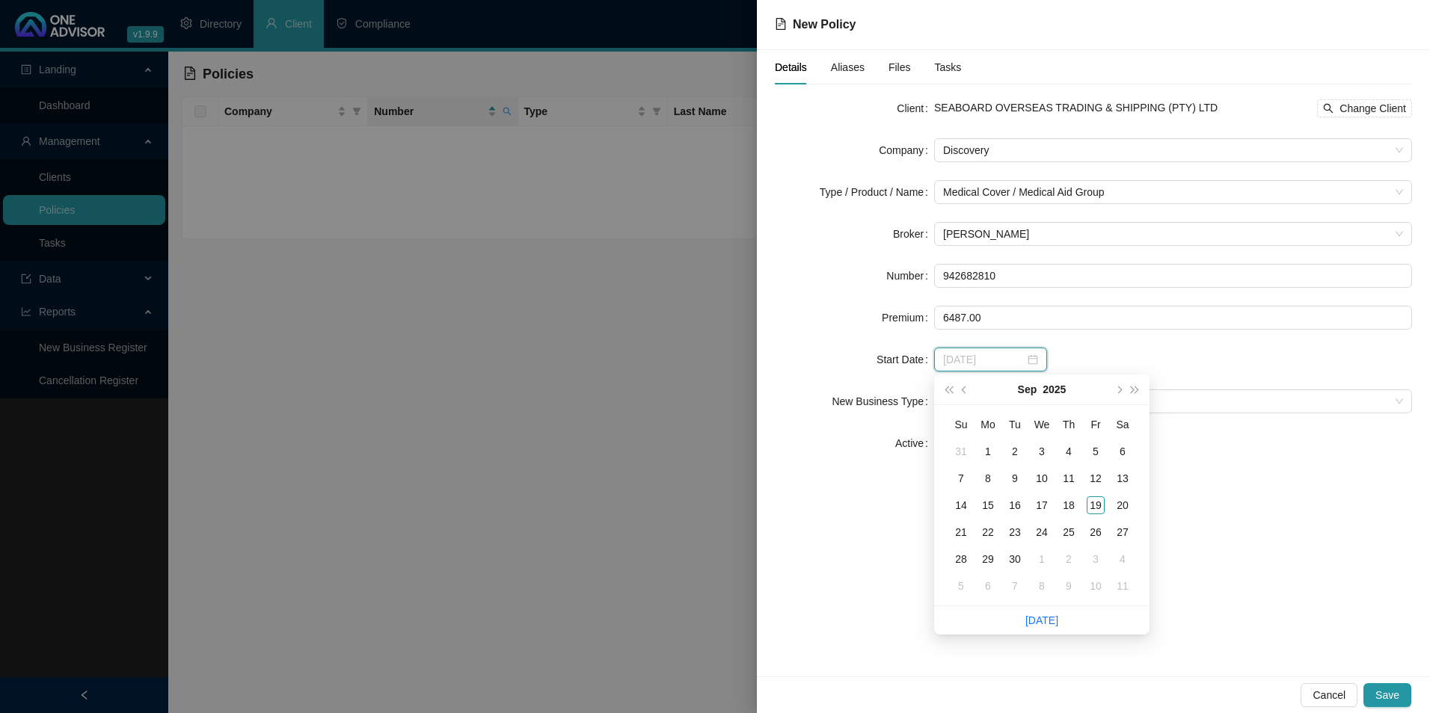
type input "[DATE]"
click at [695, 384] on button "prev-year" at bounding box center [964, 390] width 16 height 30
type input "[DATE]"
click at [695, 450] on div "1" at bounding box center [1096, 452] width 18 height 18
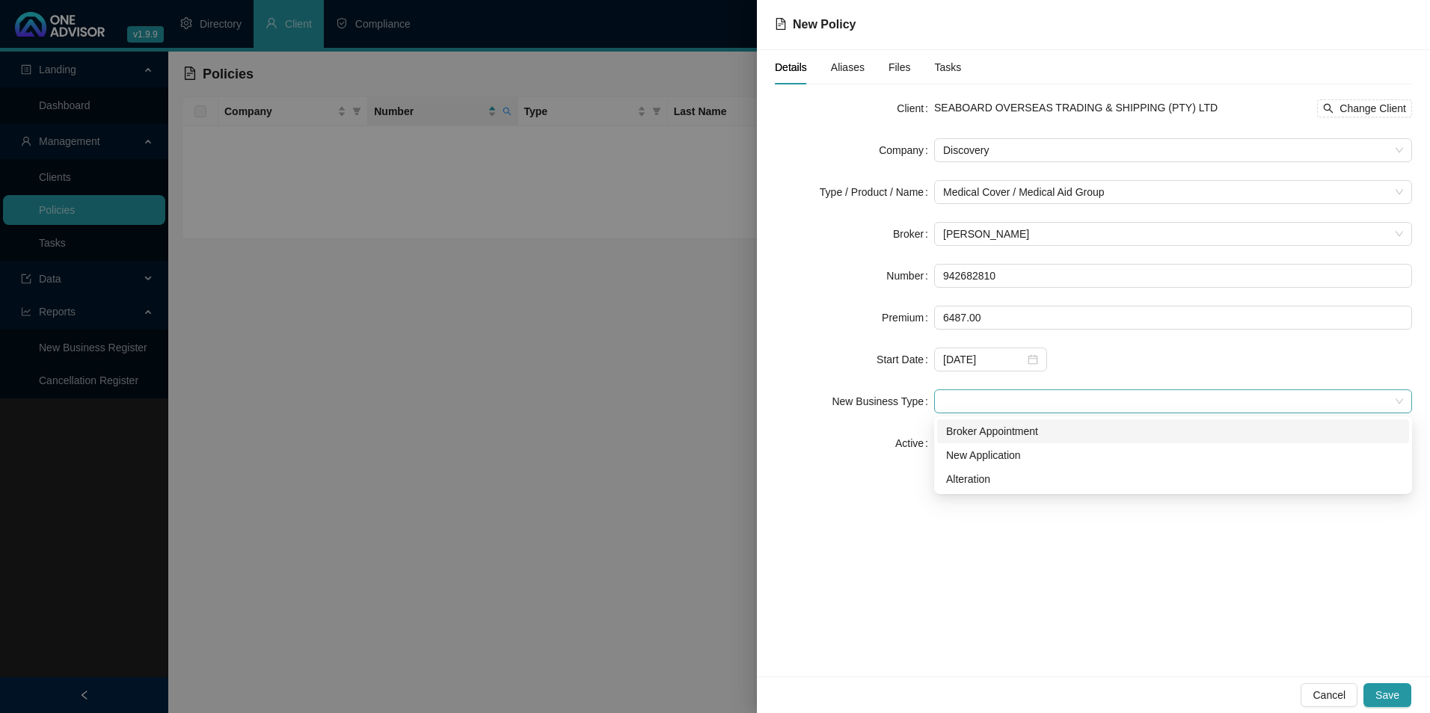
click at [695, 393] on span at bounding box center [1173, 401] width 460 height 22
drag, startPoint x: 993, startPoint y: 452, endPoint x: 1002, endPoint y: 461, distance: 13.2
click at [695, 452] on div "New Application" at bounding box center [1173, 455] width 454 height 16
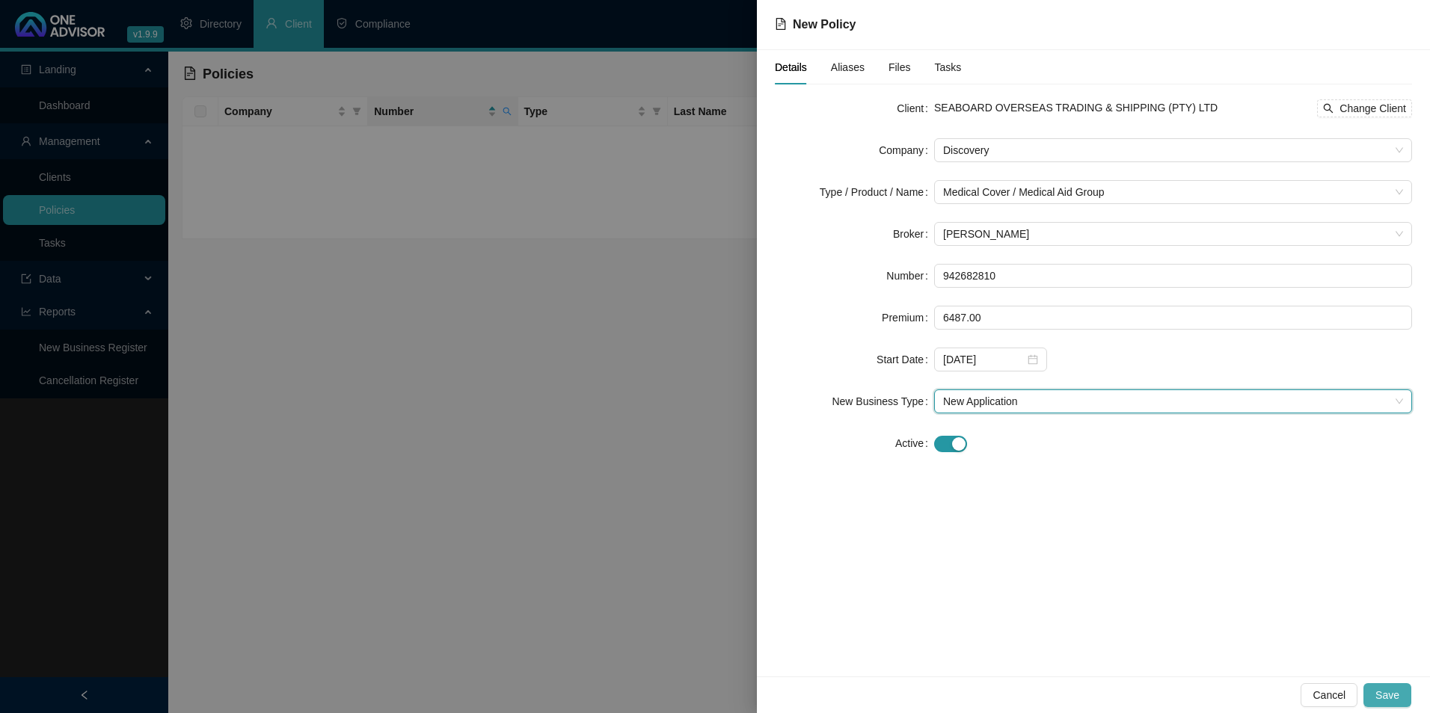
click at [695, 457] on span "Save" at bounding box center [1387, 695] width 24 height 16
